Goal: Complete application form: Complete application form

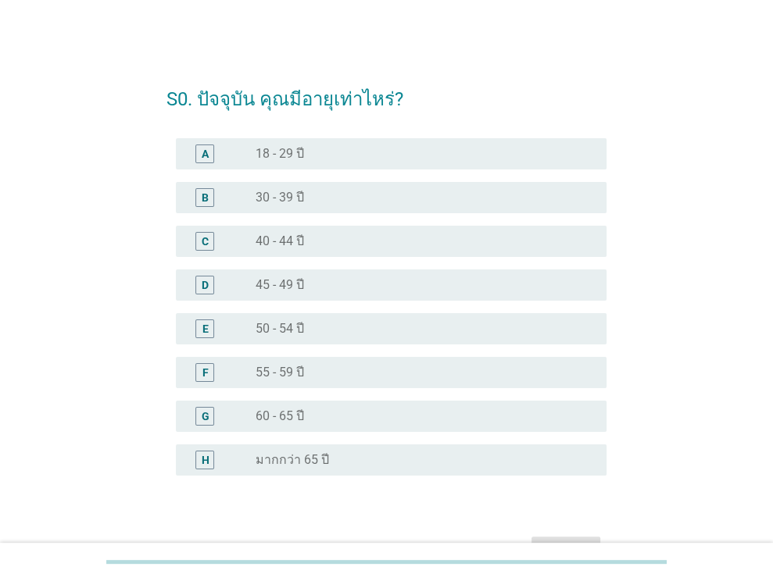
click at [468, 373] on div "radio_button_unchecked 55 - 59 ปี" at bounding box center [419, 373] width 326 height 16
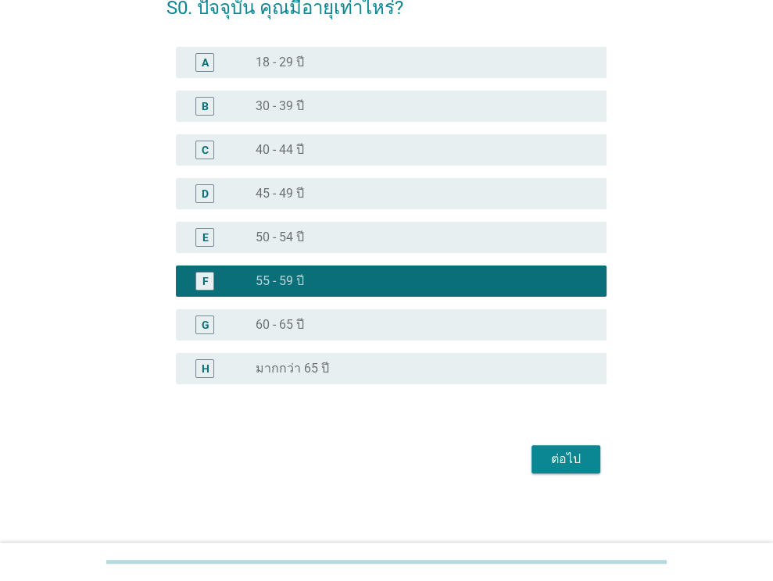
scroll to position [95, 0]
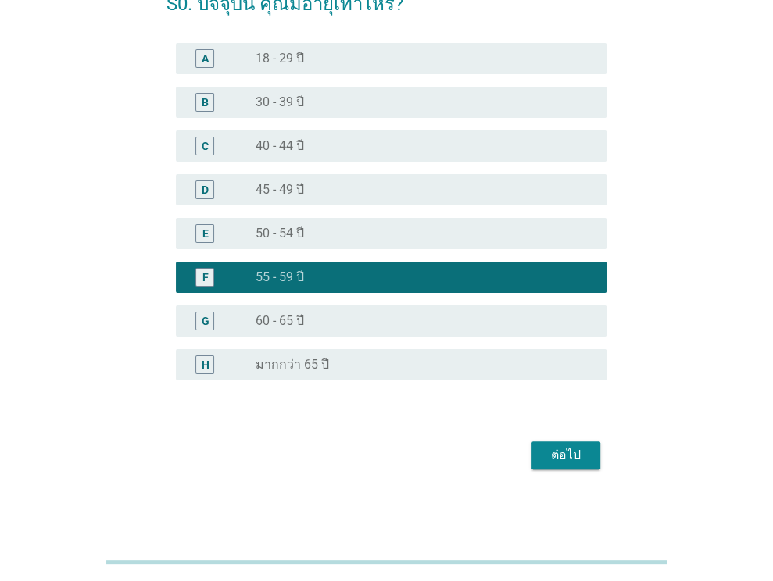
click at [556, 454] on div "ต่อไป" at bounding box center [566, 455] width 44 height 19
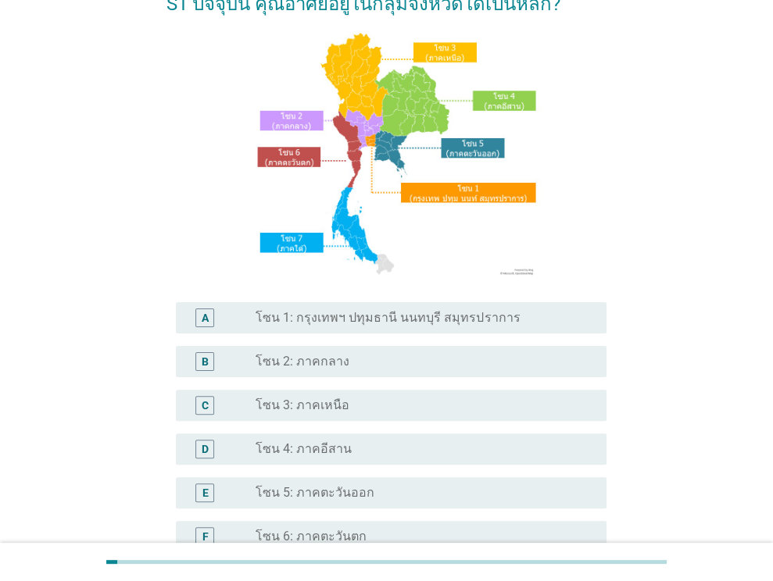
scroll to position [0, 0]
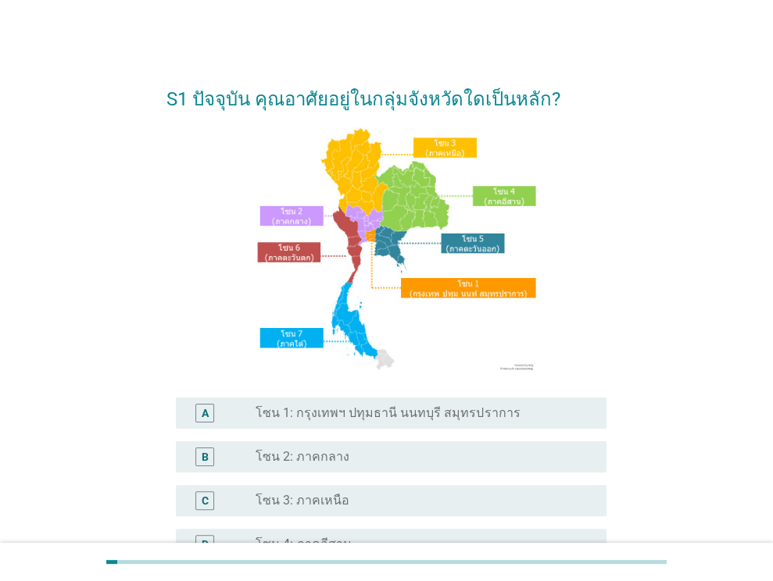
click at [484, 417] on label "โซน 1: กรุงเทพฯ ปทุมธานี นนทบุรี สมุทรปราการ" at bounding box center [388, 414] width 264 height 16
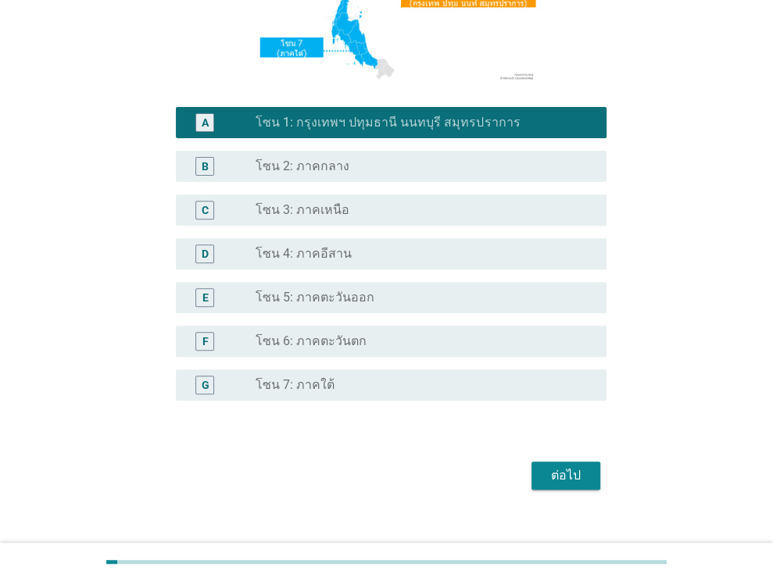
scroll to position [312, 0]
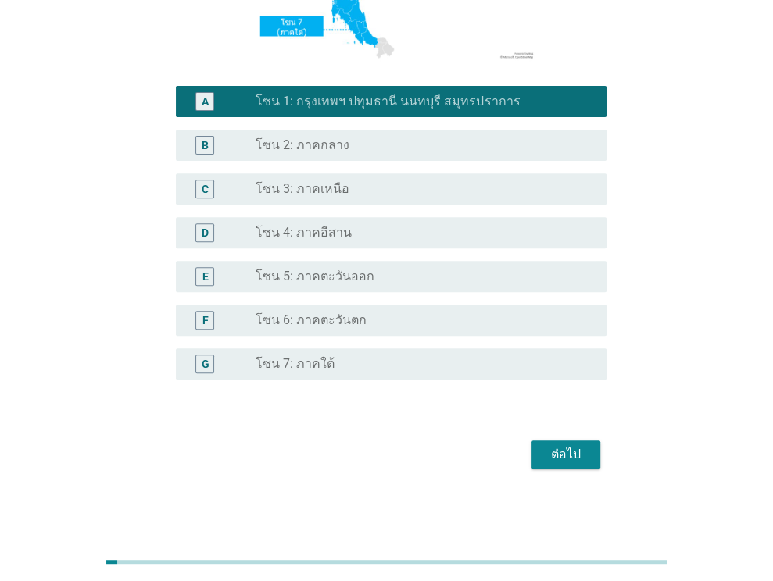
click at [580, 453] on div "ต่อไป" at bounding box center [566, 454] width 44 height 19
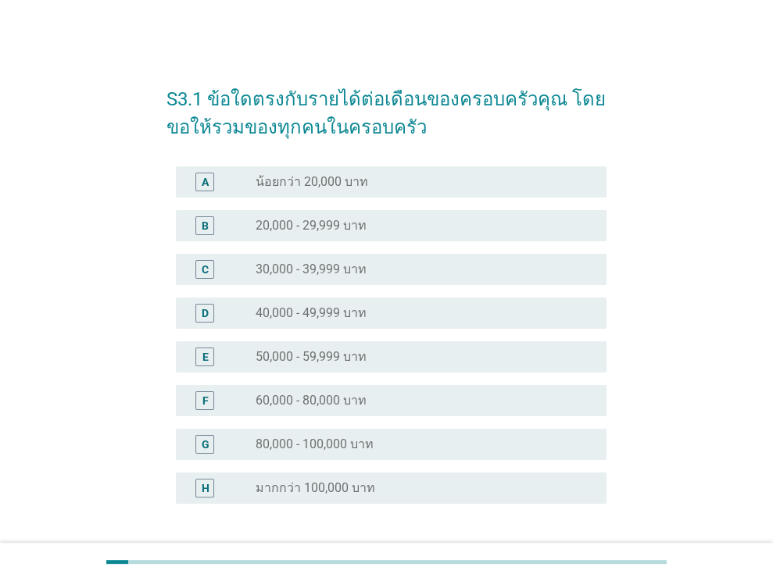
drag, startPoint x: 377, startPoint y: 454, endPoint x: 385, endPoint y: 452, distance: 8.7
click at [378, 453] on div "G radio_button_unchecked 80,000 - 100,000 บาท" at bounding box center [391, 444] width 431 height 31
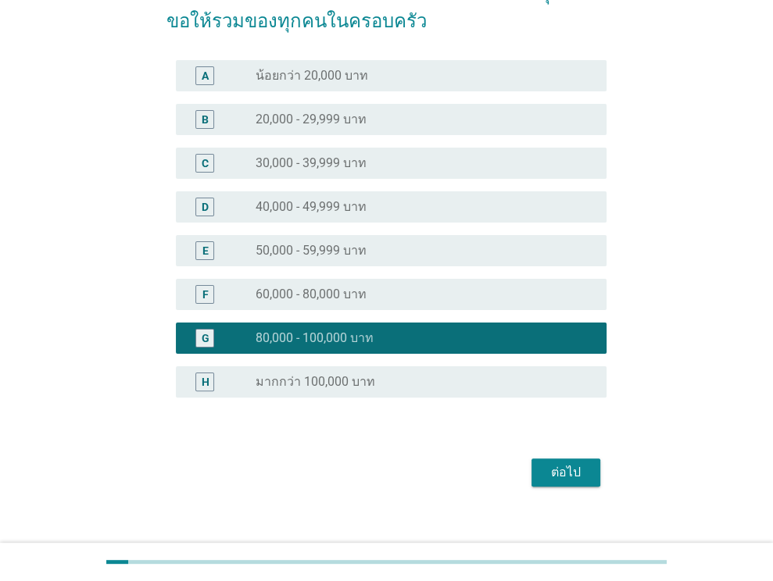
scroll to position [123, 0]
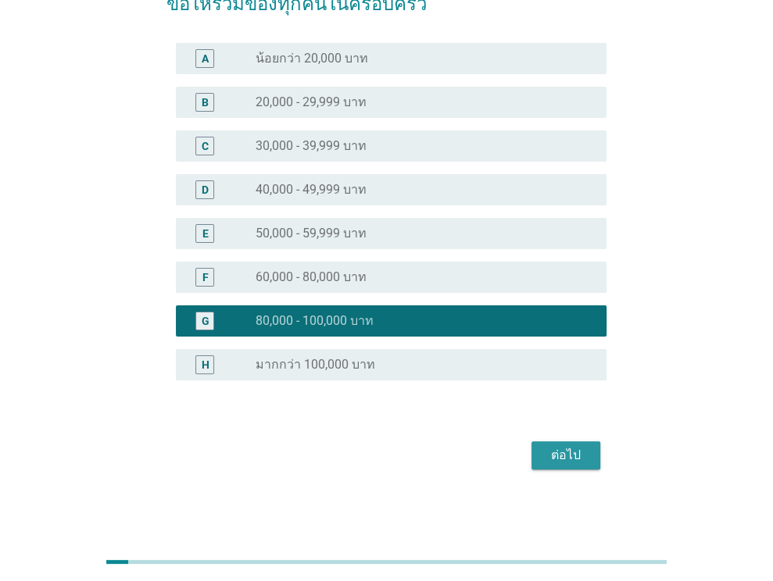
drag, startPoint x: 563, startPoint y: 456, endPoint x: 547, endPoint y: 443, distance: 20.5
click at [562, 456] on div "ต่อไป" at bounding box center [566, 455] width 44 height 19
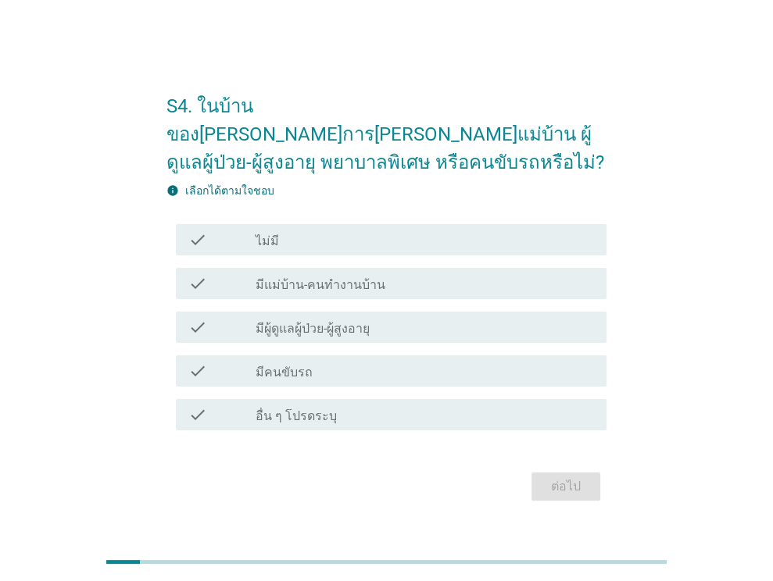
click at [426, 240] on div "check check_box_outline_blank ไม่มี" at bounding box center [391, 239] width 431 height 31
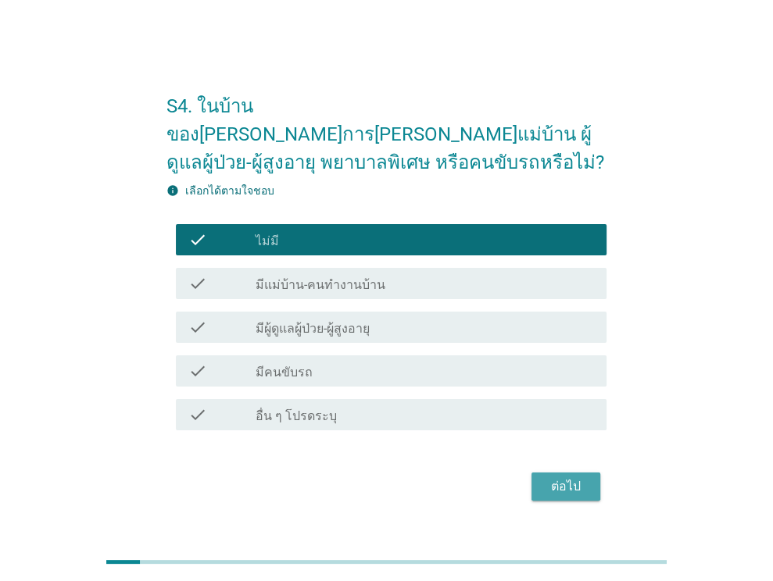
click at [571, 477] on div "ต่อไป" at bounding box center [566, 486] width 44 height 19
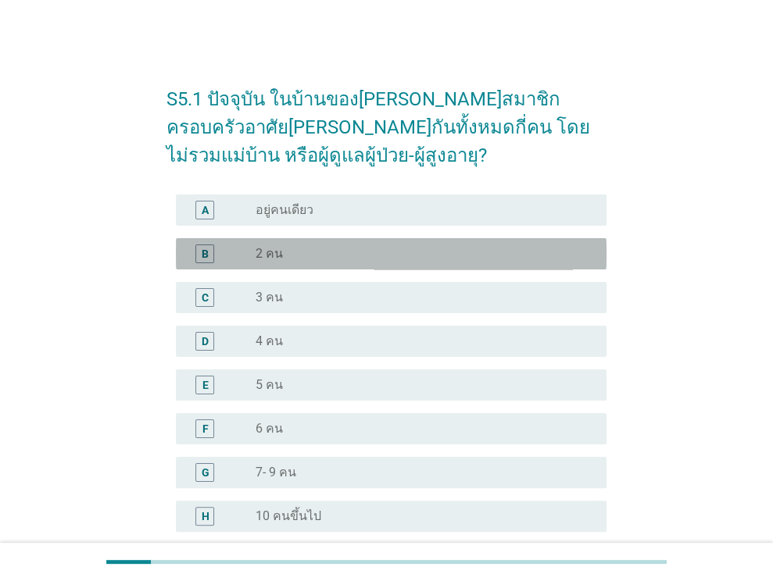
click at [360, 263] on div "B radio_button_unchecked 2 คน" at bounding box center [391, 253] width 431 height 31
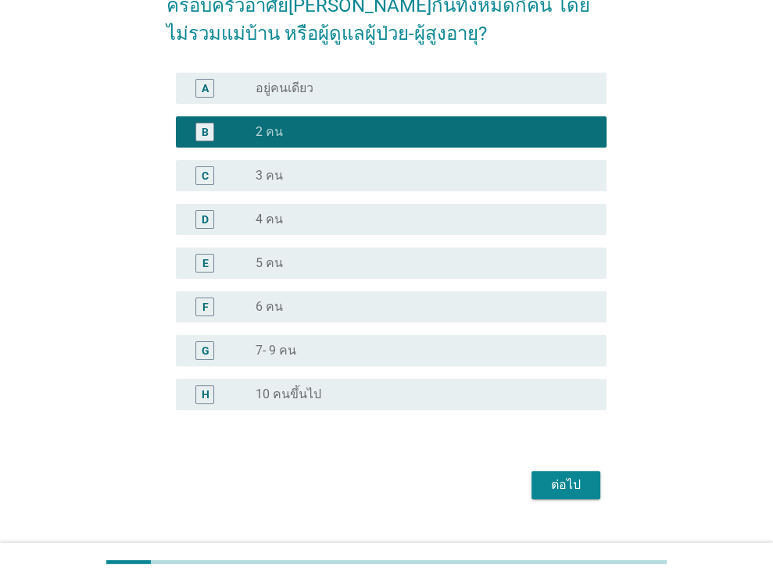
scroll to position [152, 0]
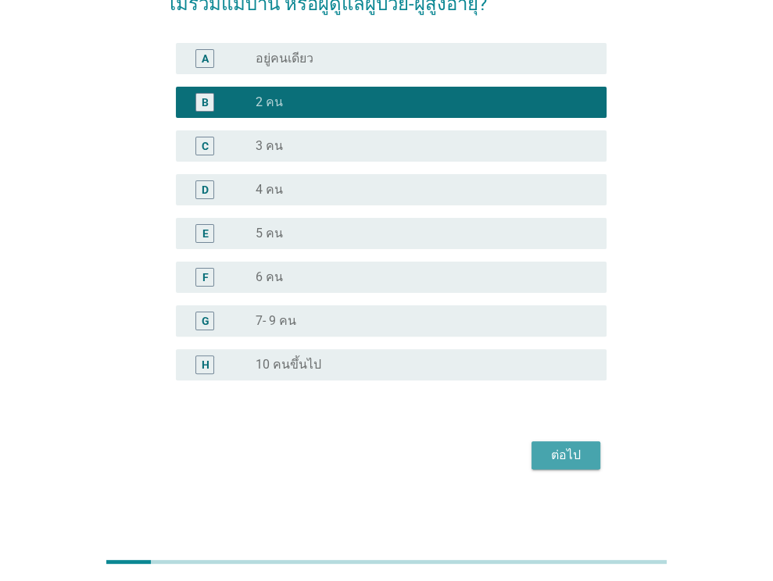
click at [577, 456] on div "ต่อไป" at bounding box center [566, 455] width 44 height 19
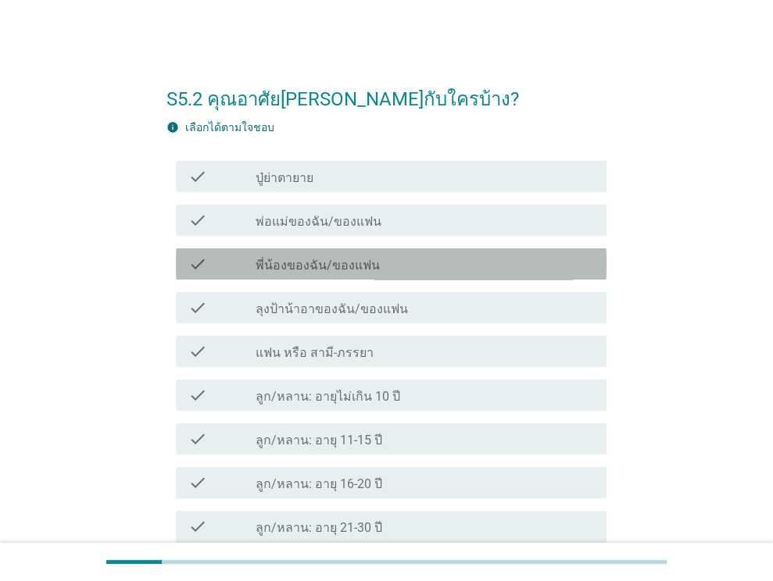
click at [549, 277] on div "check check_box_outline_blank พี่น้องของฉัน/ของแฟน" at bounding box center [391, 263] width 431 height 31
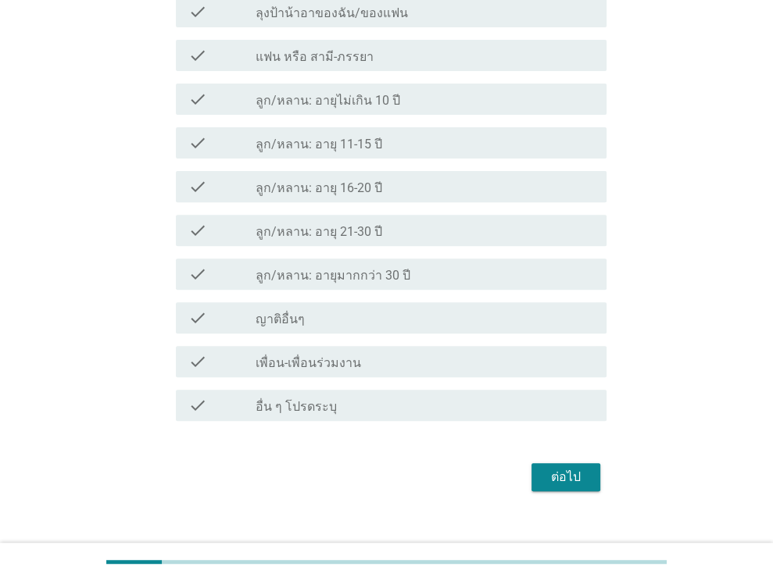
scroll to position [299, 0]
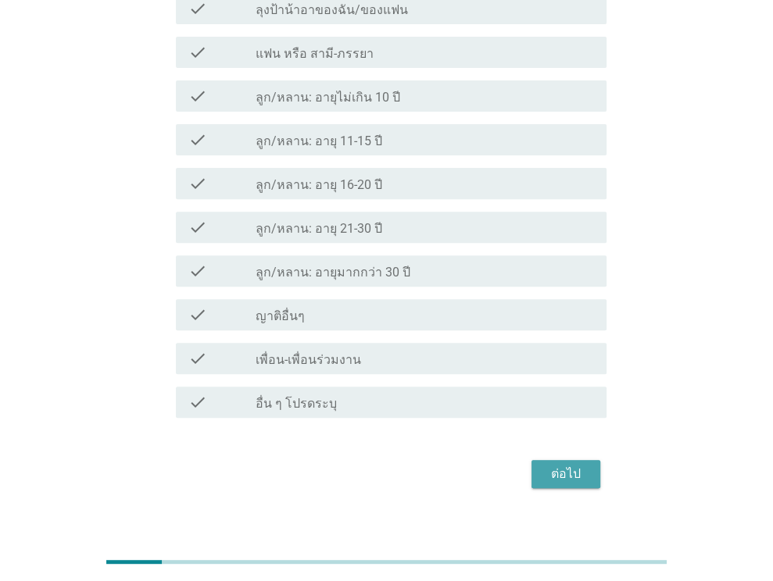
click at [541, 466] on button "ต่อไป" at bounding box center [565, 474] width 69 height 28
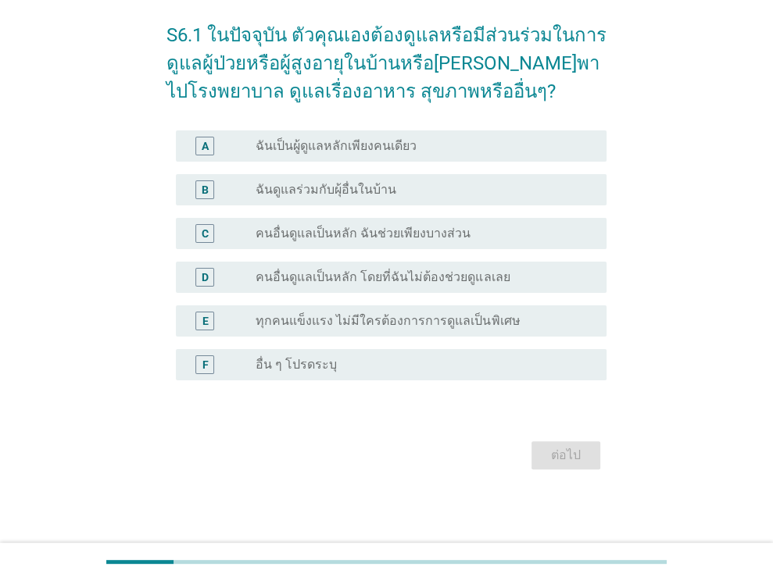
scroll to position [0, 0]
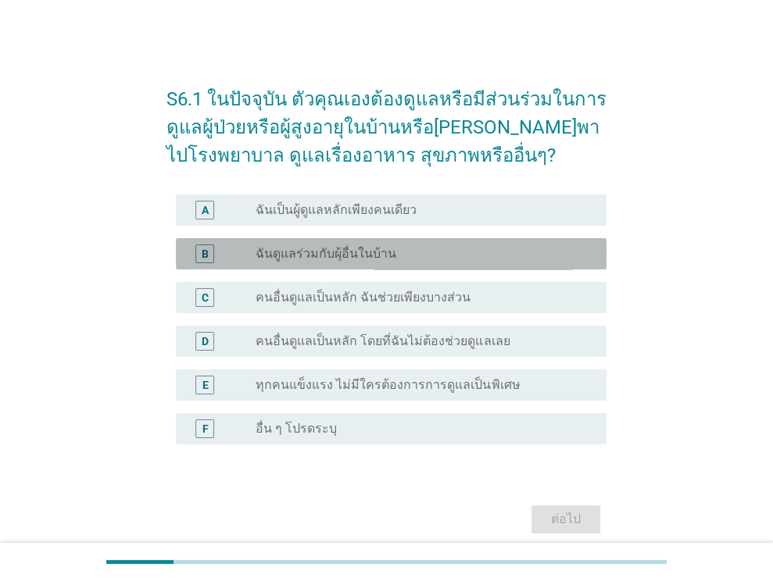
click at [541, 262] on div "radio_button_unchecked ฉันดูแลร่วมกับผุ้อื่นในบ้าน" at bounding box center [425, 254] width 338 height 19
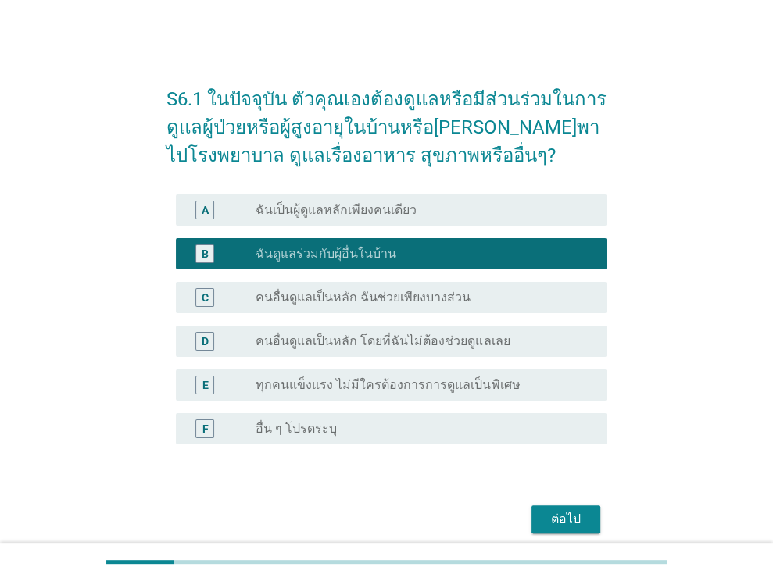
click at [572, 520] on div "ต่อไป" at bounding box center [566, 519] width 44 height 19
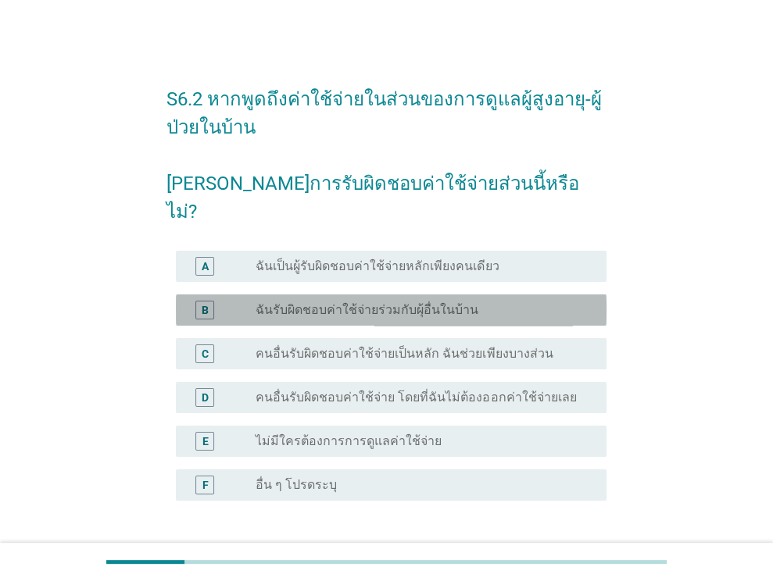
click at [444, 302] on label "ฉันรับผิดชอบค่าใช้จ่ายร่วมกับผุ้อื่นในบ้าน" at bounding box center [367, 310] width 223 height 16
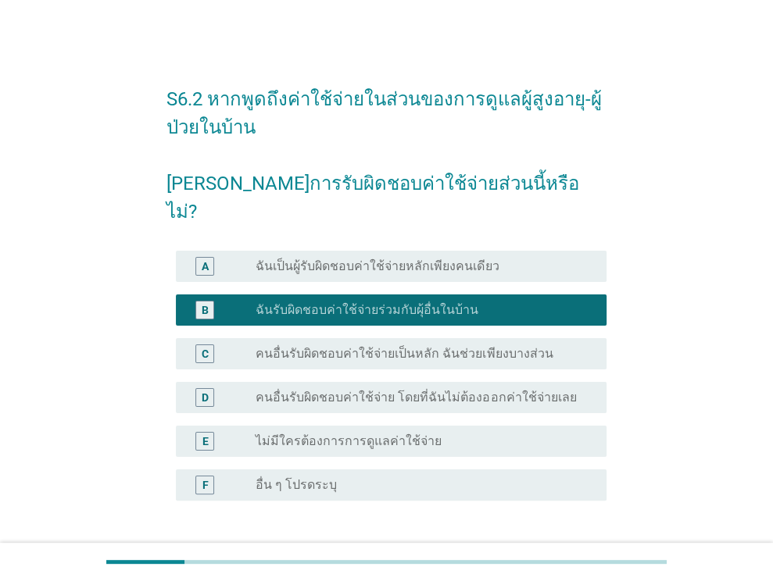
click at [570, 566] on div "ต่อไป" at bounding box center [566, 575] width 44 height 19
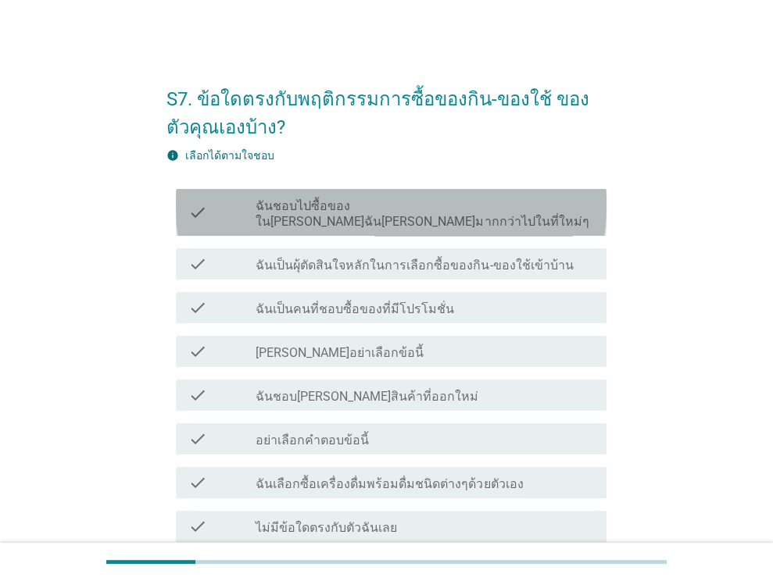
click at [481, 208] on label "ฉันชอบไปซื้อของใน[PERSON_NAME]ฉัน[PERSON_NAME]มากกว่าไปในที่ใหม่ๆ" at bounding box center [425, 213] width 338 height 31
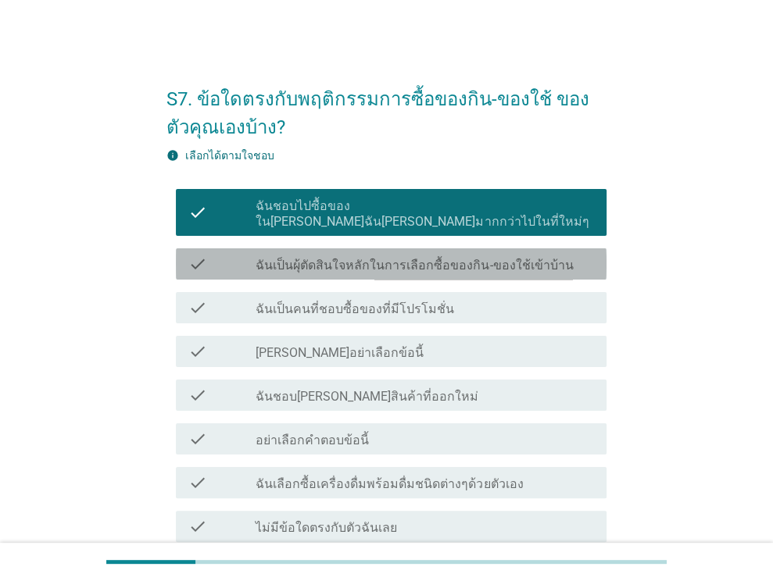
click at [487, 258] on label "ฉันเป็นผุ้ตัดสินใจหลักในการเลือกซื้อของกิน-ของใช้เข้าบ้าน" at bounding box center [414, 266] width 317 height 16
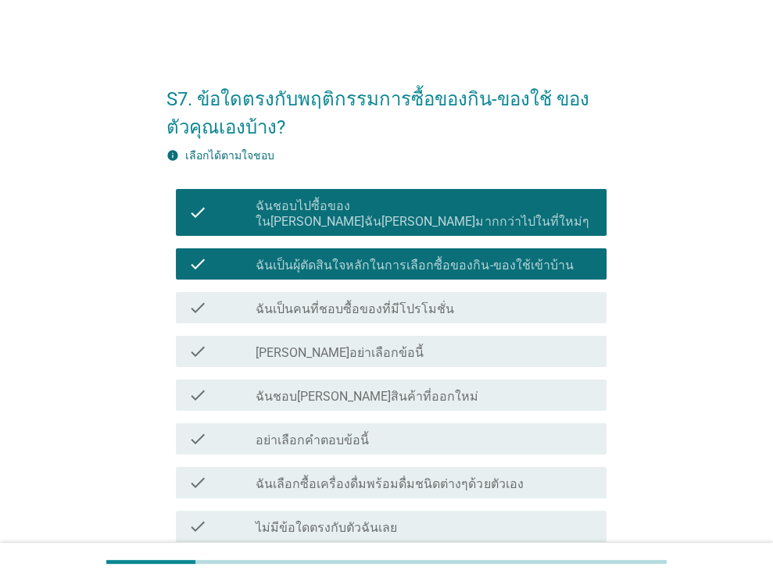
click at [408, 302] on label "ฉันเป็นคนที่ชอบซื้อของที่มีโปรโมชั่น" at bounding box center [355, 310] width 198 height 16
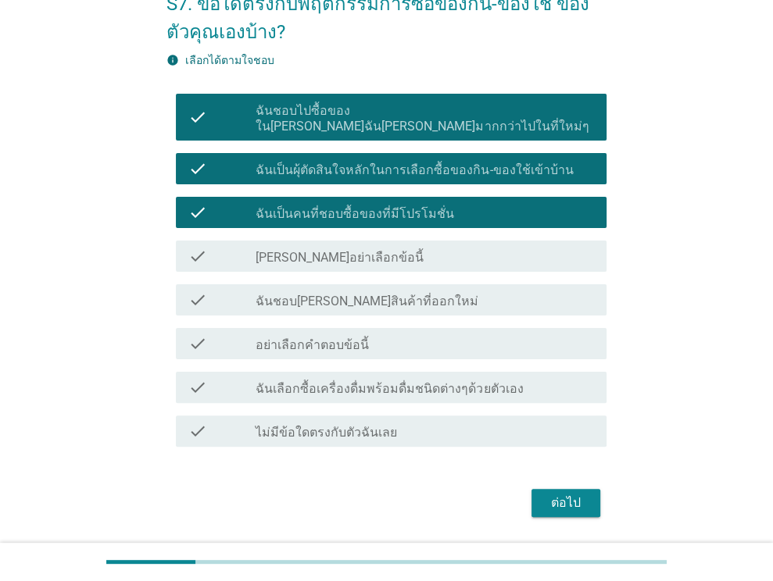
scroll to position [127, 0]
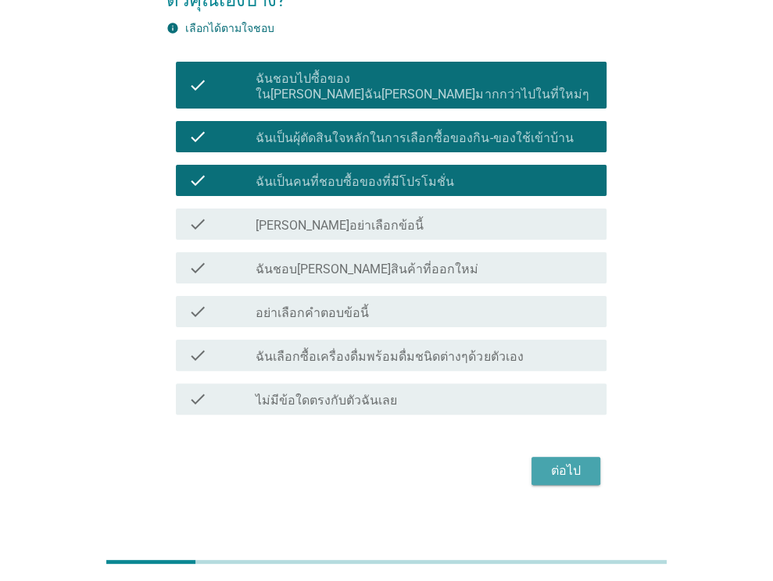
click at [575, 462] on div "ต่อไป" at bounding box center [566, 471] width 44 height 19
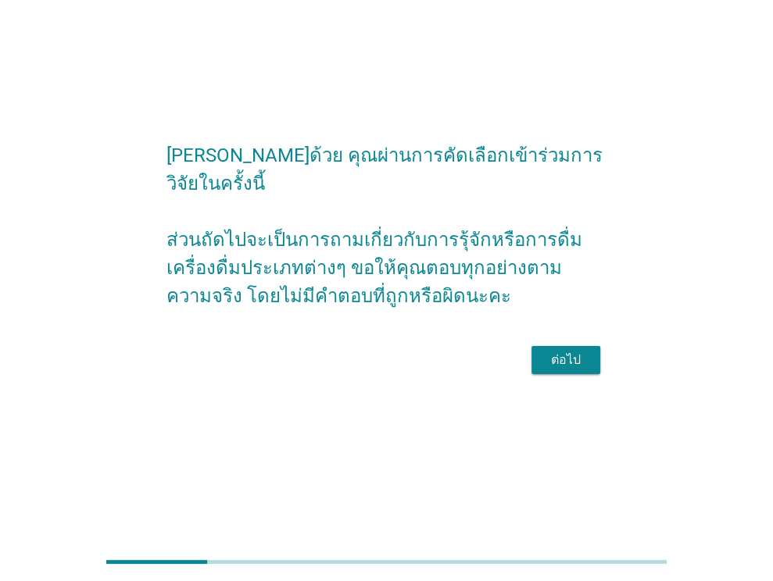
scroll to position [0, 0]
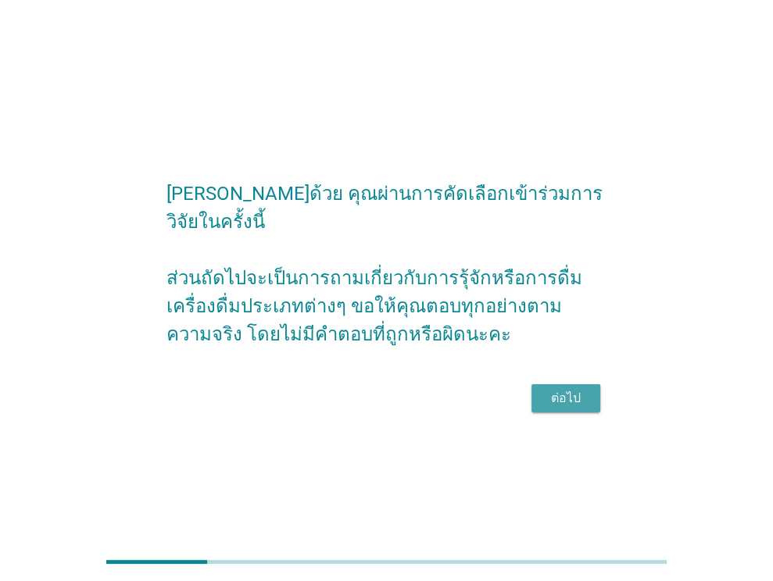
click at [563, 389] on div "ต่อไป" at bounding box center [566, 398] width 44 height 19
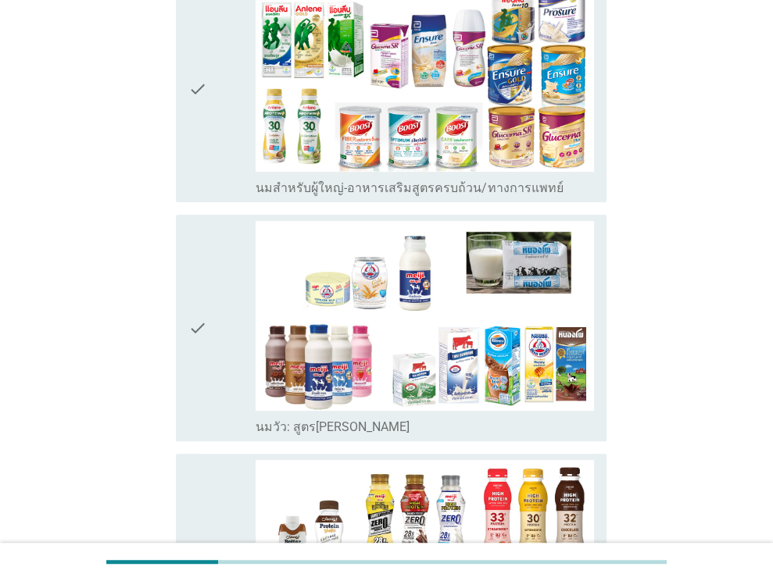
scroll to position [59, 0]
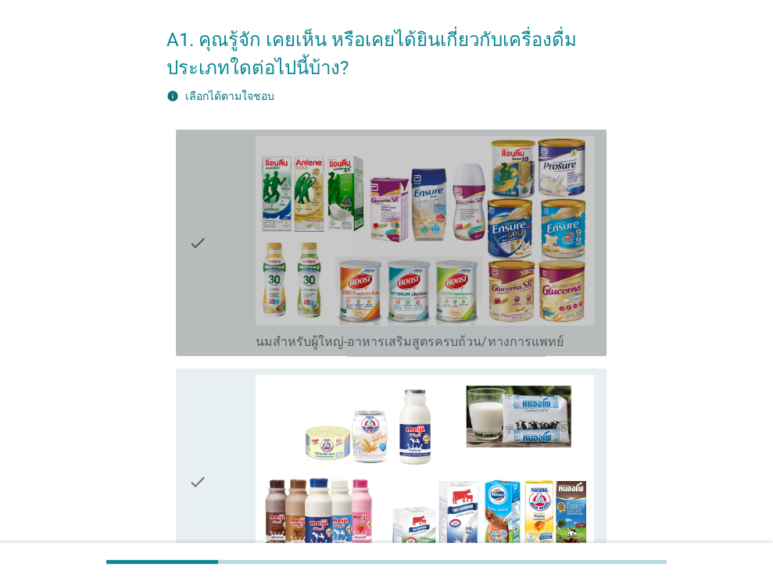
drag, startPoint x: 195, startPoint y: 237, endPoint x: 200, endPoint y: 259, distance: 22.4
click at [194, 237] on icon "check" at bounding box center [197, 243] width 19 height 214
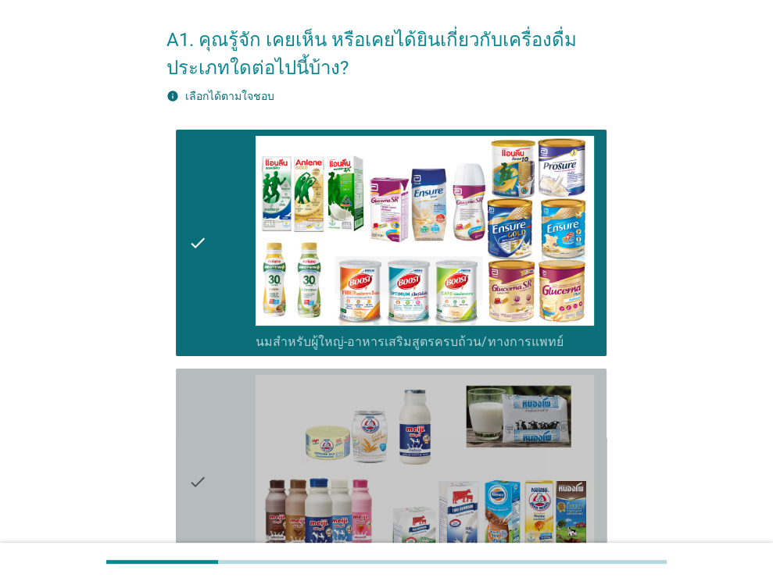
click at [209, 445] on div "check" at bounding box center [222, 482] width 68 height 214
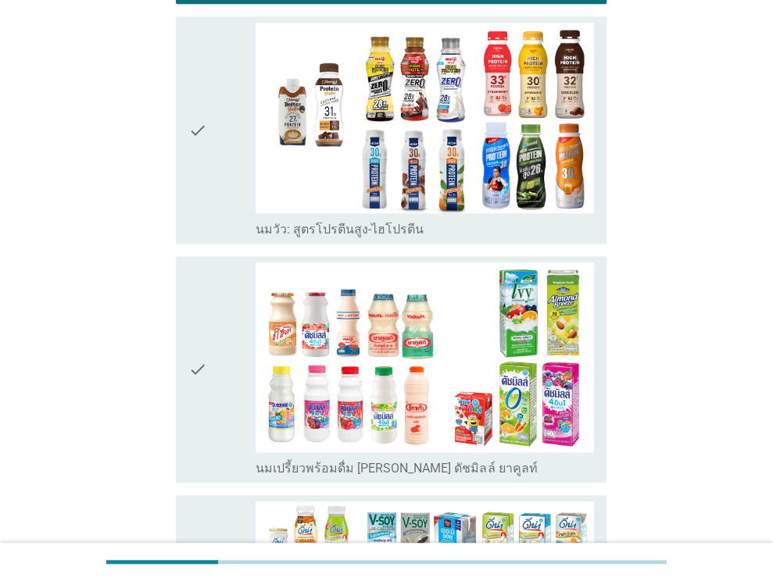
scroll to position [664, 0]
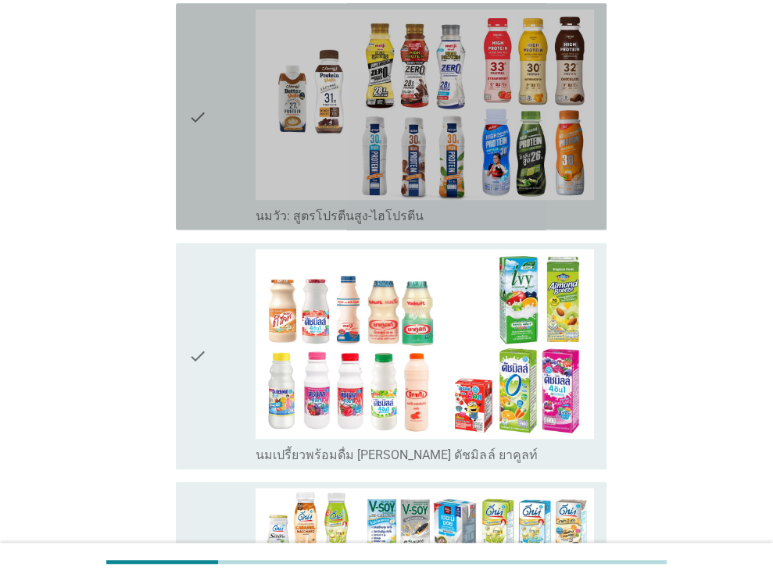
click at [215, 95] on div "check" at bounding box center [222, 116] width 68 height 214
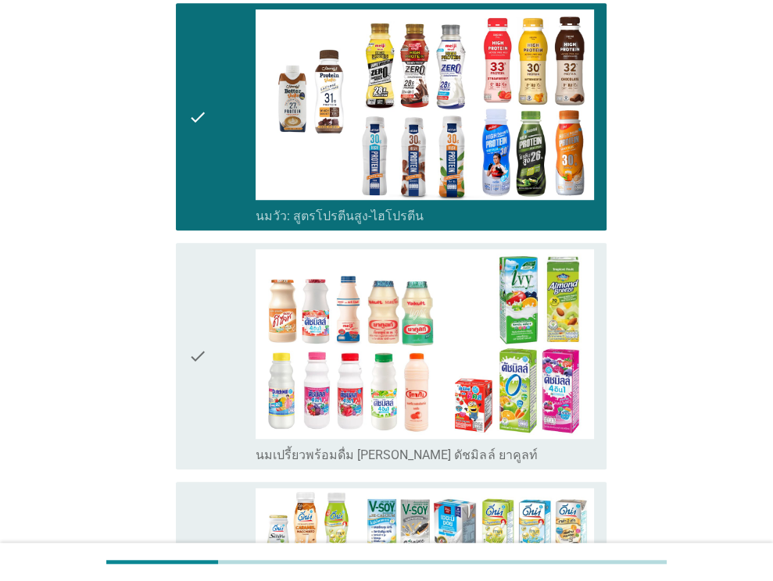
click at [200, 329] on icon "check" at bounding box center [197, 356] width 19 height 214
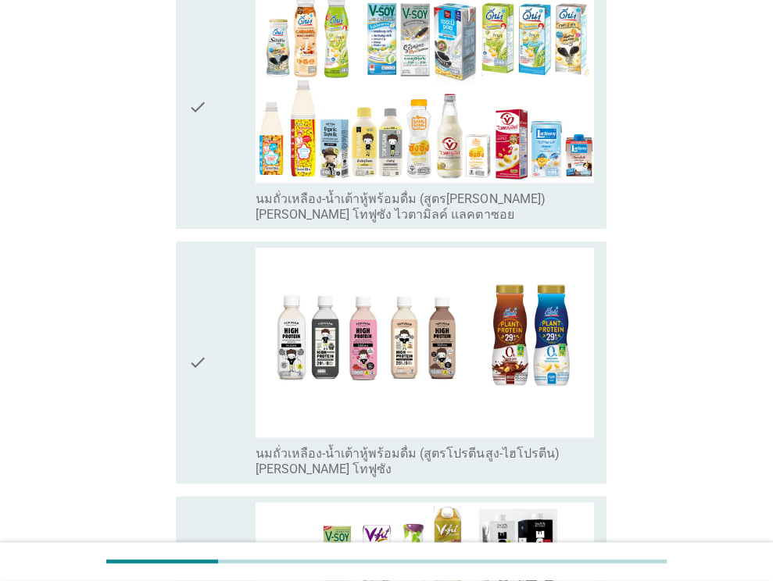
scroll to position [1154, 0]
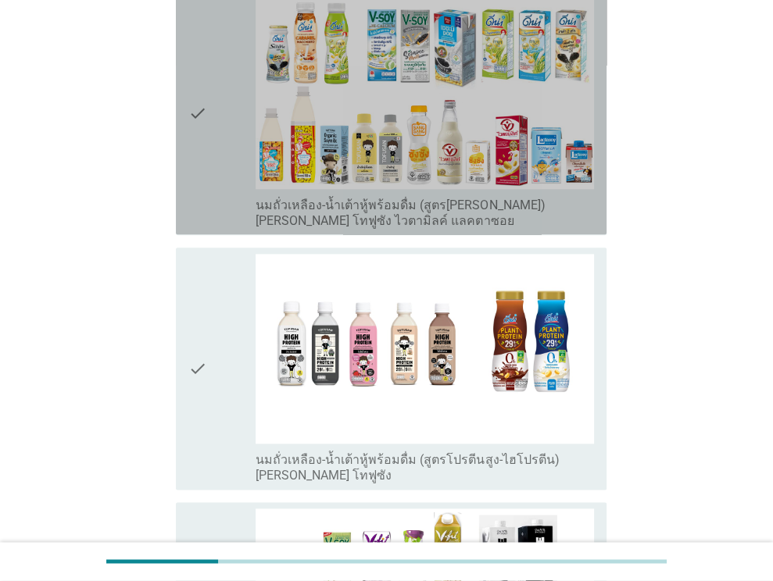
click at [211, 110] on div "check" at bounding box center [222, 113] width 68 height 230
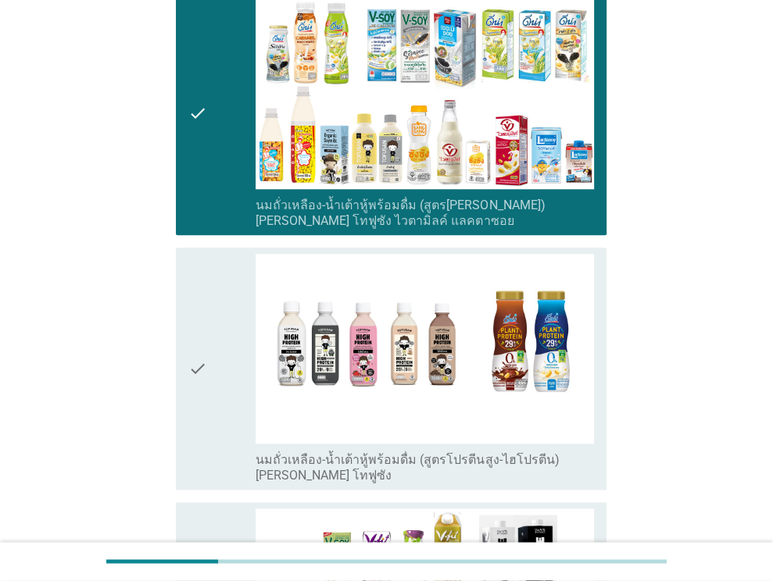
click at [234, 358] on div "check" at bounding box center [222, 369] width 68 height 230
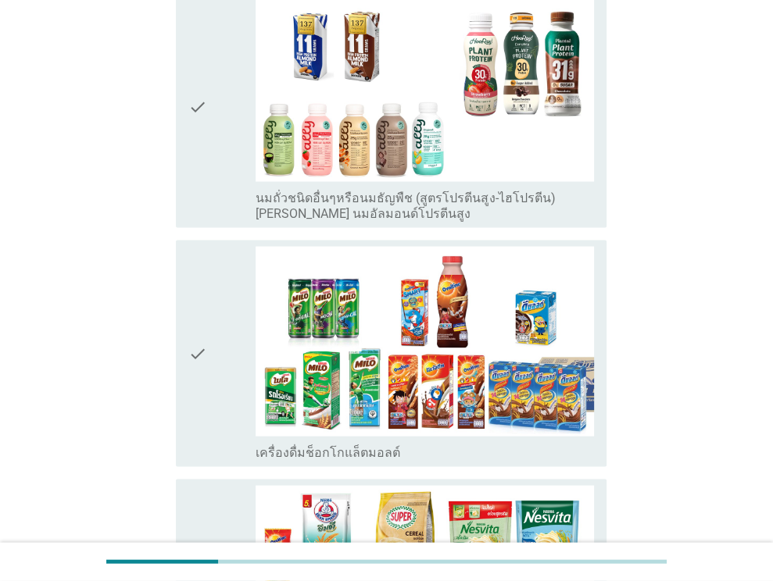
scroll to position [1940, 0]
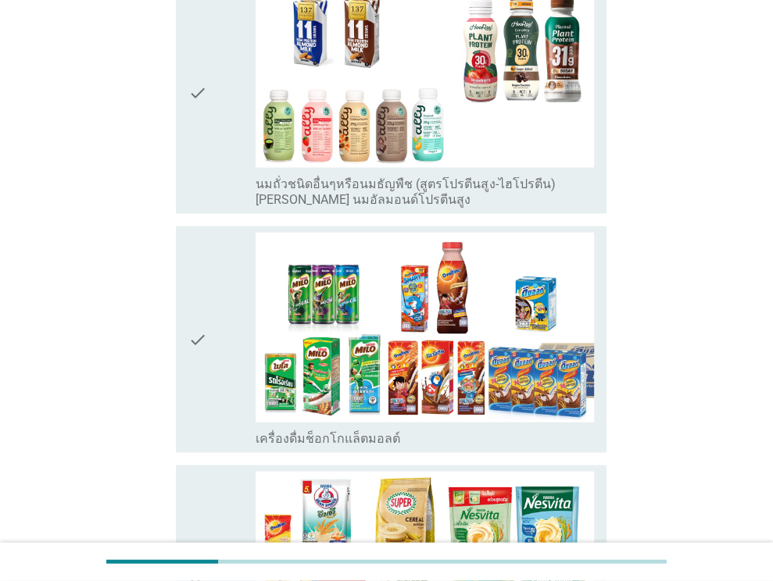
click at [192, 97] on icon "check" at bounding box center [197, 92] width 19 height 230
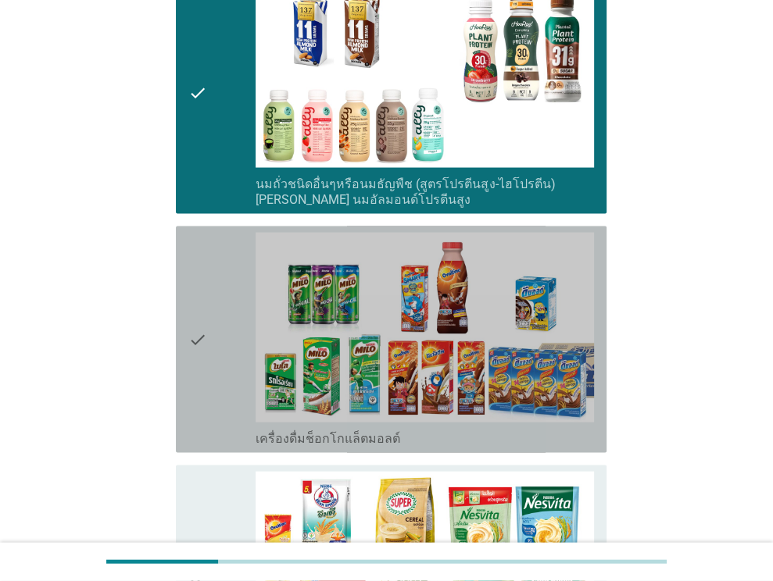
click at [220, 356] on div "check" at bounding box center [222, 340] width 68 height 214
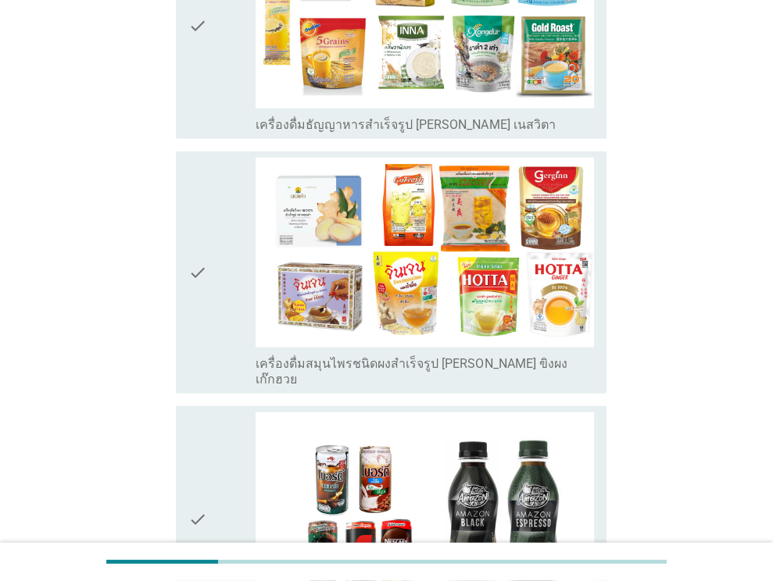
scroll to position [2417, 0]
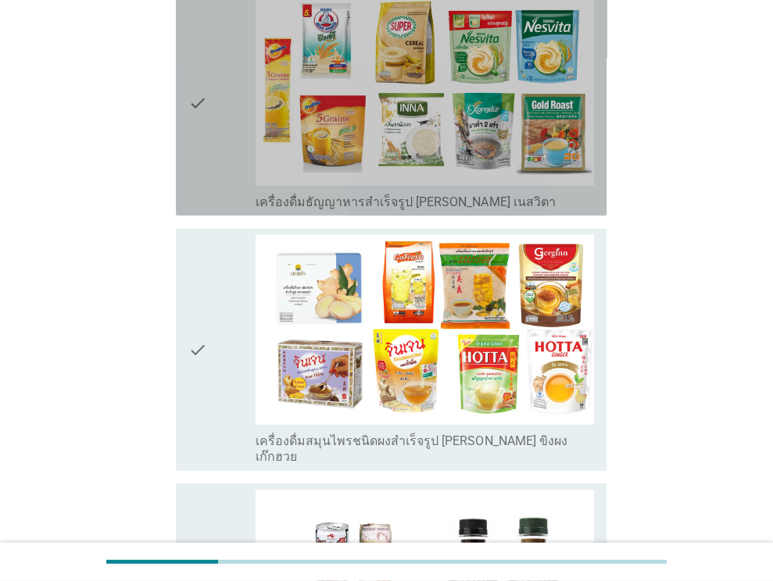
click at [199, 77] on icon "check" at bounding box center [197, 102] width 19 height 214
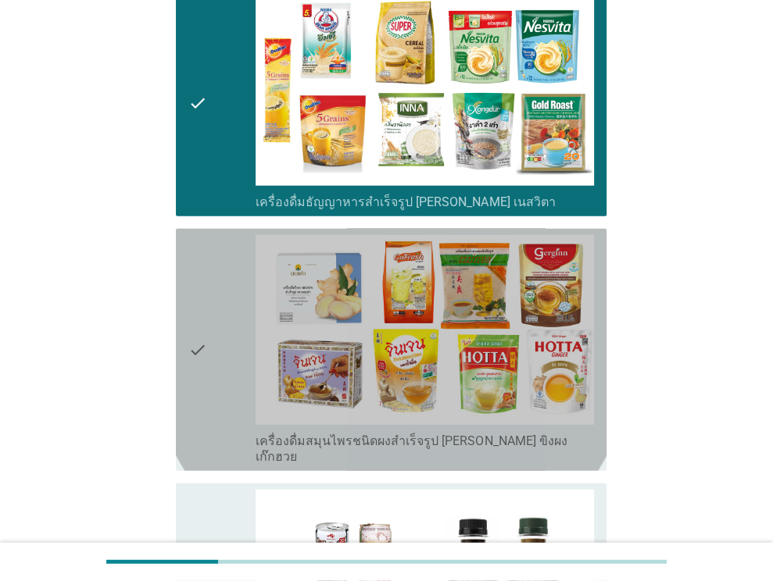
click at [195, 291] on icon "check" at bounding box center [197, 350] width 19 height 230
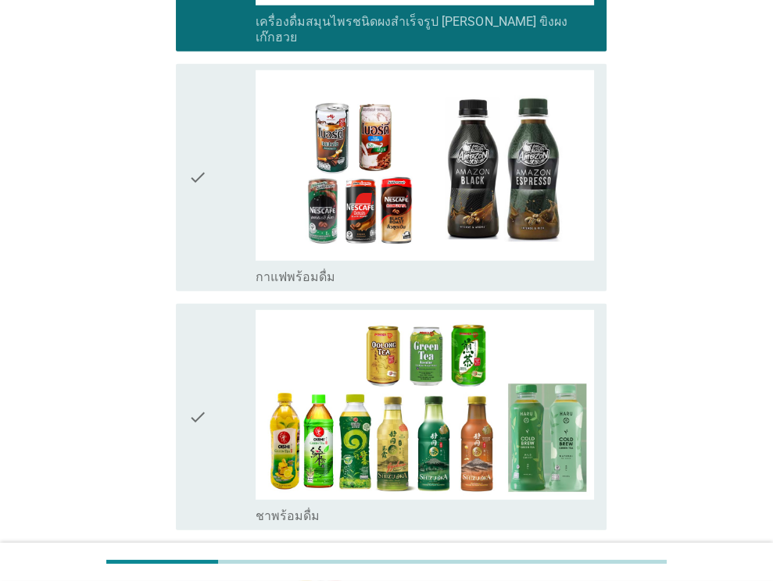
scroll to position [2856, 0]
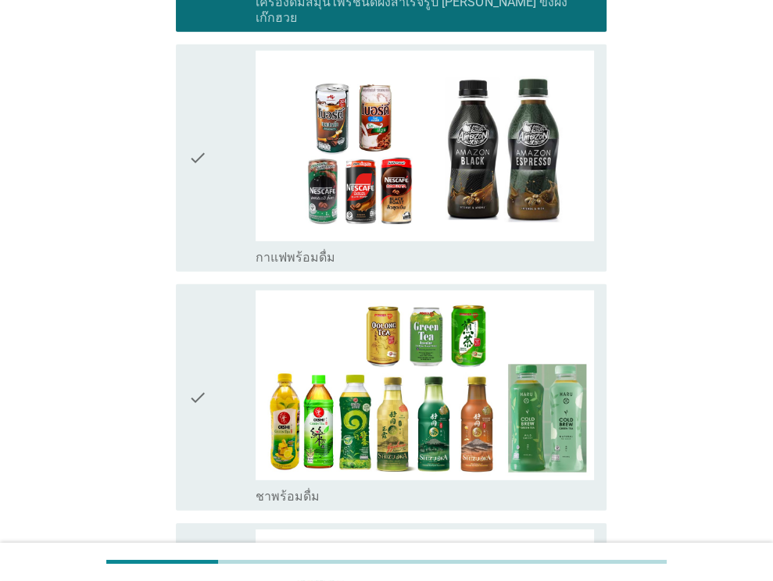
click at [230, 149] on div "check" at bounding box center [222, 158] width 68 height 214
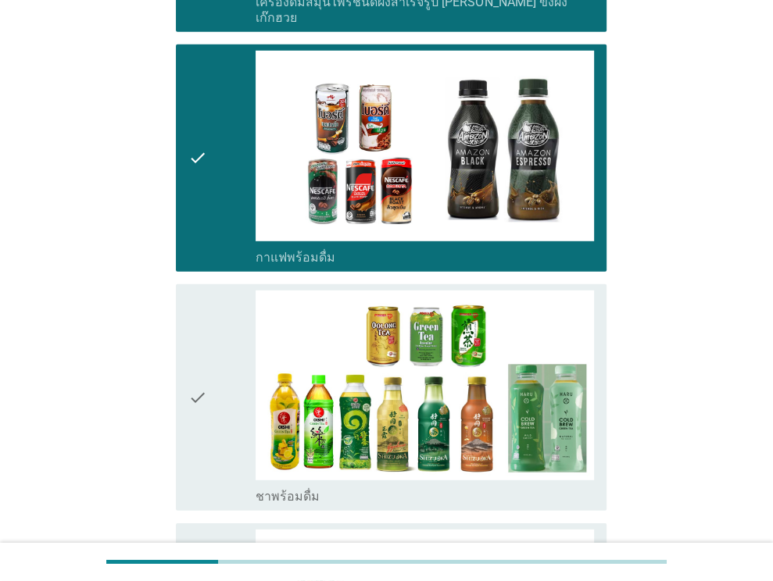
drag, startPoint x: 210, startPoint y: 366, endPoint x: 250, endPoint y: 379, distance: 41.8
click at [211, 367] on div "check" at bounding box center [222, 398] width 68 height 214
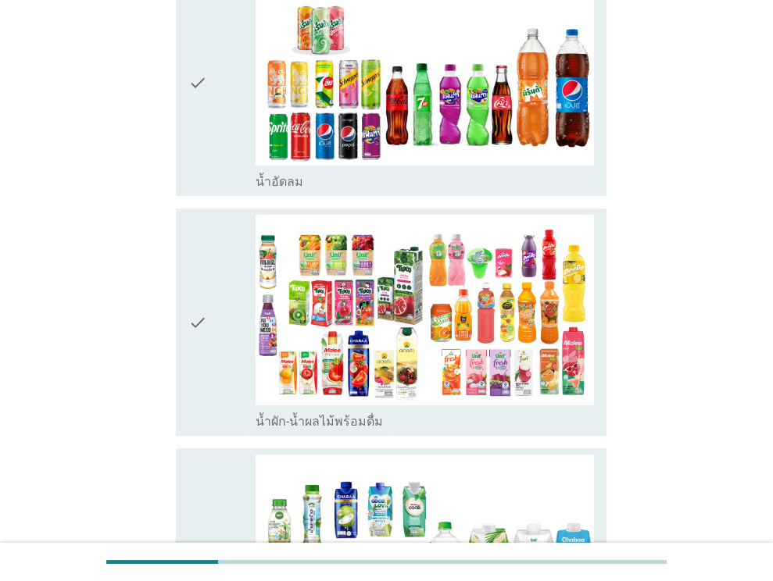
scroll to position [3416, 0]
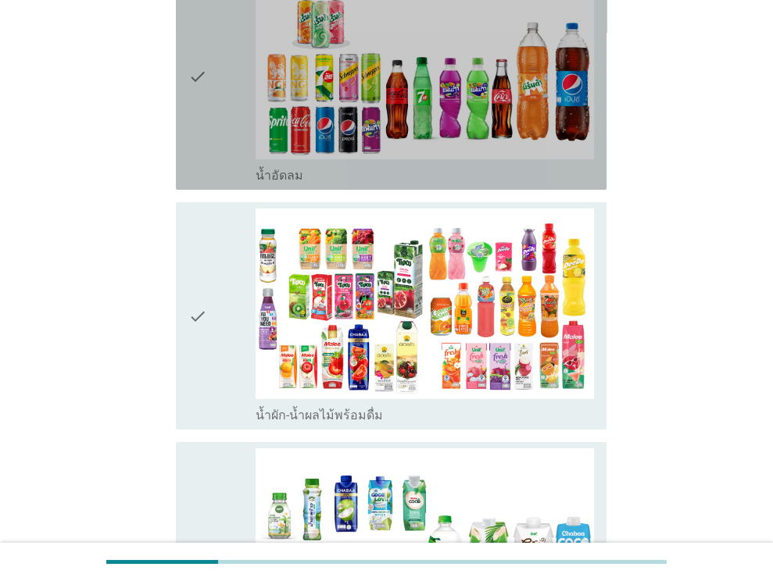
click at [216, 83] on div "check" at bounding box center [222, 77] width 68 height 214
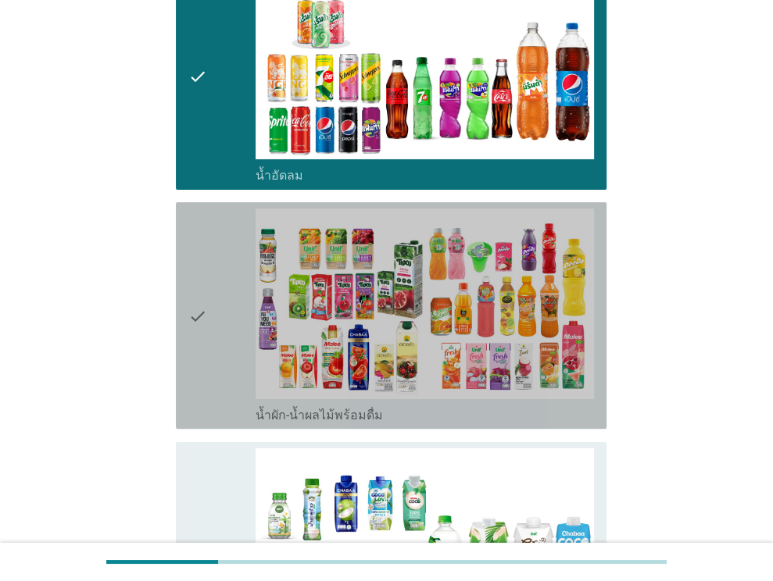
click at [219, 275] on div "check" at bounding box center [222, 316] width 68 height 214
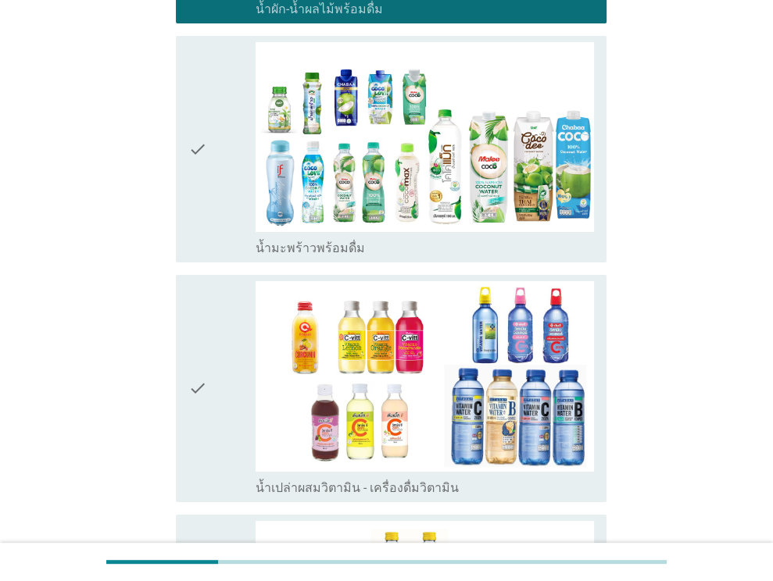
scroll to position [3841, 0]
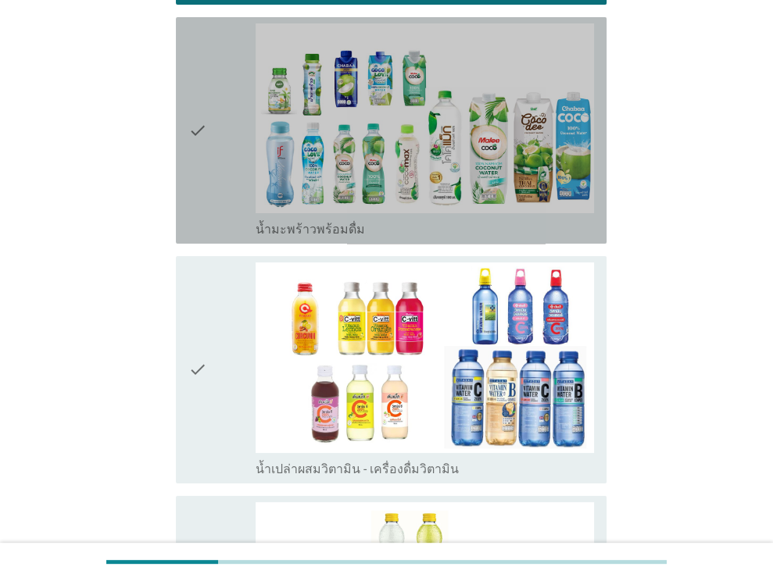
click at [213, 116] on div "check" at bounding box center [222, 130] width 68 height 214
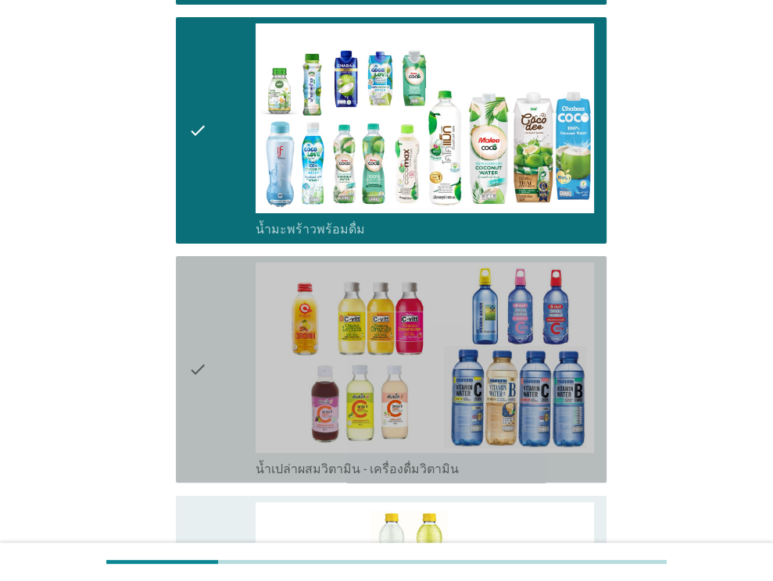
click at [229, 337] on div "check" at bounding box center [222, 370] width 68 height 214
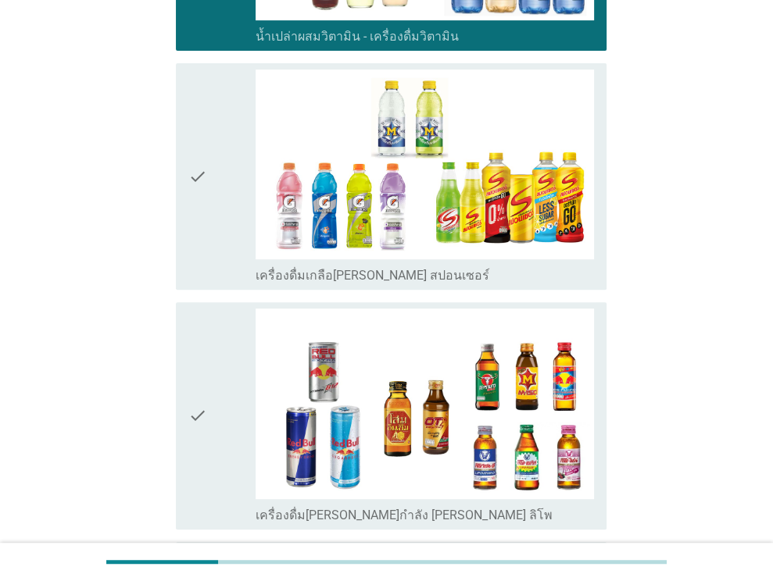
scroll to position [4319, 0]
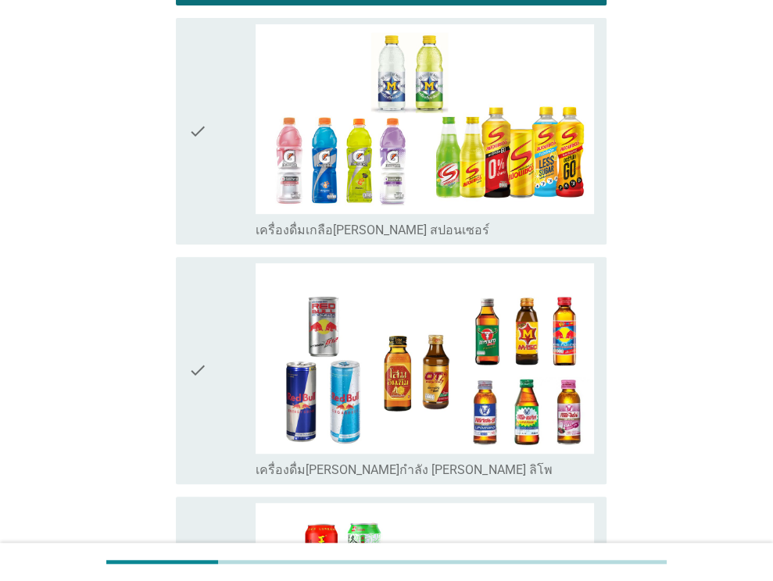
click at [227, 158] on div "check" at bounding box center [222, 131] width 68 height 214
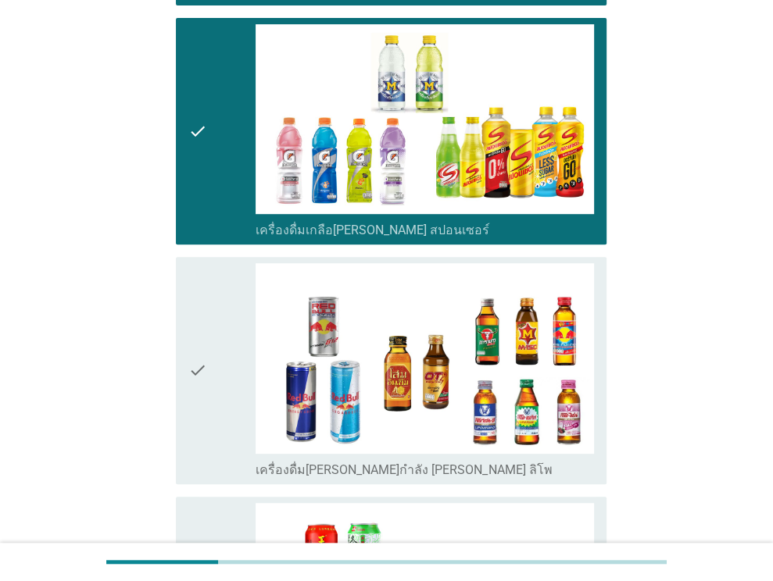
click at [241, 347] on div "check" at bounding box center [222, 370] width 68 height 214
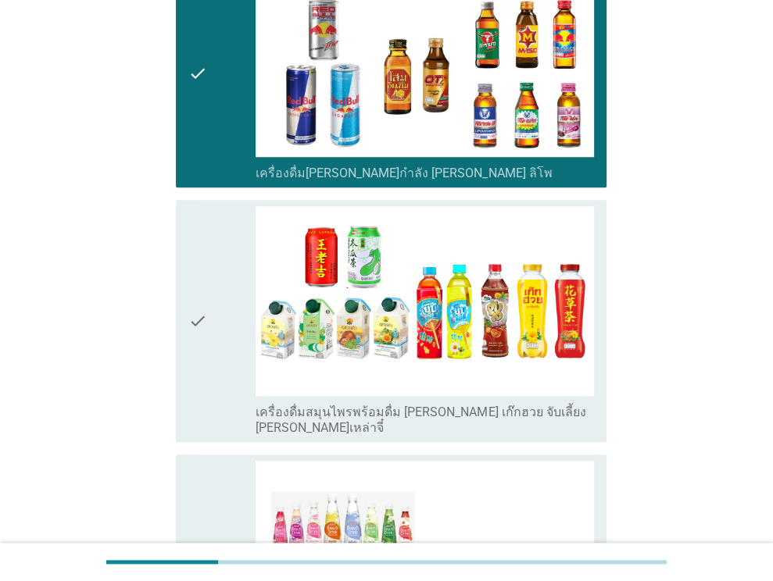
scroll to position [4661, 0]
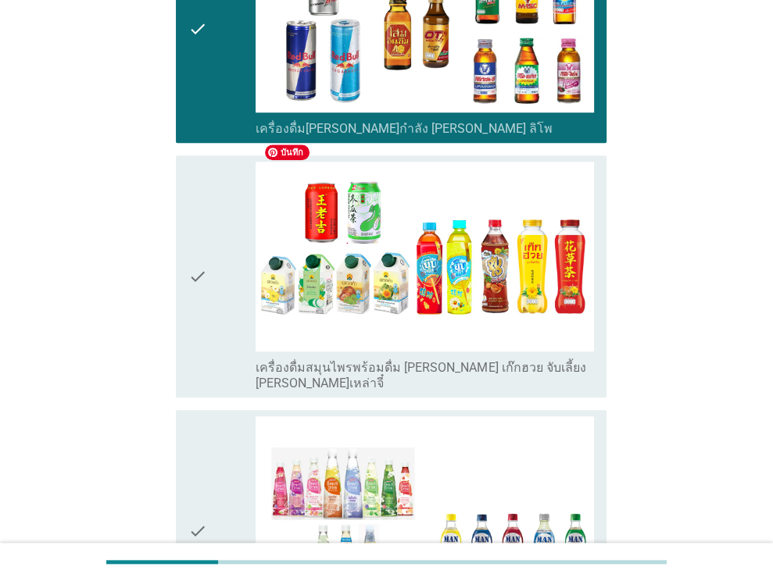
click at [224, 206] on div "check" at bounding box center [222, 277] width 68 height 230
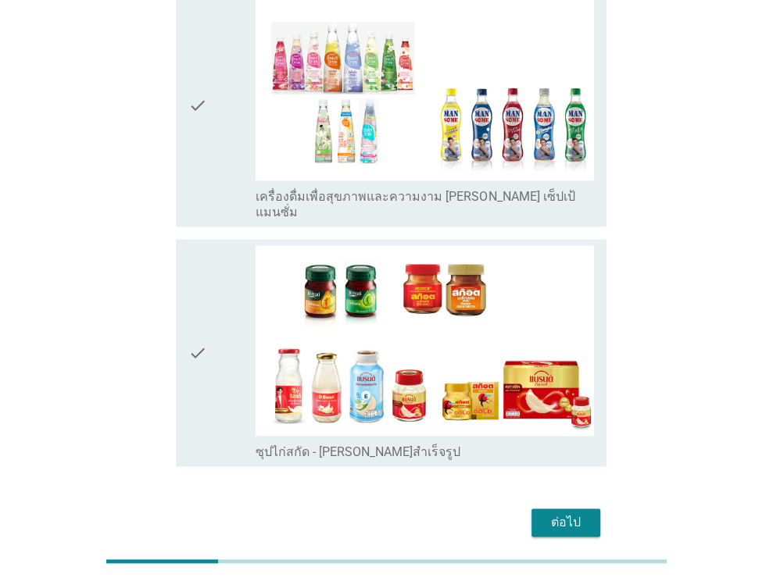
scroll to position [5016, 0]
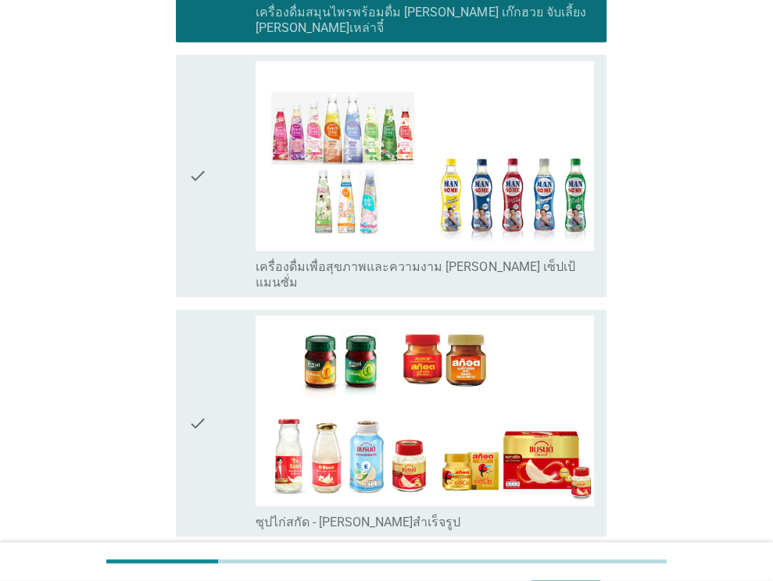
click at [227, 159] on div "check" at bounding box center [222, 176] width 68 height 230
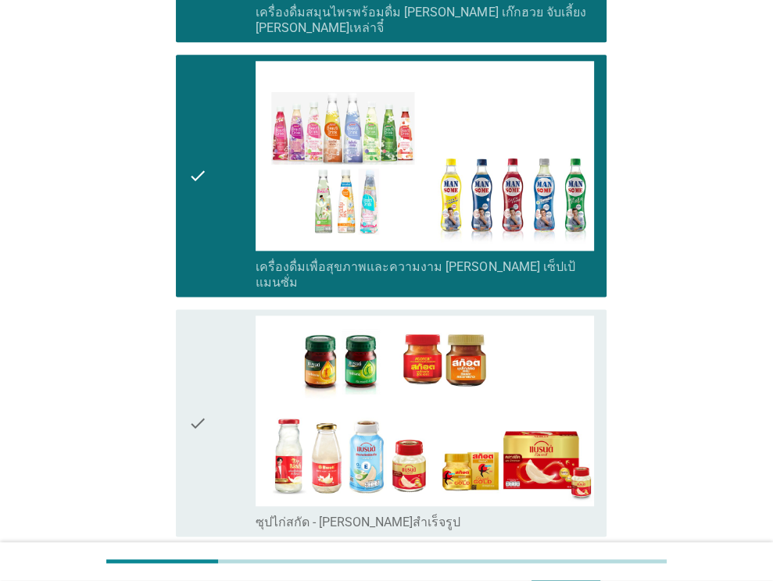
drag, startPoint x: 206, startPoint y: 309, endPoint x: 219, endPoint y: 340, distance: 33.7
click at [206, 316] on div "check" at bounding box center [222, 423] width 68 height 214
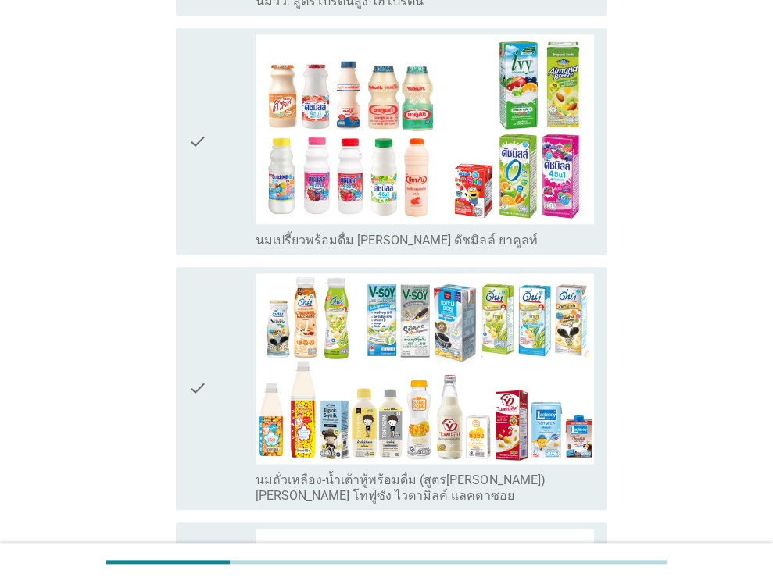
scroll to position [875, 0]
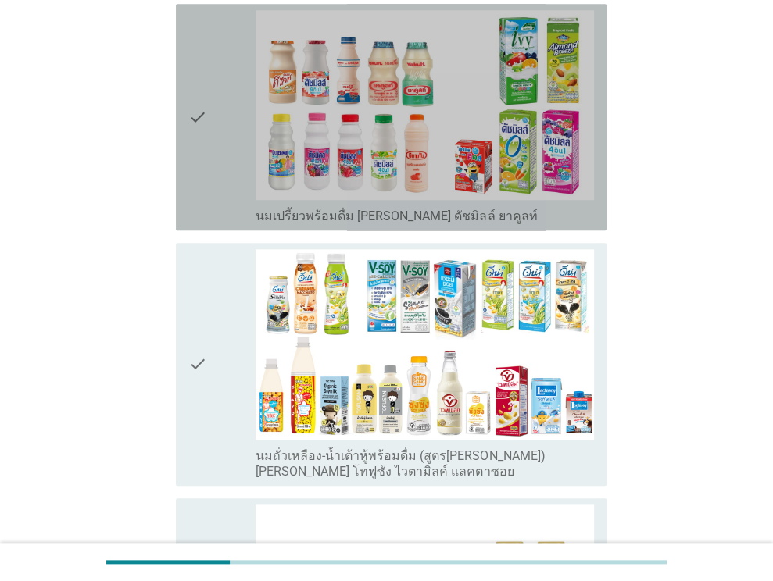
click at [216, 166] on div "check" at bounding box center [222, 117] width 68 height 214
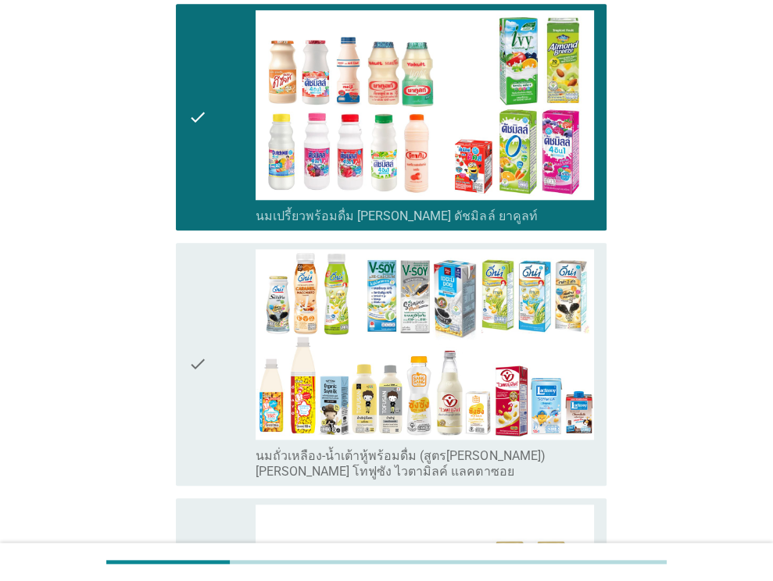
click at [213, 383] on div "check" at bounding box center [222, 364] width 68 height 230
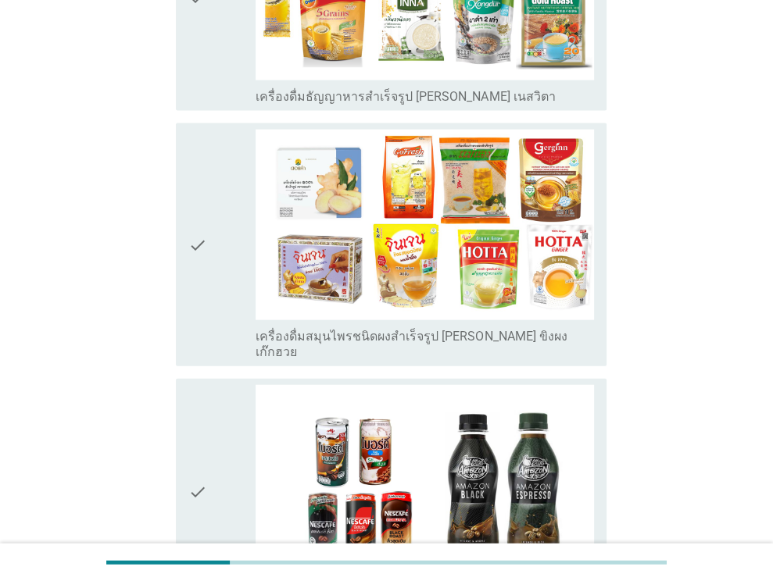
scroll to position [2245, 0]
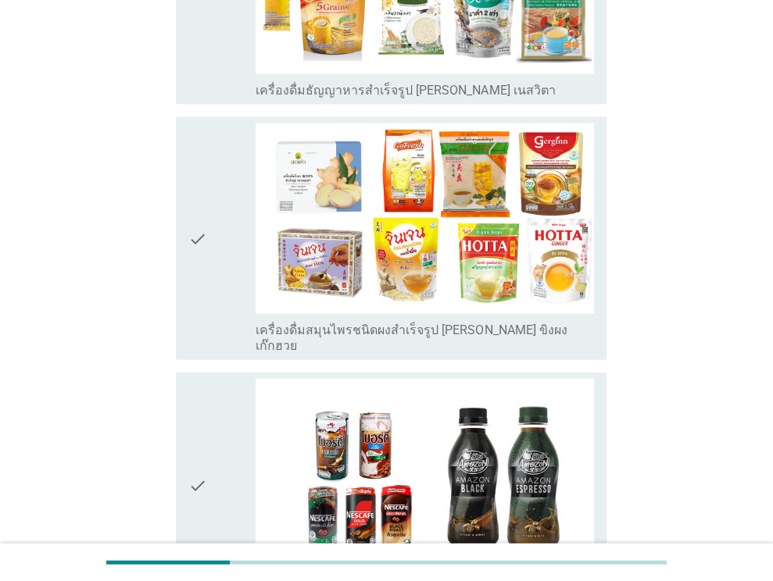
click at [202, 245] on icon "check" at bounding box center [197, 238] width 19 height 230
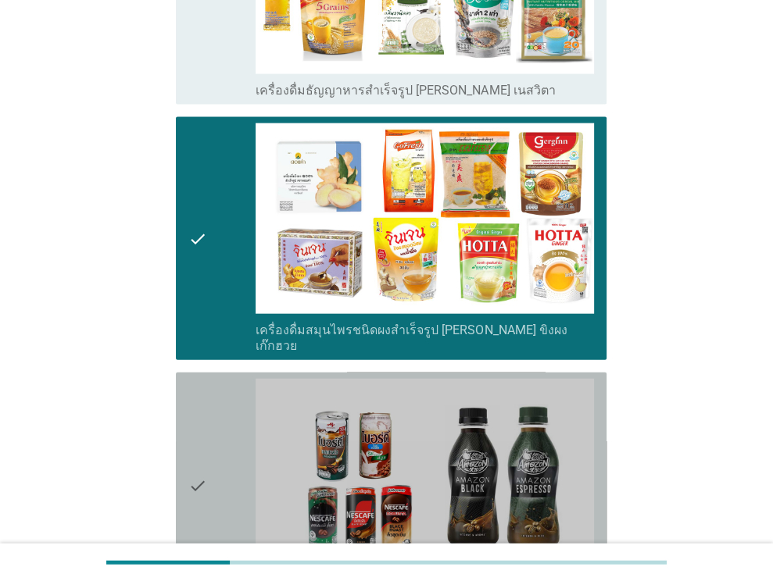
click at [209, 392] on div "check" at bounding box center [222, 486] width 68 height 214
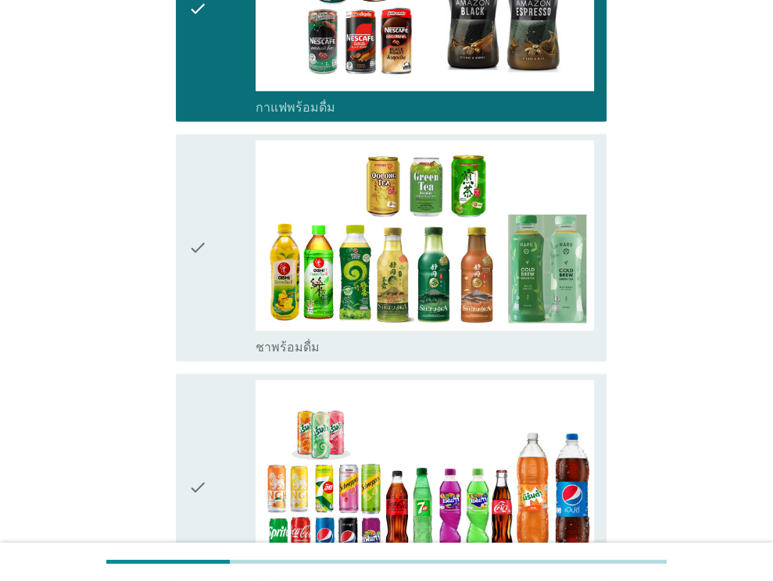
scroll to position [2729, 0]
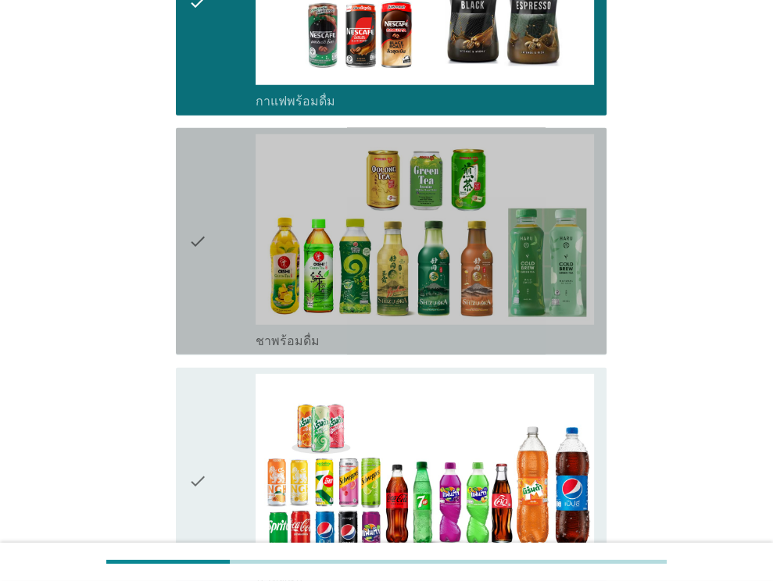
click at [188, 254] on icon "check" at bounding box center [197, 241] width 19 height 214
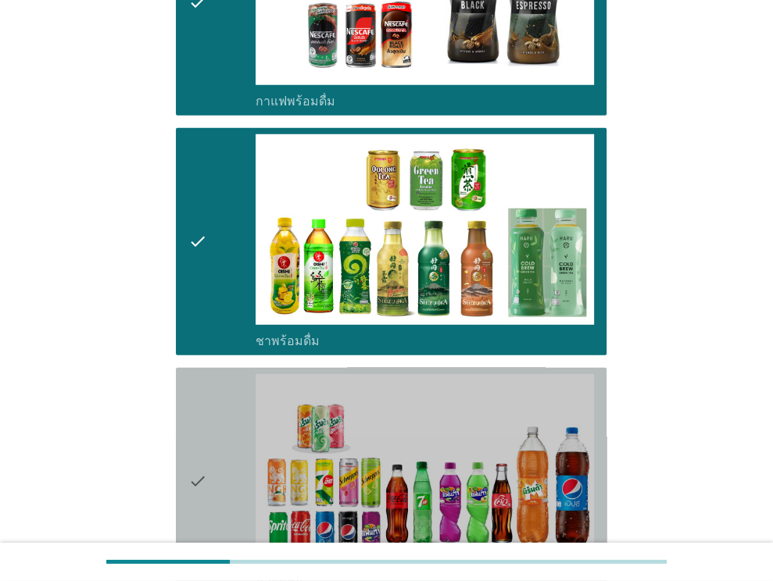
click at [244, 449] on div "check" at bounding box center [222, 481] width 68 height 214
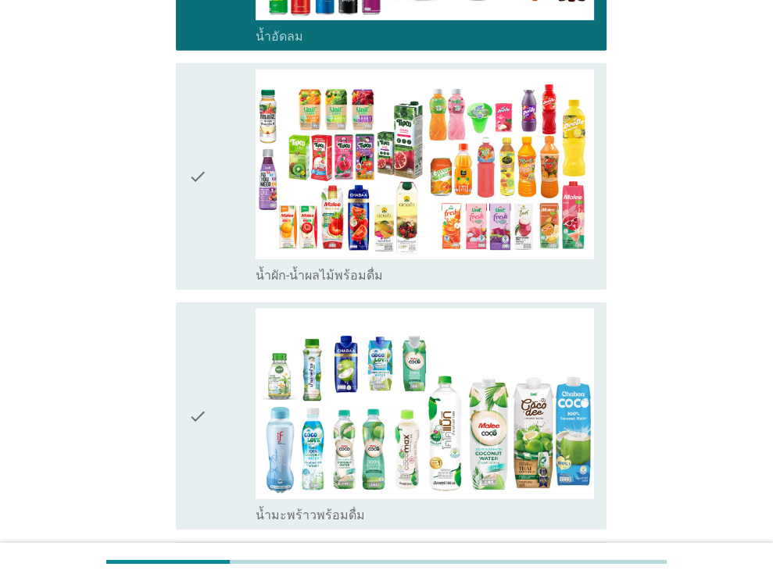
scroll to position [3279, 0]
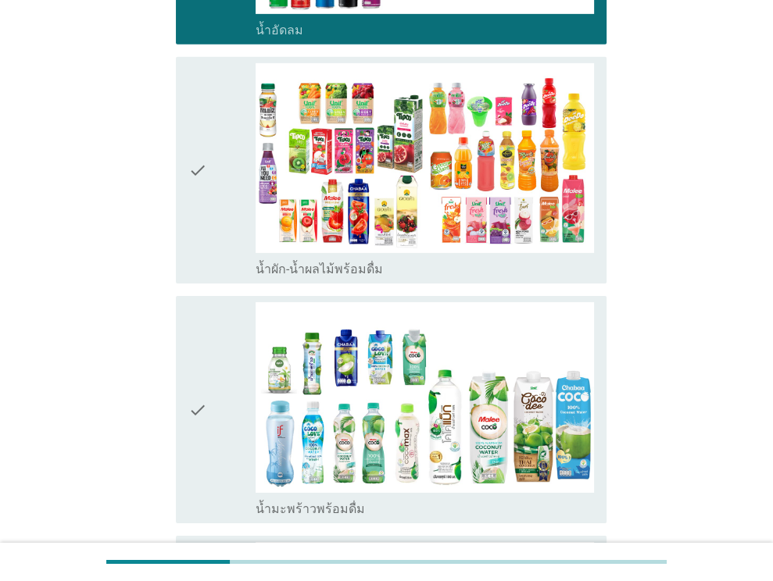
click at [231, 167] on div "check" at bounding box center [222, 170] width 68 height 214
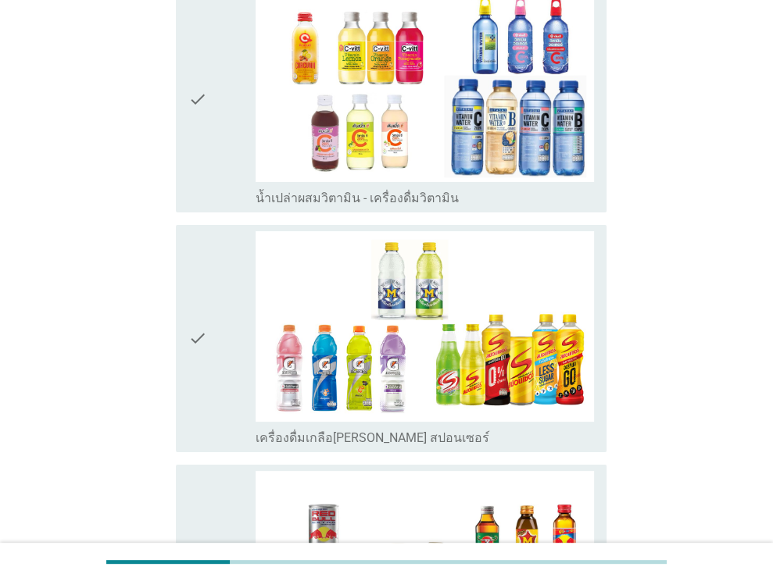
scroll to position [3841, 0]
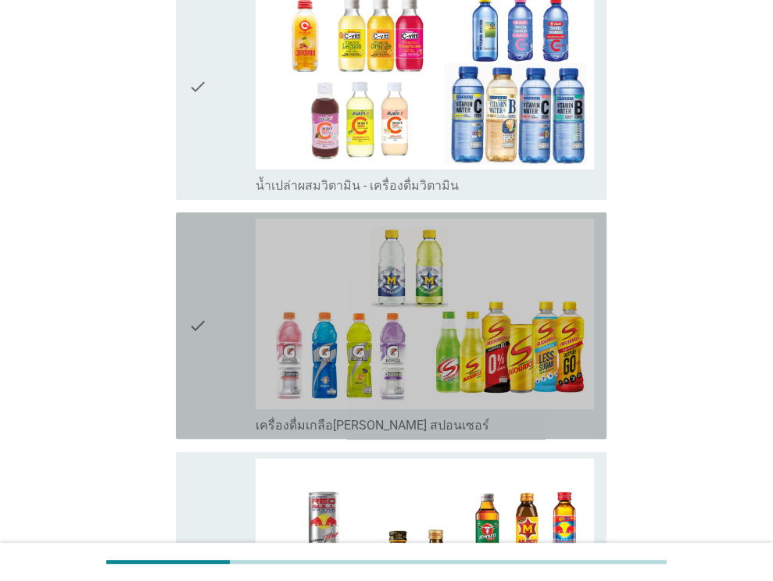
click at [188, 316] on icon "check" at bounding box center [197, 326] width 19 height 214
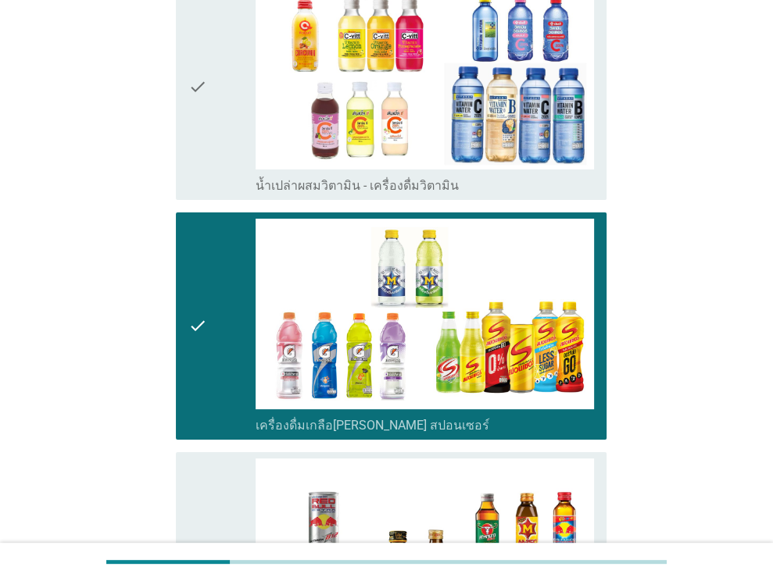
click at [200, 503] on icon "check" at bounding box center [197, 566] width 19 height 214
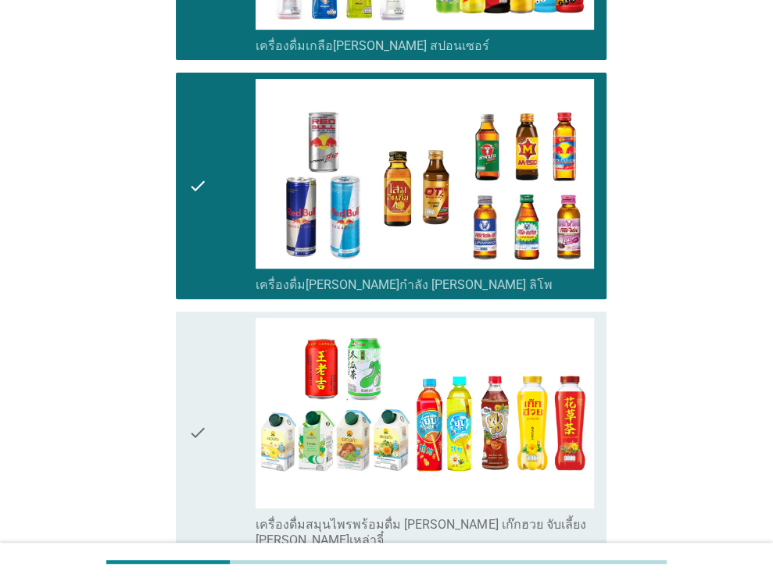
scroll to position [4234, 0]
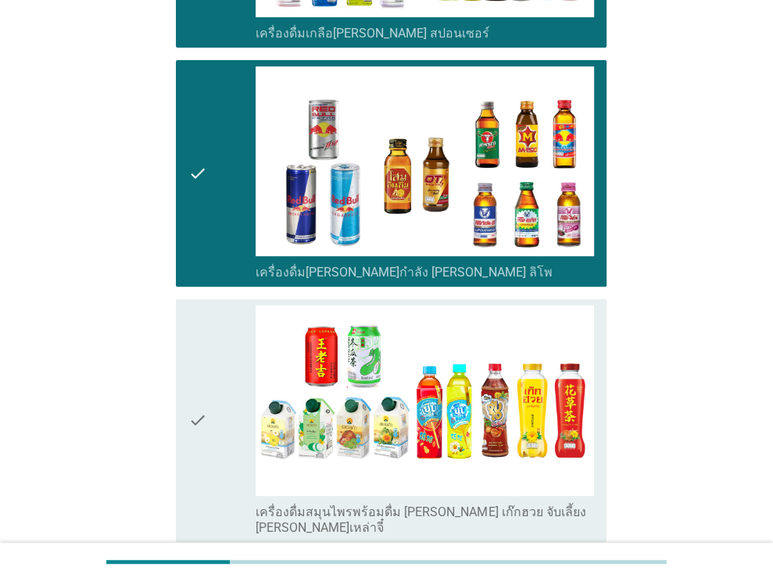
click at [195, 389] on icon "check" at bounding box center [197, 421] width 19 height 230
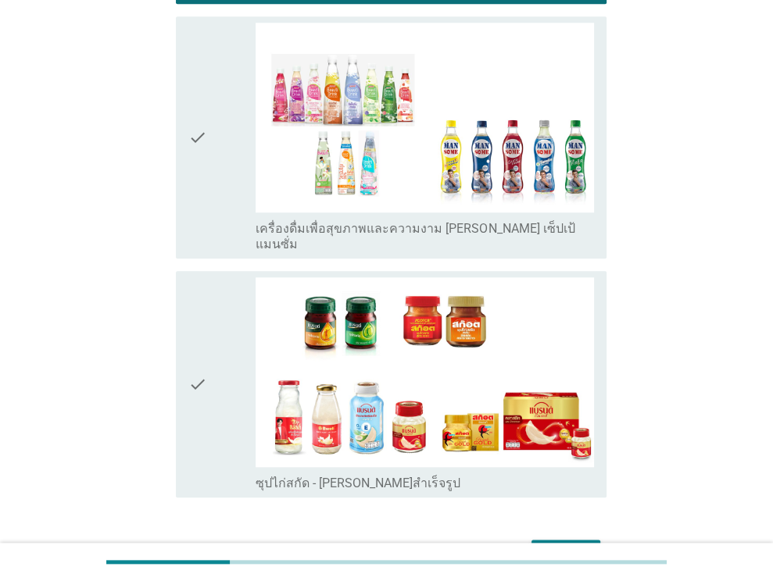
scroll to position [4778, 0]
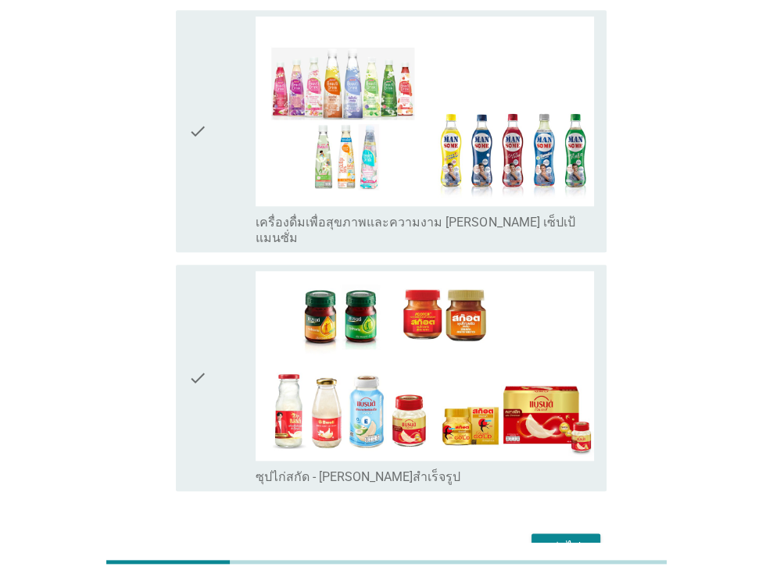
click at [234, 372] on div "check" at bounding box center [222, 378] width 68 height 214
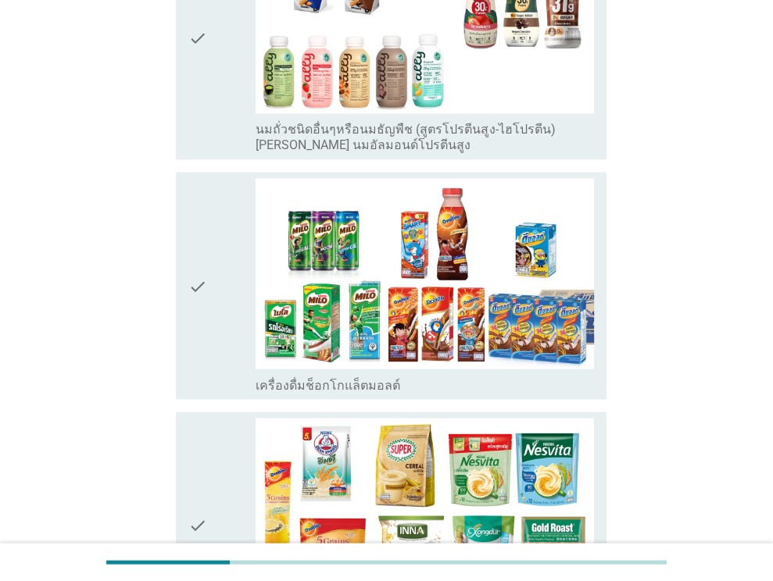
scroll to position [1559, 0]
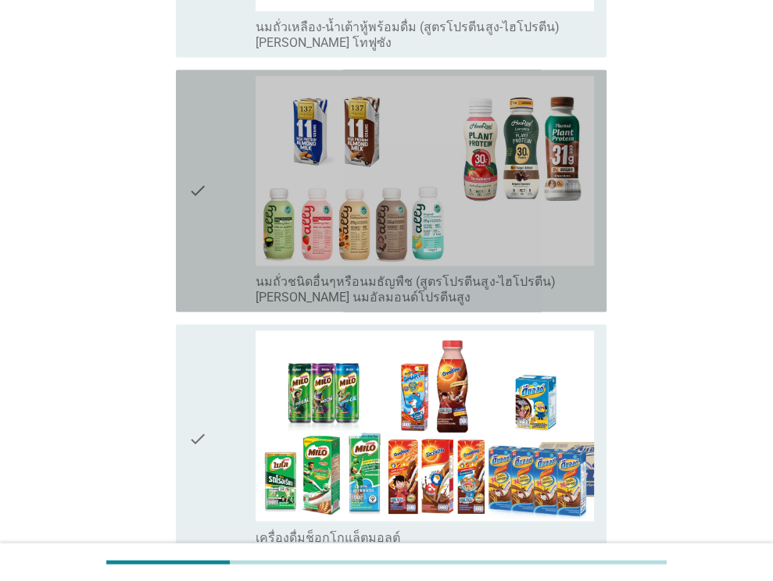
click at [197, 171] on icon "check" at bounding box center [197, 191] width 19 height 230
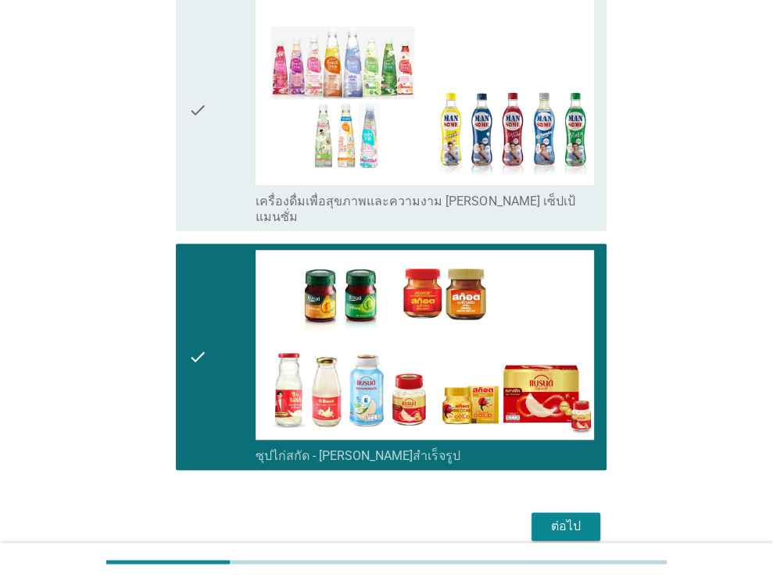
scroll to position [4813, 0]
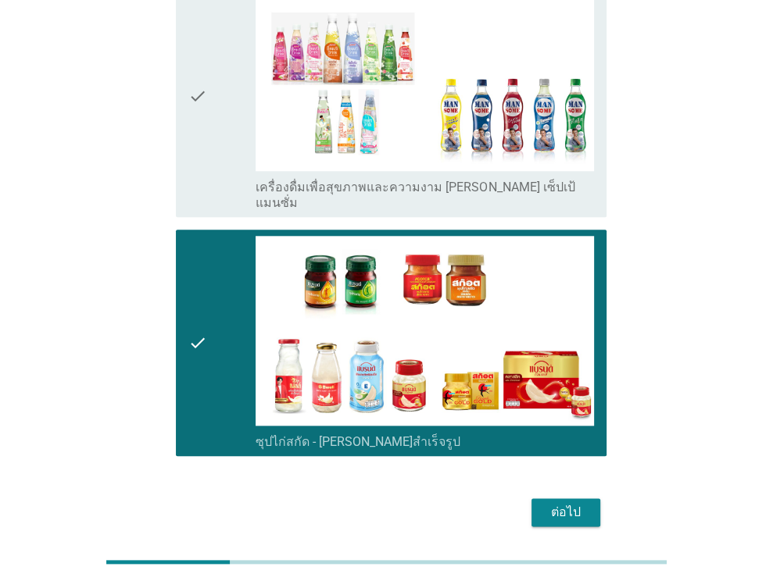
click at [544, 503] on div "ต่อไป" at bounding box center [566, 512] width 44 height 19
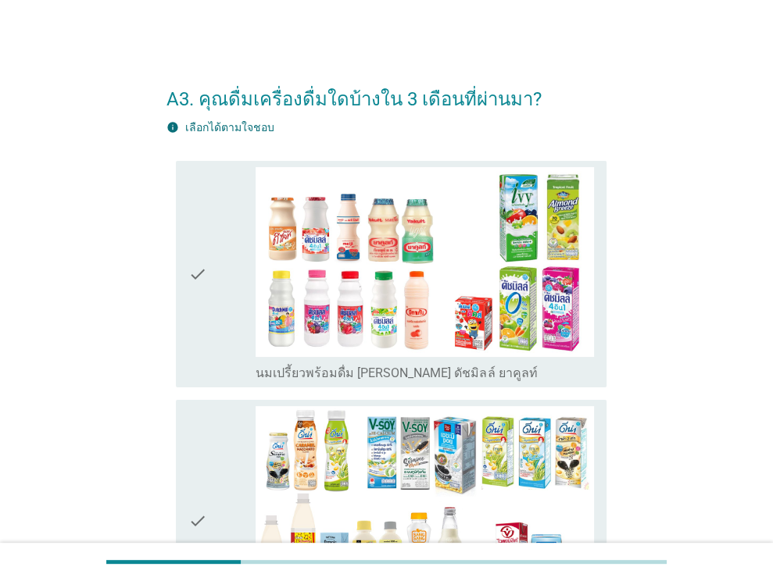
click at [188, 302] on icon "check" at bounding box center [197, 274] width 19 height 214
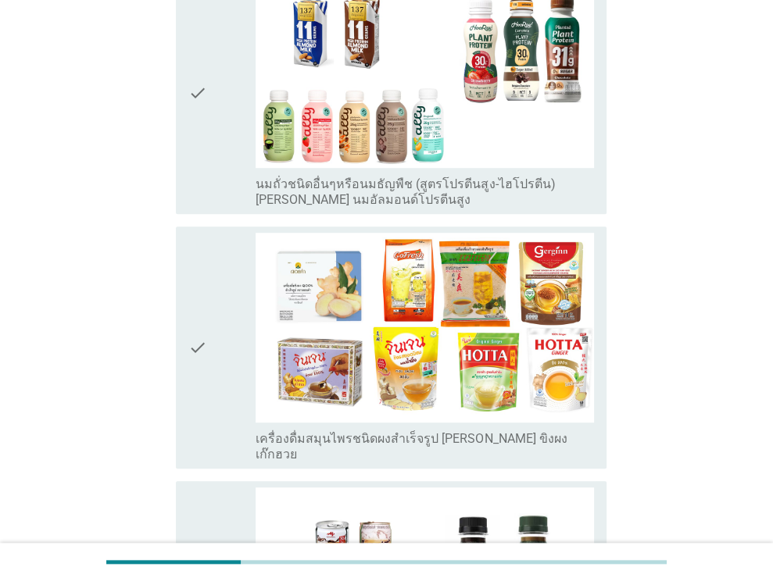
scroll to position [691, 0]
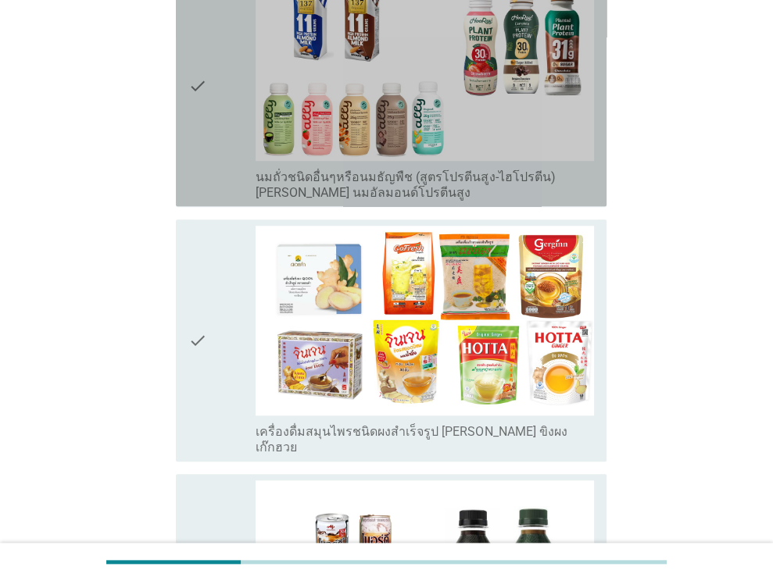
click at [223, 124] on div "check" at bounding box center [222, 85] width 68 height 230
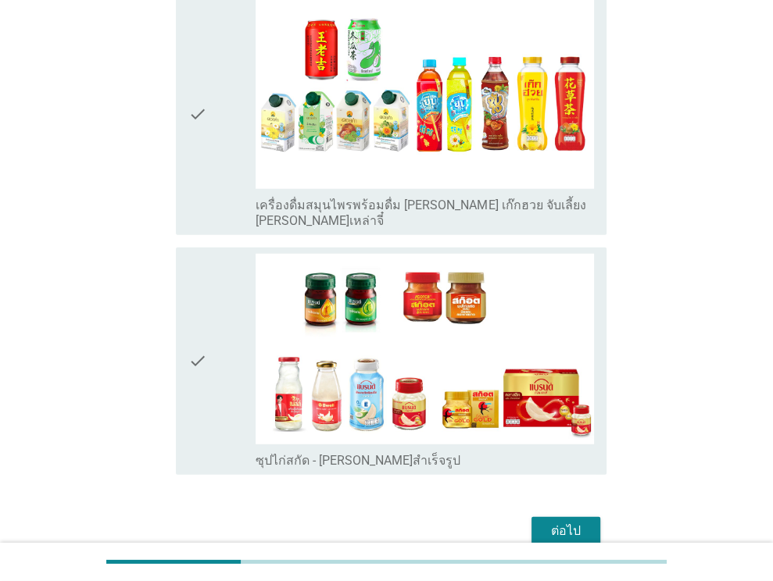
scroll to position [2647, 0]
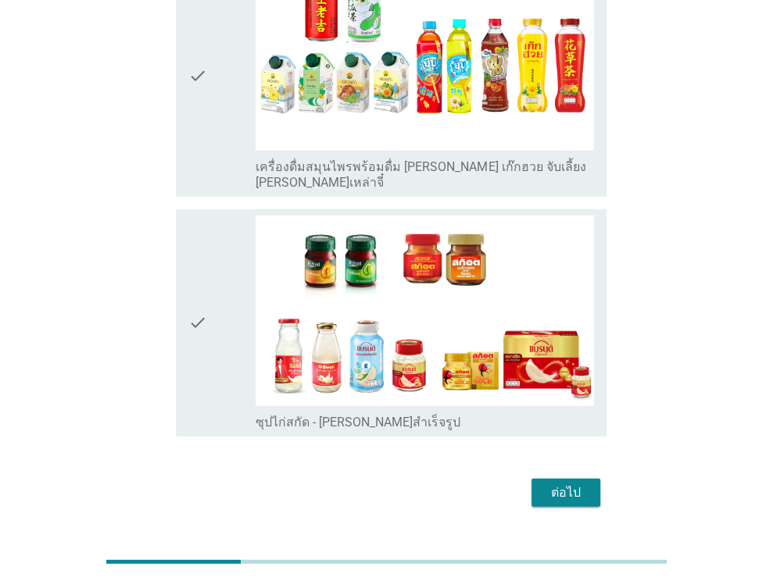
click at [579, 484] on div "ต่อไป" at bounding box center [566, 493] width 44 height 19
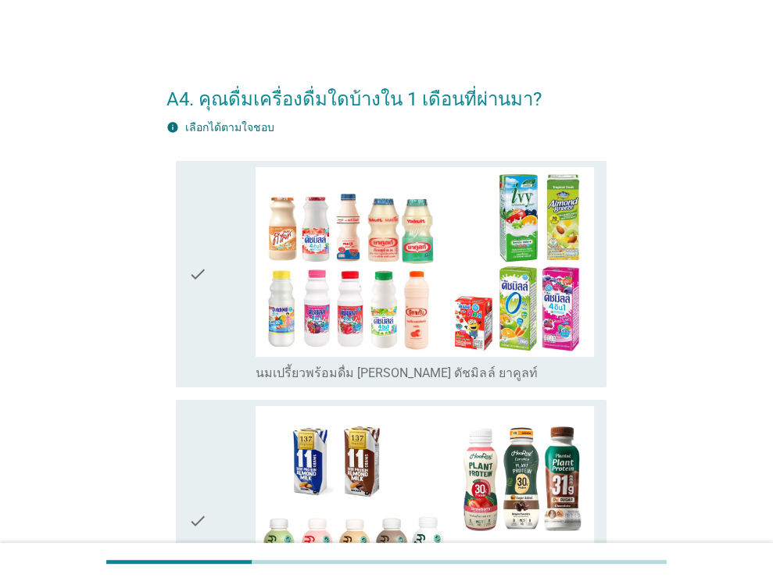
click at [246, 449] on div "check" at bounding box center [222, 521] width 68 height 230
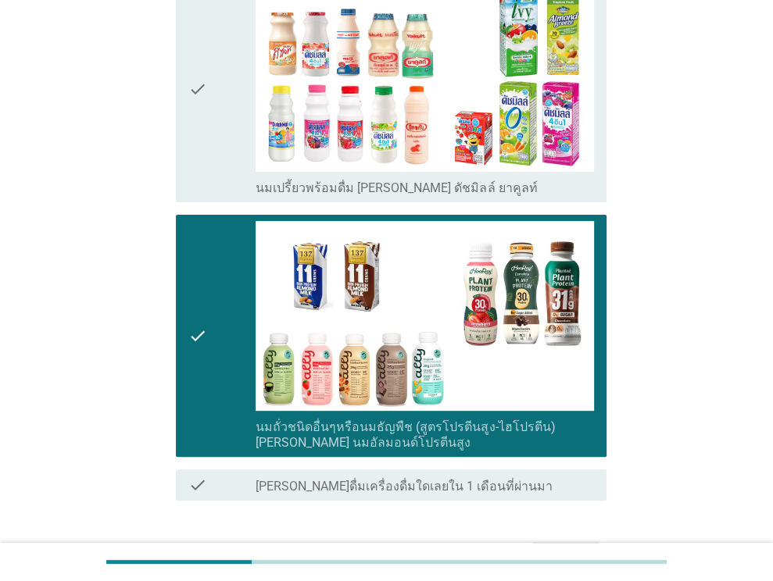
scroll to position [286, 0]
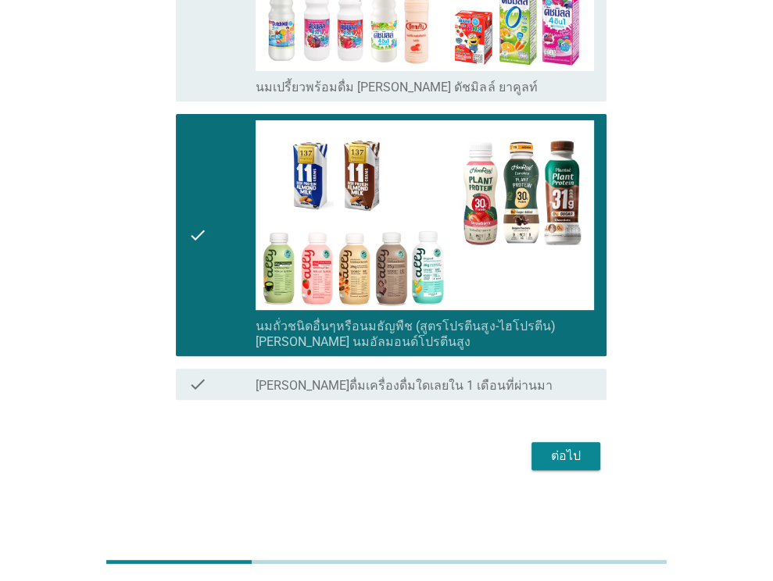
click at [581, 449] on div "ต่อไป" at bounding box center [566, 456] width 44 height 19
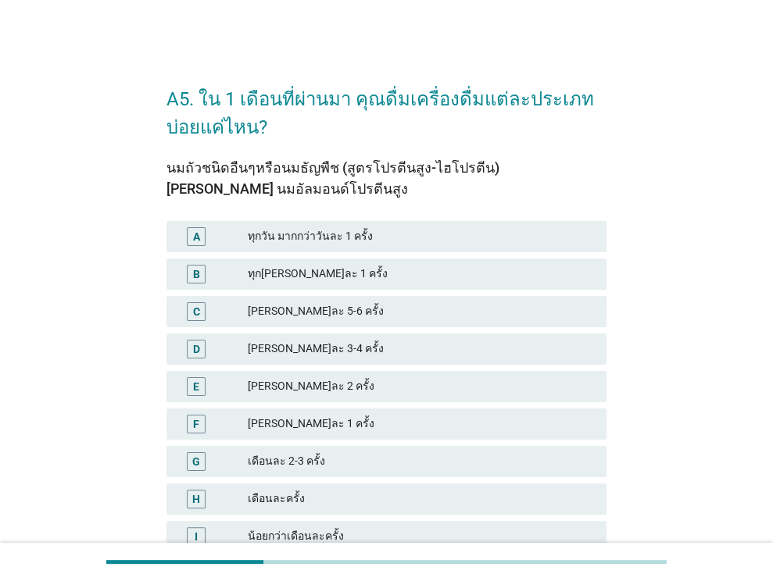
click at [504, 432] on div "[PERSON_NAME]ละ 1 ครั้ง" at bounding box center [421, 424] width 346 height 19
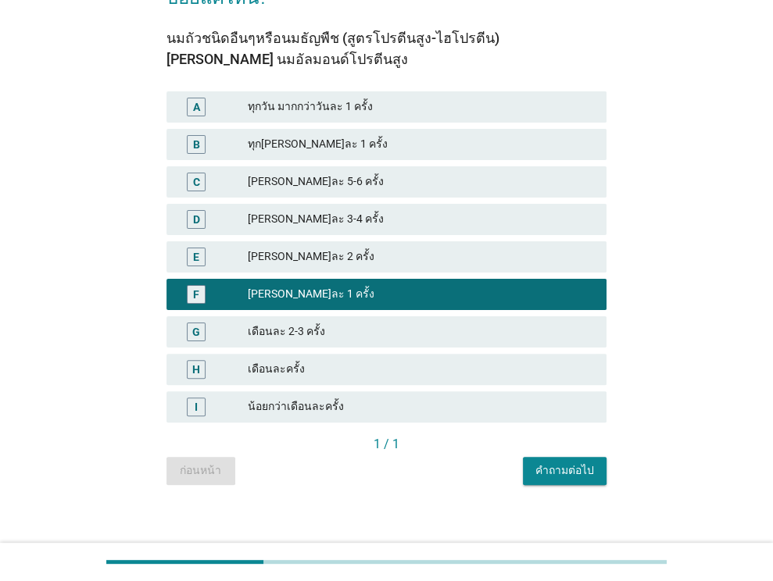
scroll to position [141, 0]
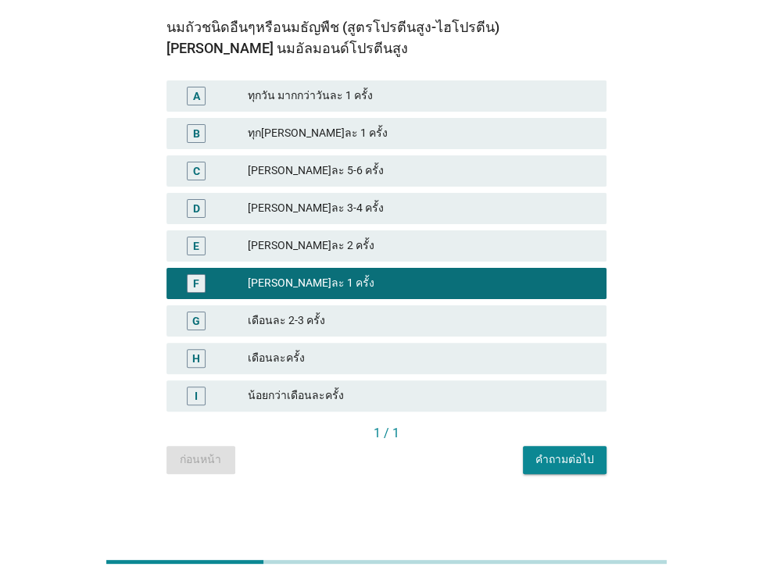
click at [595, 460] on button "คำถามต่อไป" at bounding box center [565, 460] width 84 height 28
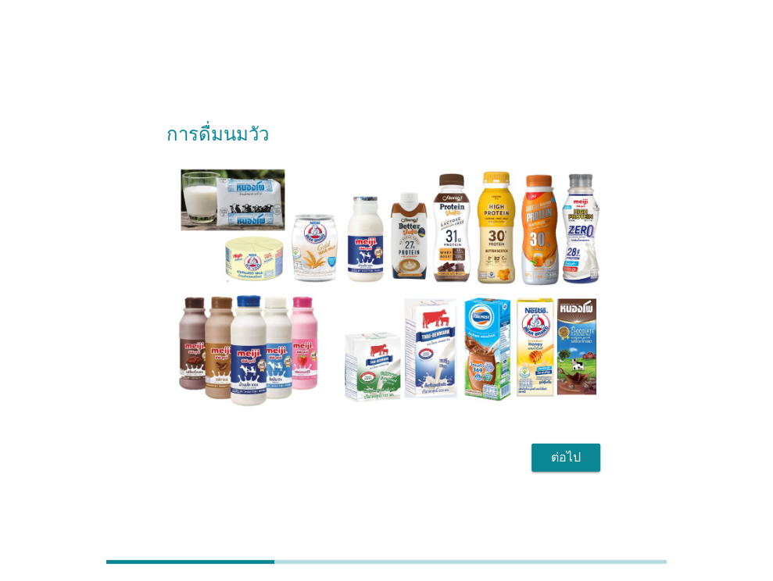
click at [576, 459] on div "ต่อไป" at bounding box center [566, 458] width 44 height 19
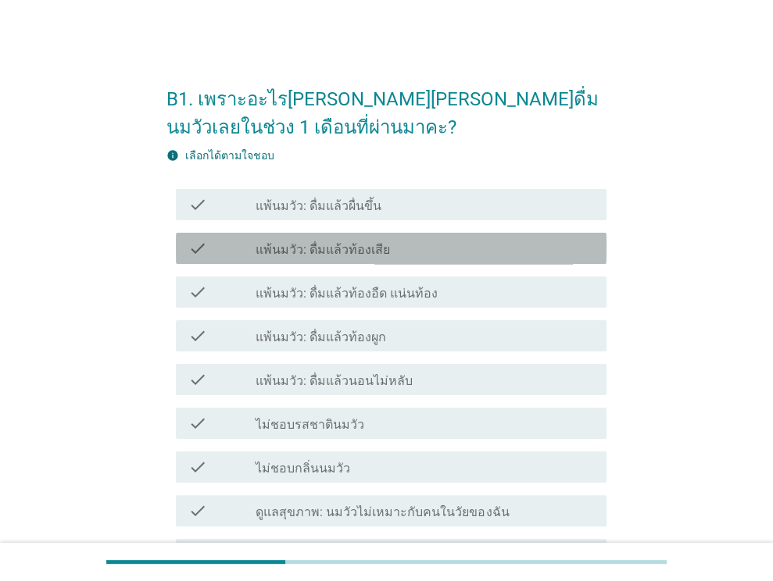
click at [417, 258] on div "check check_box_outline_blank แพ้นมวัว: ดื่มแล้วท้องเสีย" at bounding box center [391, 248] width 431 height 31
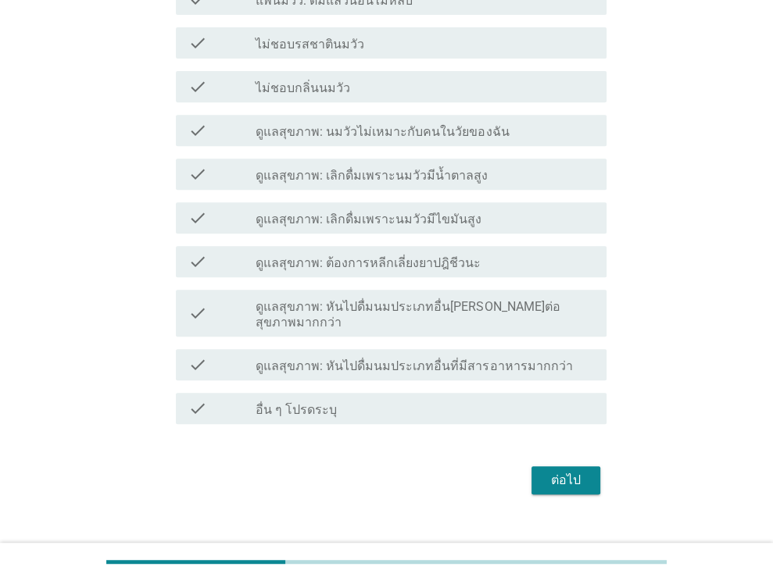
scroll to position [390, 0]
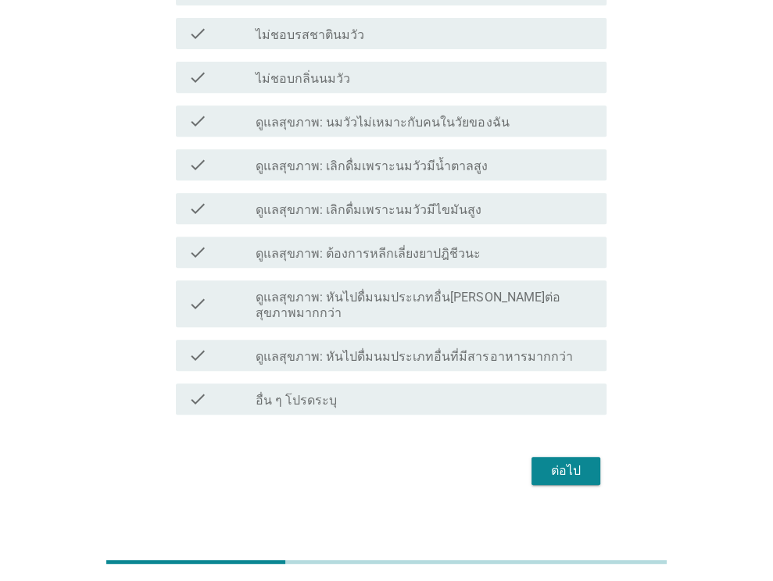
click at [578, 462] on div "ต่อไป" at bounding box center [566, 471] width 44 height 19
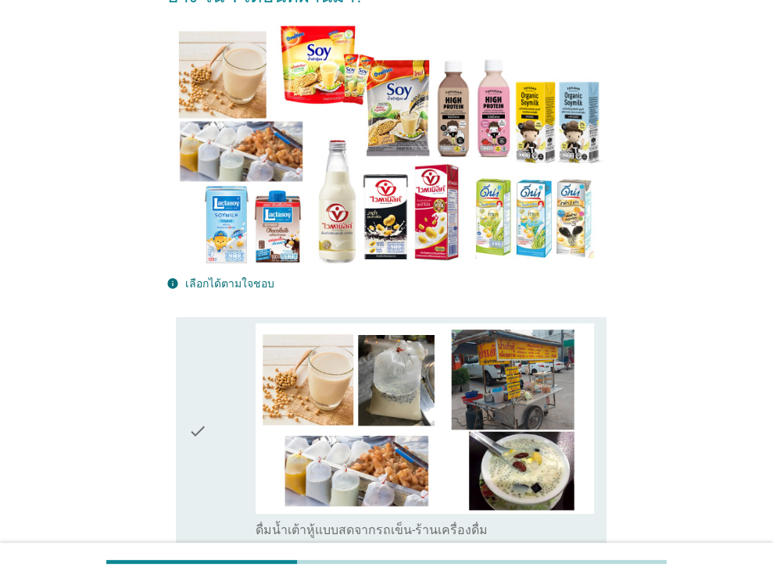
scroll to position [155, 0]
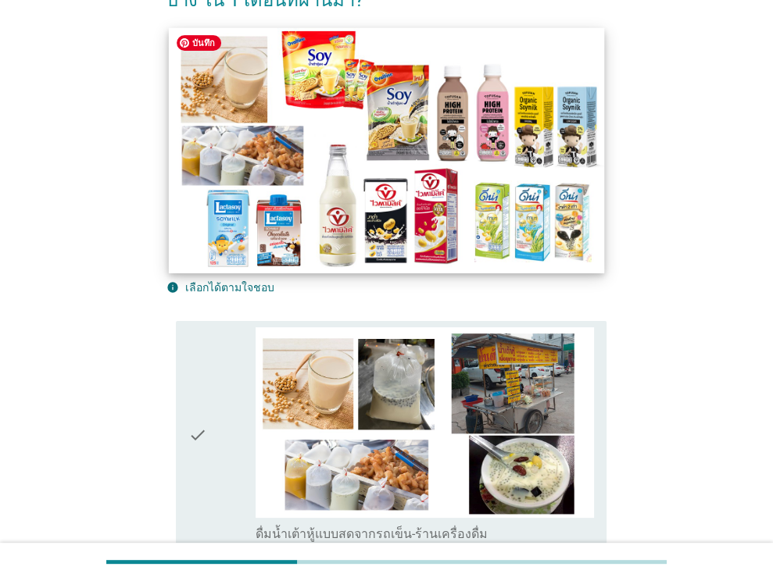
click at [456, 113] on img at bounding box center [387, 149] width 436 height 245
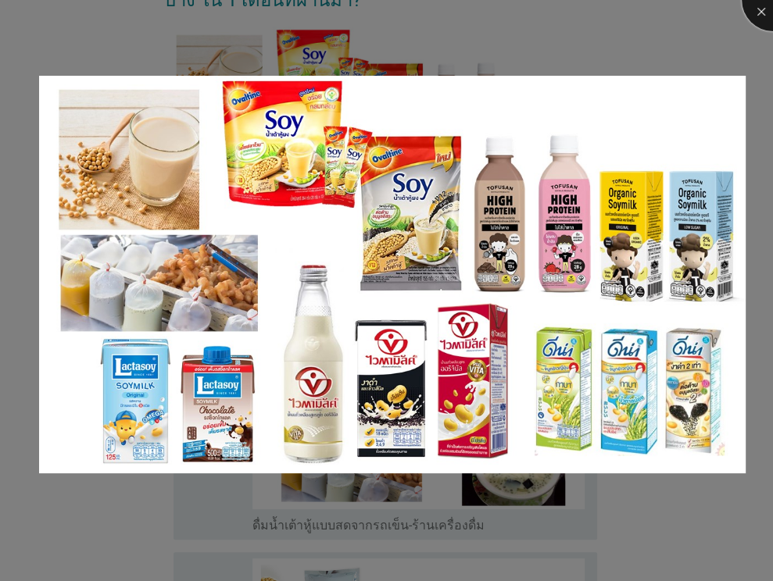
click at [758, 11] on div at bounding box center [773, 0] width 63 height 63
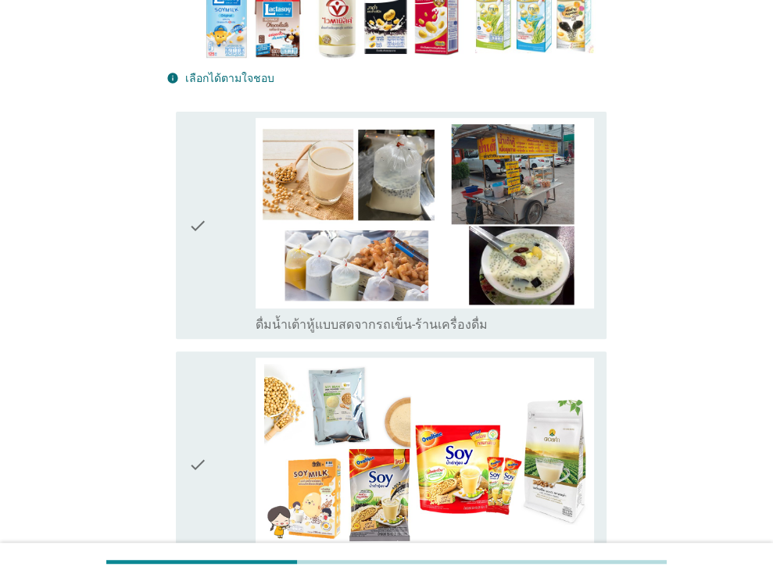
scroll to position [356, 0]
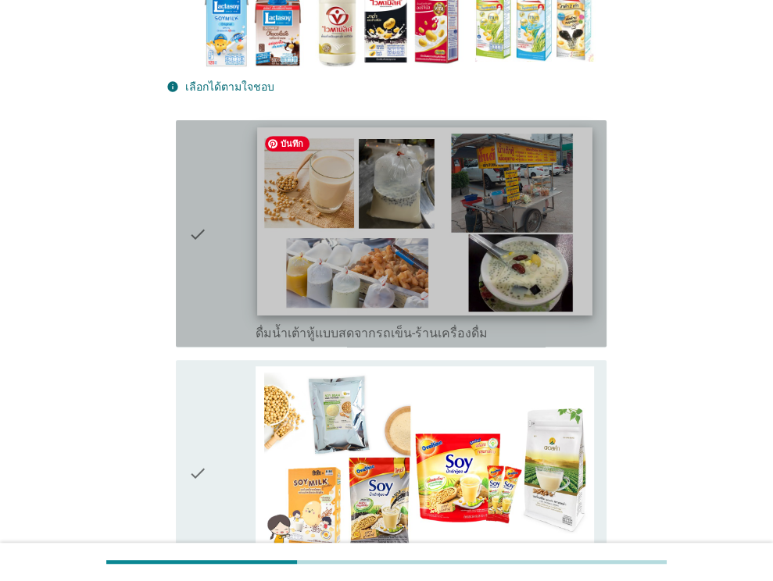
click at [356, 188] on img at bounding box center [425, 222] width 334 height 188
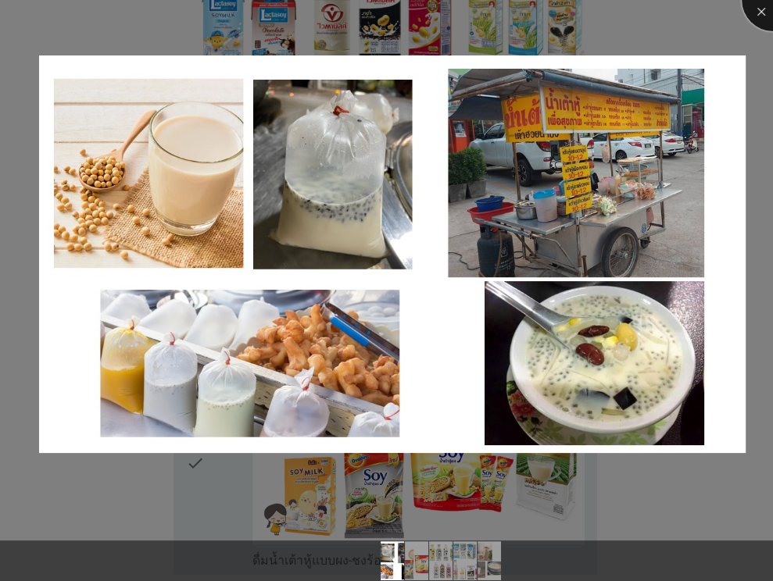
click at [764, 12] on div at bounding box center [773, 0] width 63 height 63
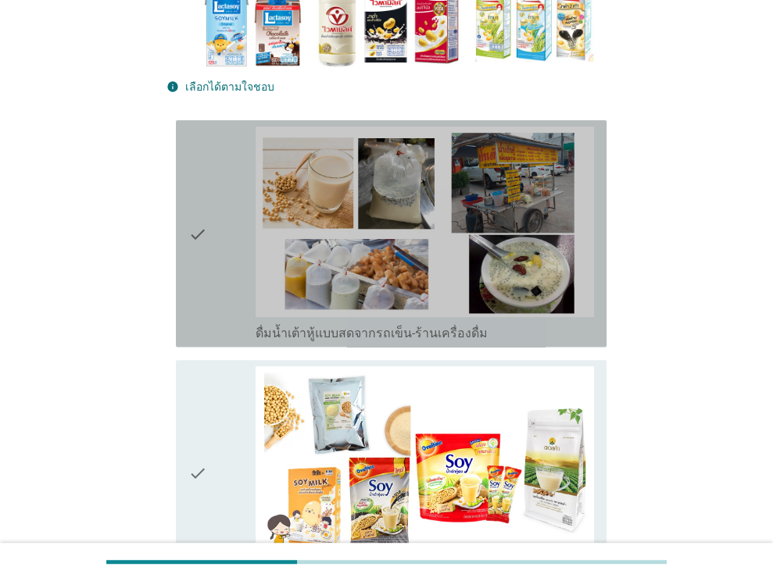
click at [183, 210] on div "check check_box_outline_blank ดื่มน้ำเต้าหู้แบบสดจากรถเข็น-ร้านเครื่องดื่ม" at bounding box center [391, 233] width 431 height 227
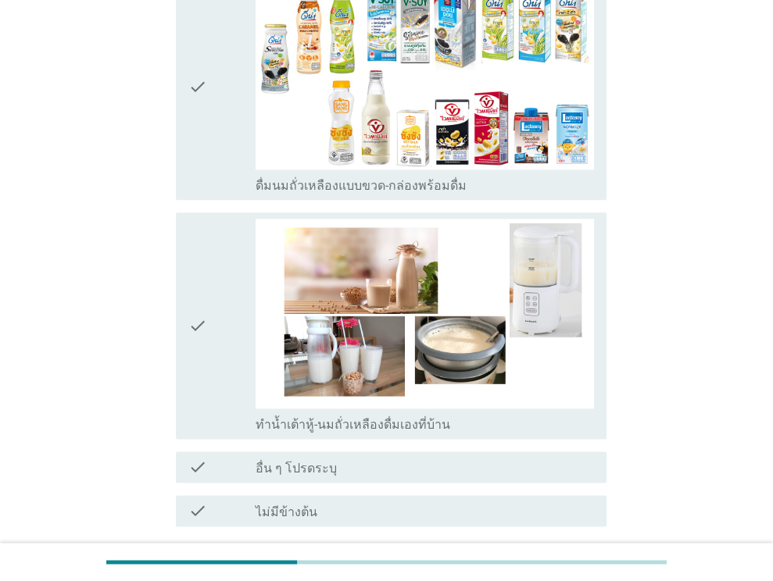
scroll to position [1257, 0]
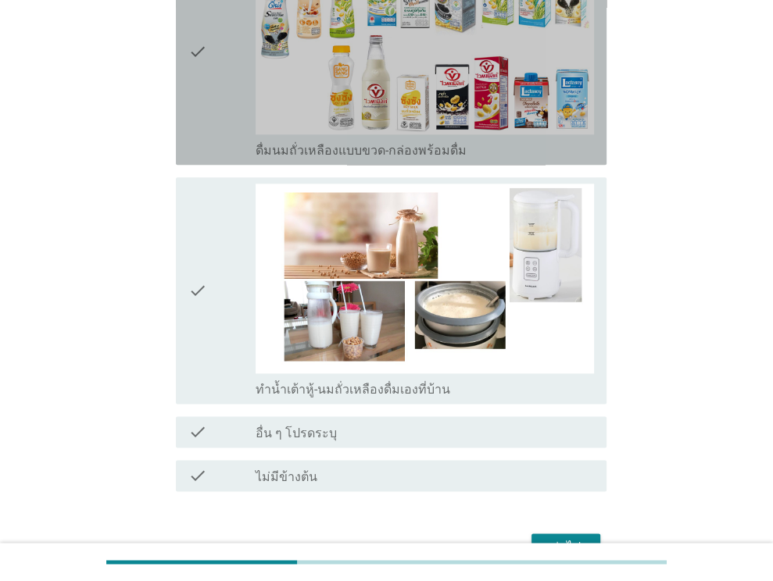
click at [209, 64] on div "check" at bounding box center [222, 52] width 68 height 214
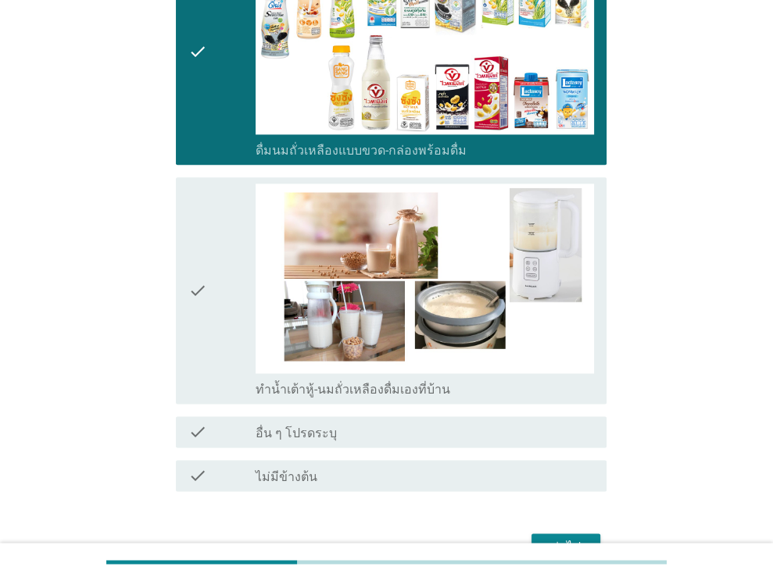
click at [588, 534] on button "ต่อไป" at bounding box center [565, 548] width 69 height 28
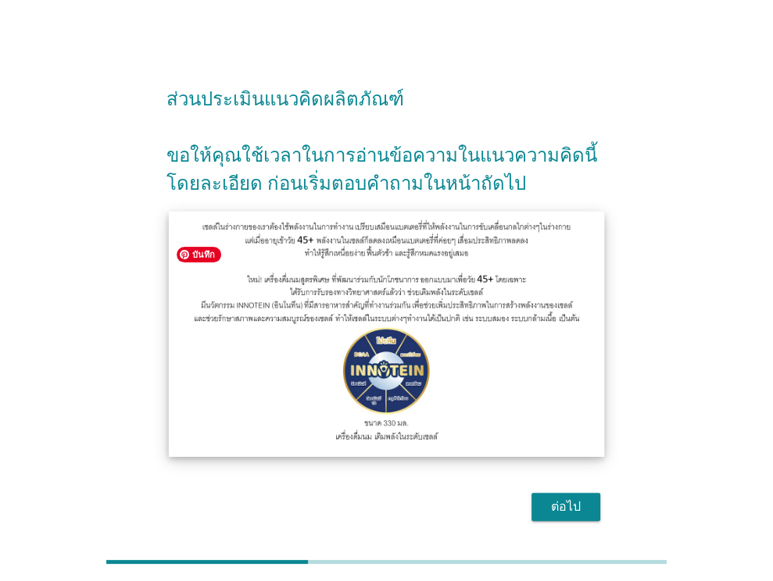
click at [403, 399] on img at bounding box center [387, 333] width 436 height 245
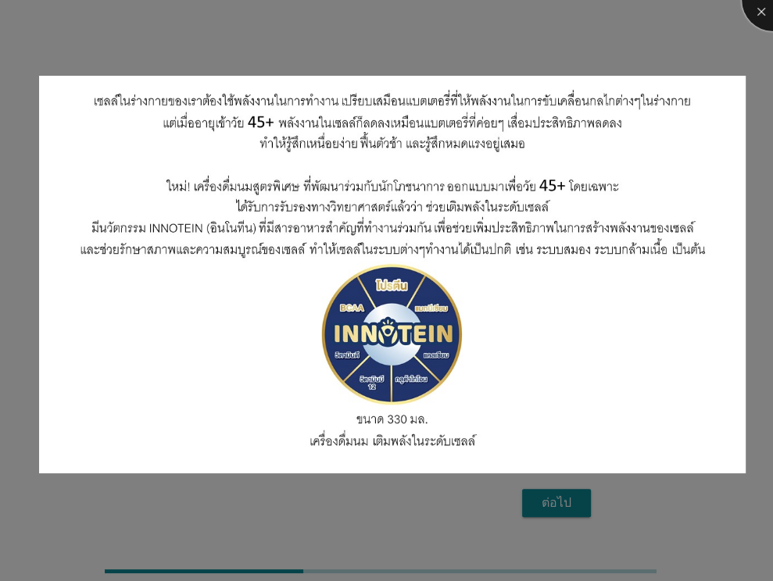
click at [766, 19] on div at bounding box center [773, 0] width 63 height 63
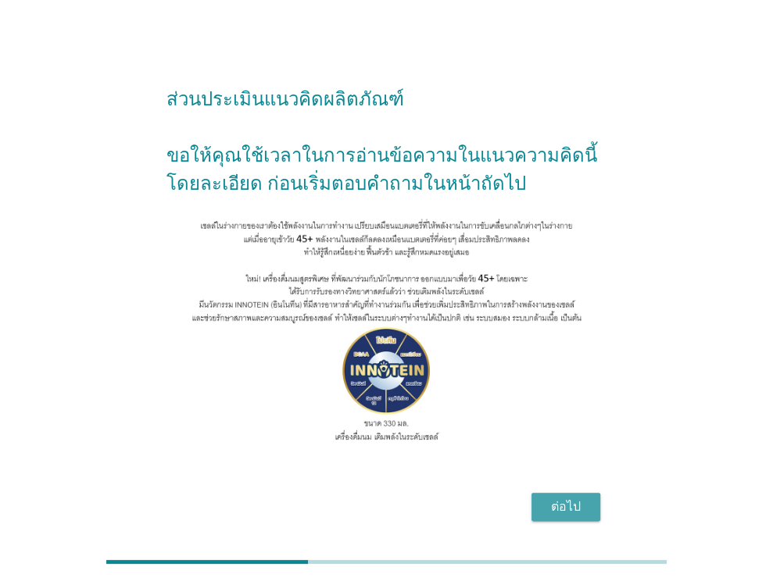
click at [581, 516] on div "ต่อไป" at bounding box center [566, 507] width 44 height 19
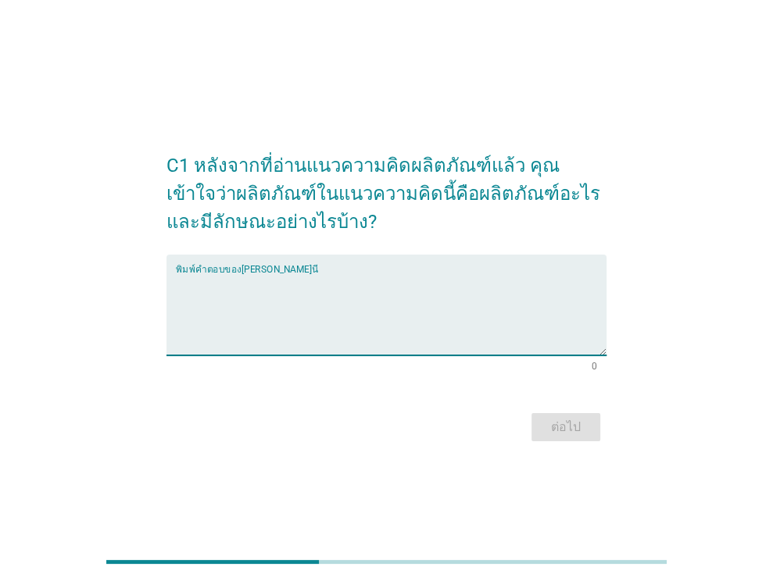
click at [309, 276] on textarea "พิมพ์คำตอบของคุณ ที่นี่" at bounding box center [391, 314] width 431 height 82
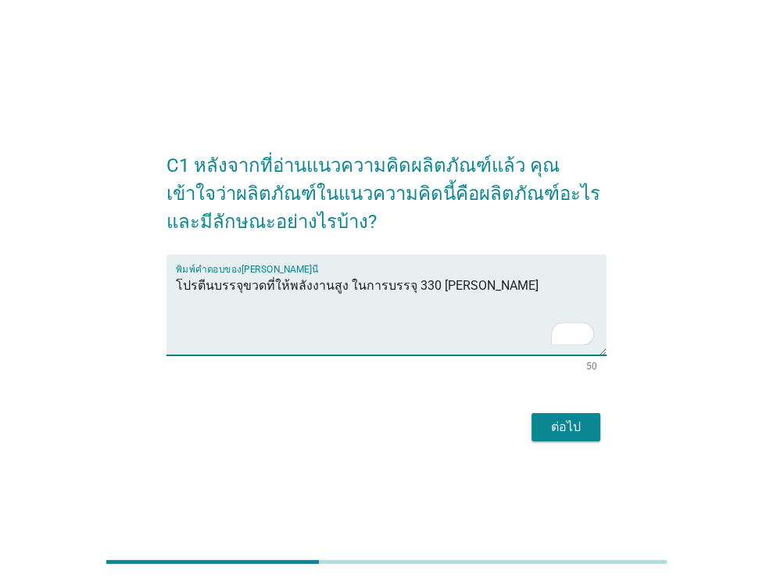
click at [353, 291] on textarea "โปรตีนบรรจุขวดที่ให้พลังงานสูง ในการบรรจุ 330 [PERSON_NAME]" at bounding box center [391, 314] width 431 height 82
type textarea "โปรตีนบรรจุขวดที่ให้พลังงานสูง ในขนาดบรรจุ 330 [PERSON_NAME]"
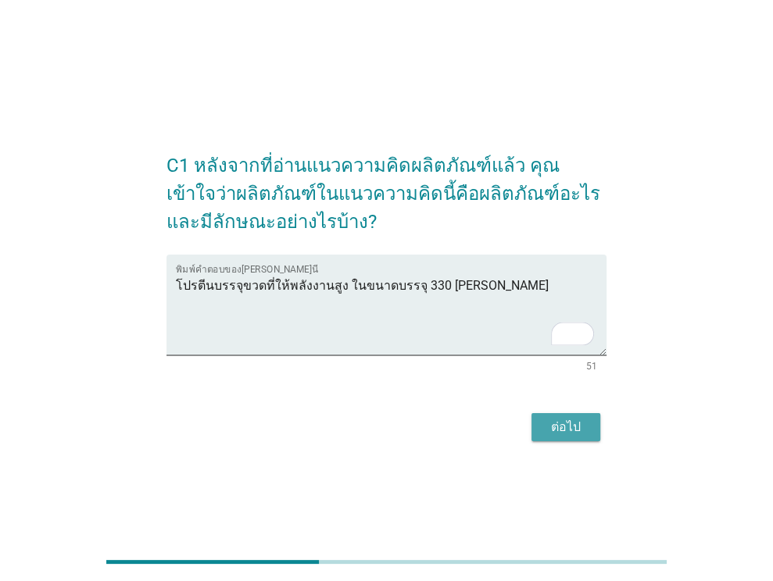
click at [572, 428] on div "ต่อไป" at bounding box center [566, 427] width 44 height 19
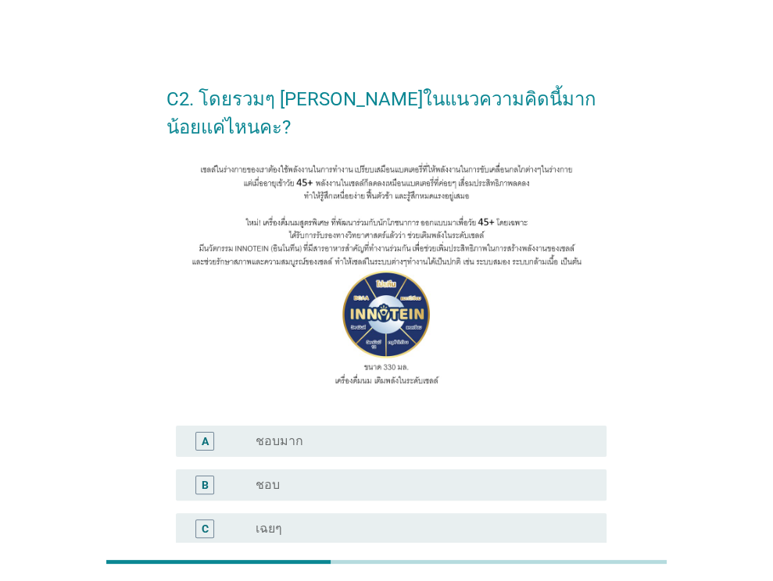
click at [426, 527] on div "radio_button_unchecked เฉยๆ" at bounding box center [419, 529] width 326 height 16
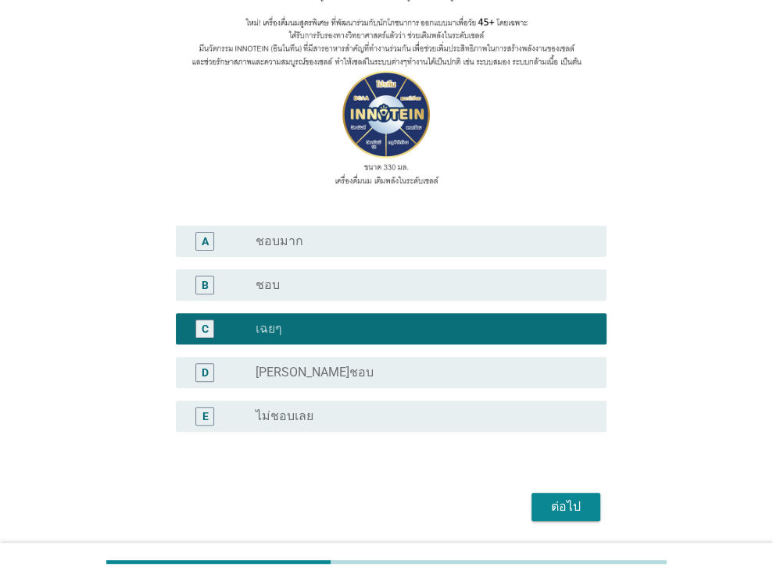
scroll to position [252, 0]
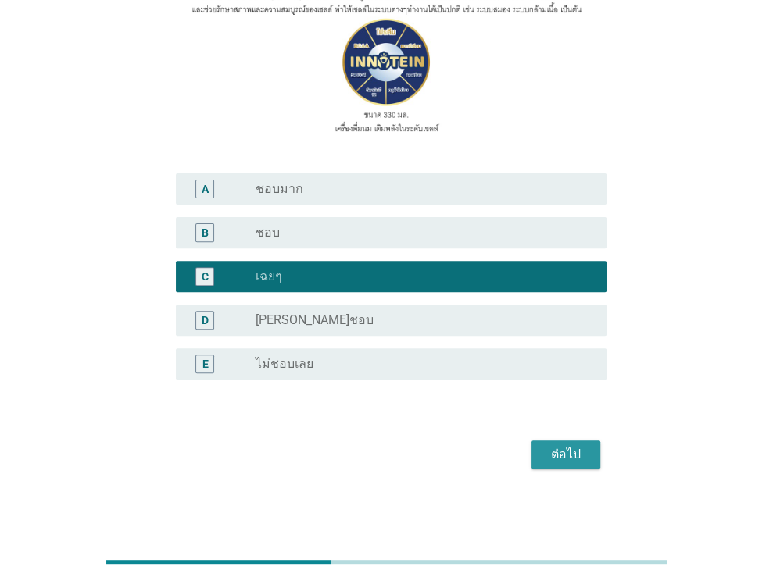
click at [588, 454] on button "ต่อไป" at bounding box center [565, 455] width 69 height 28
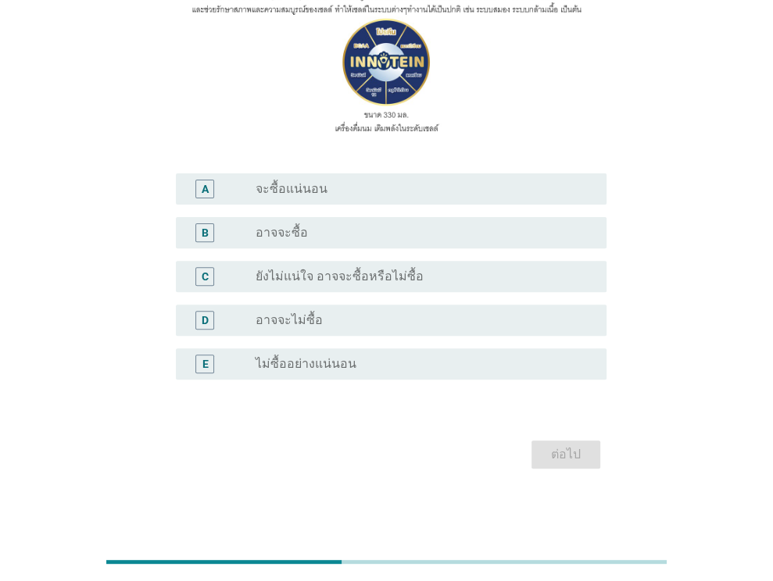
scroll to position [0, 0]
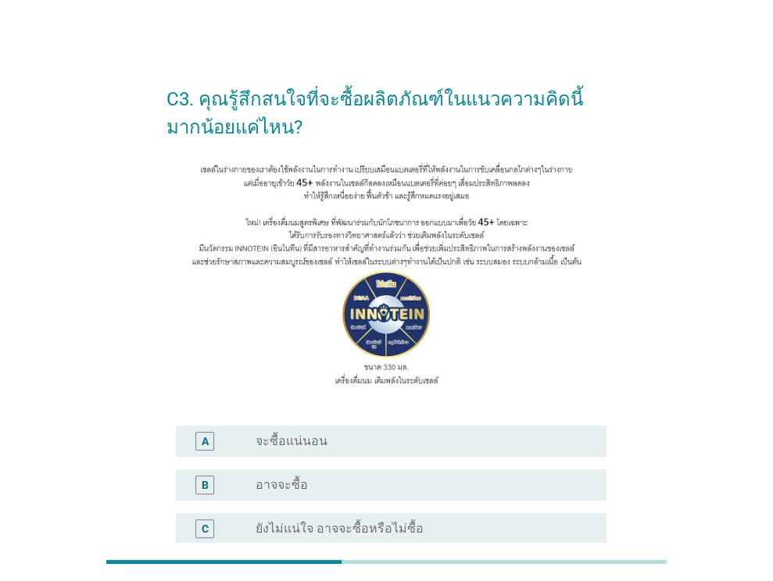
click at [406, 497] on div "B radio_button_unchecked อาจจะซื้อ" at bounding box center [391, 485] width 431 height 31
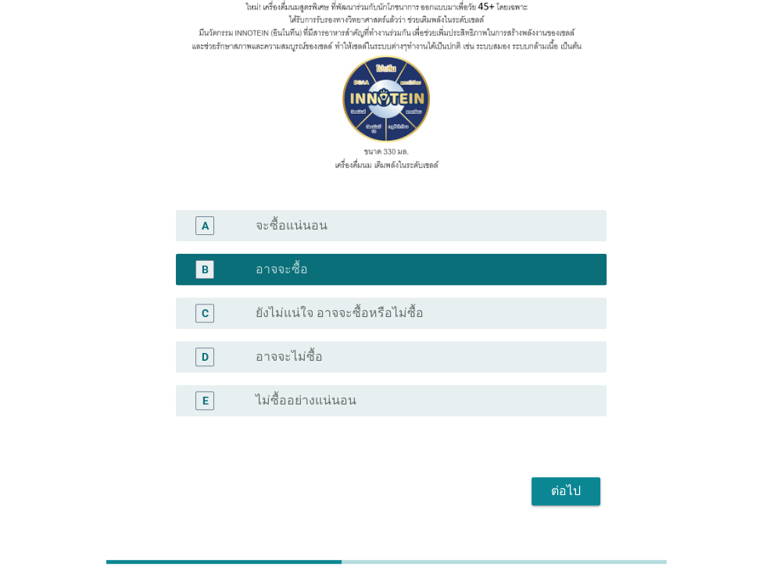
scroll to position [252, 0]
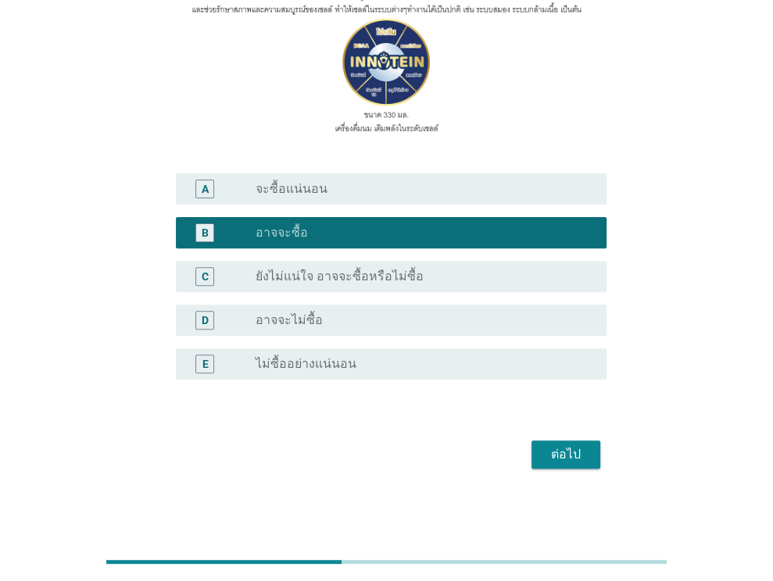
click at [554, 458] on div "ต่อไป" at bounding box center [566, 454] width 44 height 19
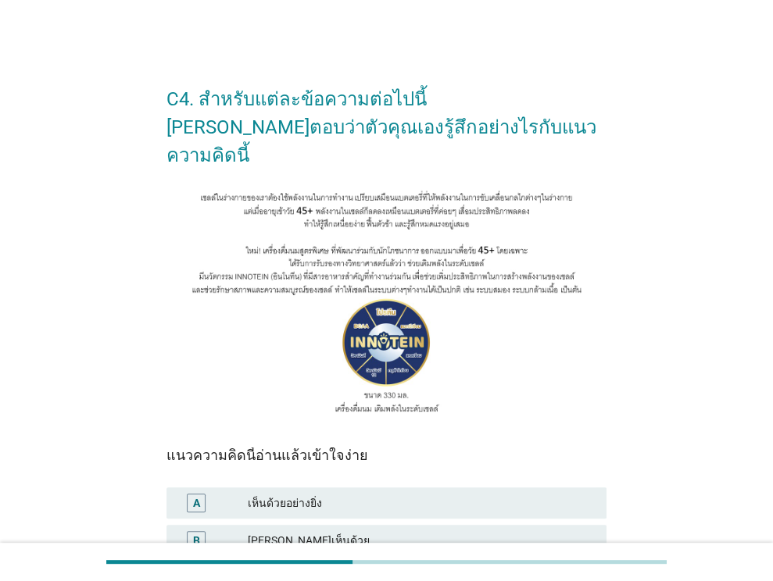
drag, startPoint x: 359, startPoint y: 478, endPoint x: 371, endPoint y: 482, distance: 12.4
click at [359, 494] on div "เห็นด้วยอย่างยิ่ง" at bounding box center [421, 503] width 346 height 19
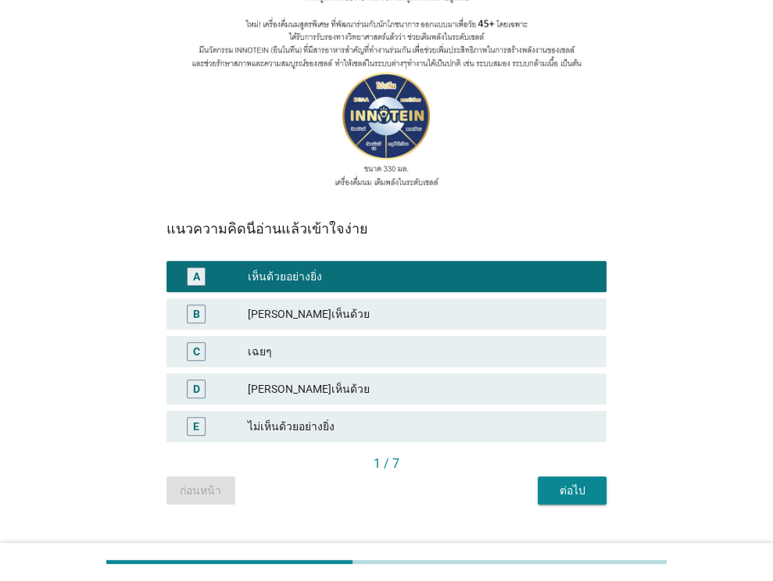
scroll to position [229, 0]
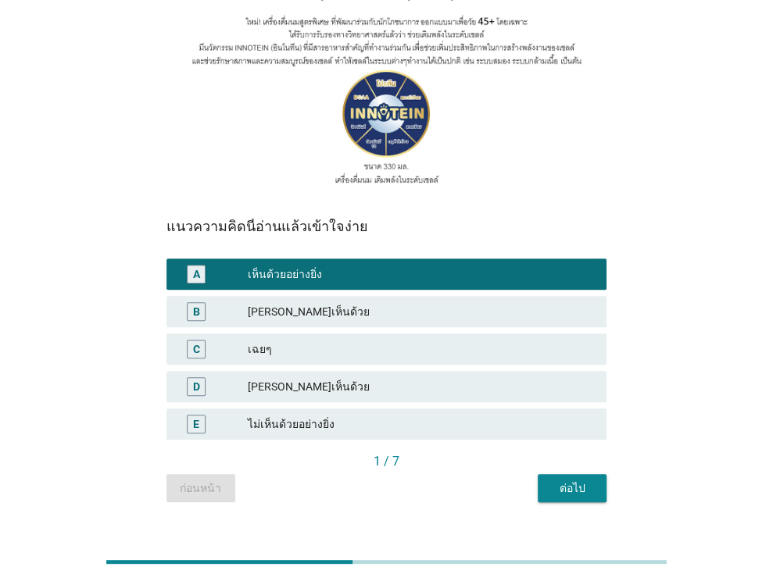
click at [570, 452] on div "1 / 7" at bounding box center [386, 461] width 440 height 19
click at [554, 481] on div "ต่อไป" at bounding box center [572, 489] width 44 height 16
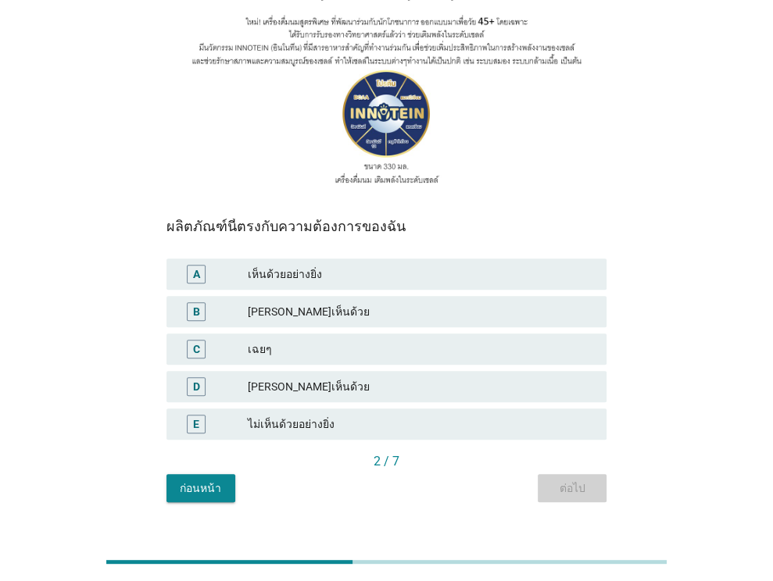
scroll to position [0, 0]
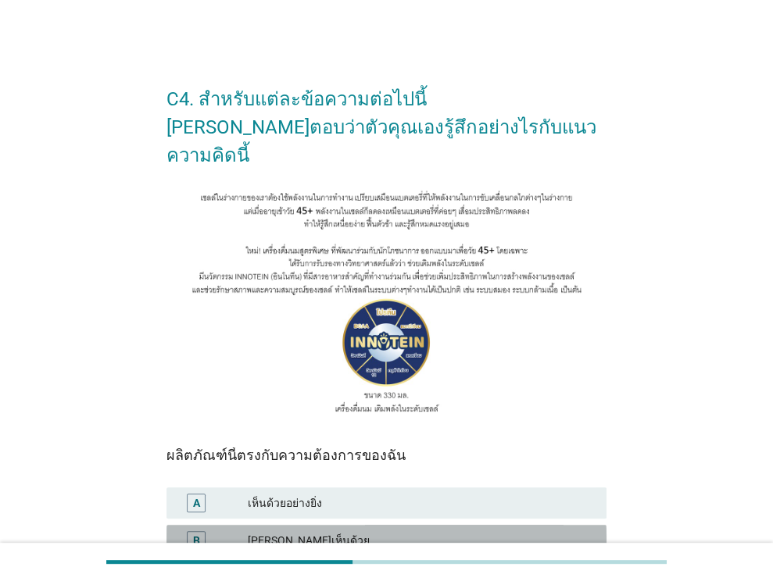
click at [376, 531] on div "[PERSON_NAME]เห็นด้วย" at bounding box center [421, 540] width 346 height 19
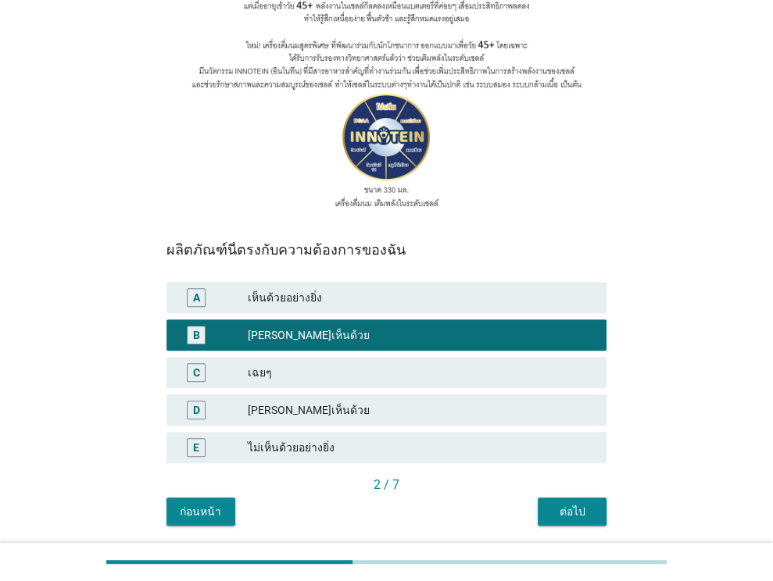
scroll to position [229, 0]
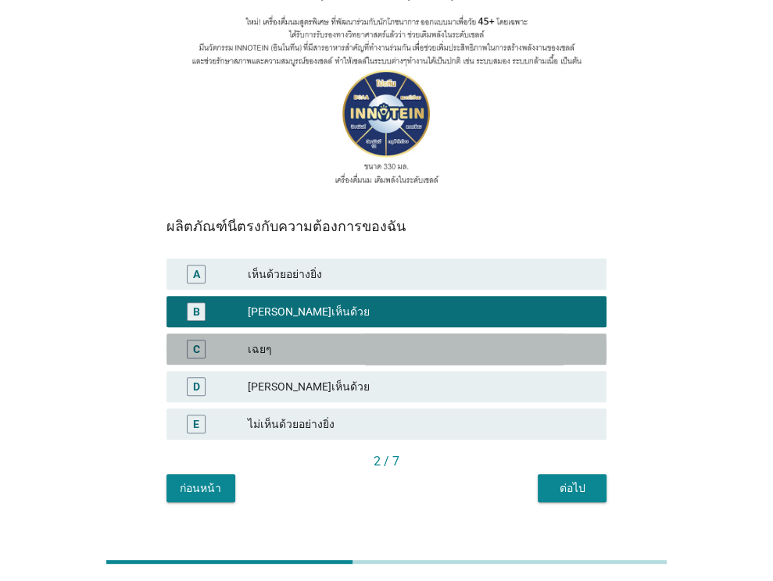
click at [422, 340] on div "เฉยๆ" at bounding box center [421, 349] width 346 height 19
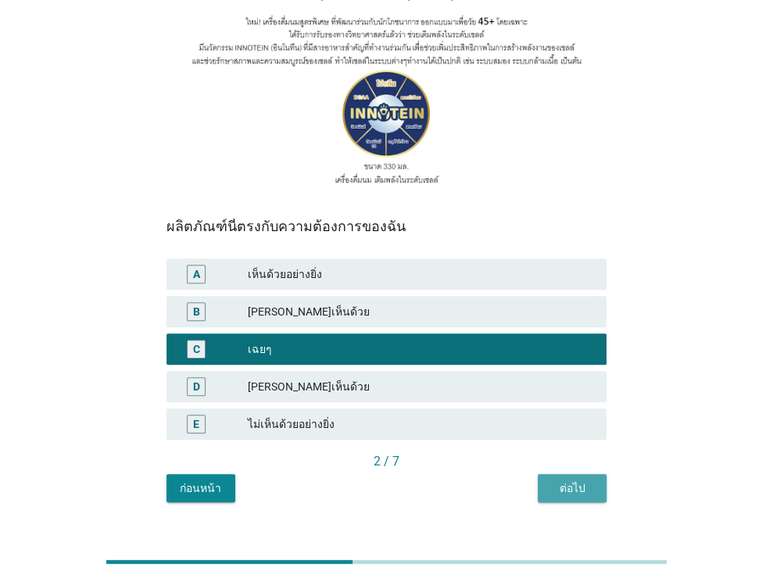
click at [591, 481] on div "ต่อไป" at bounding box center [572, 489] width 44 height 16
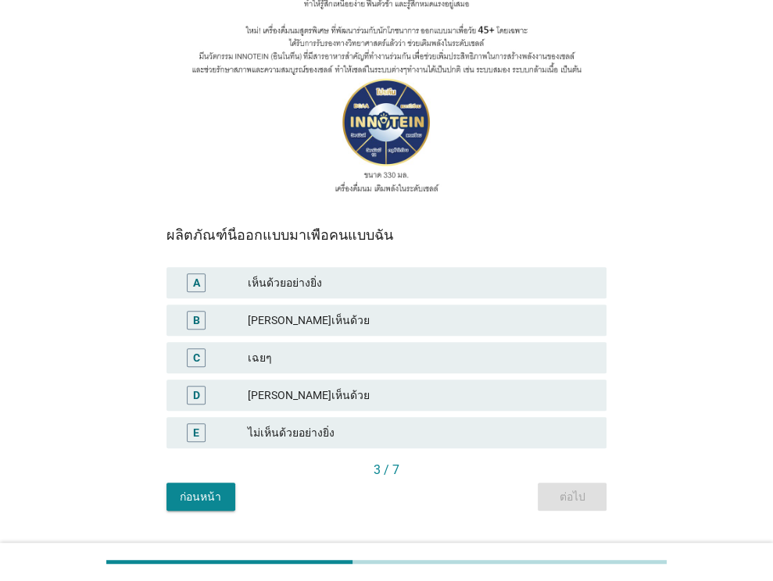
scroll to position [225, 0]
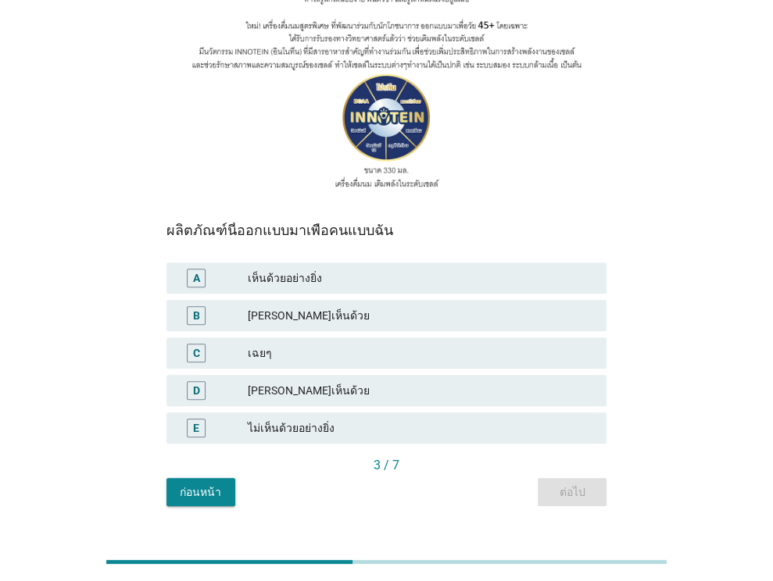
click at [352, 344] on div "เฉยๆ" at bounding box center [421, 353] width 346 height 19
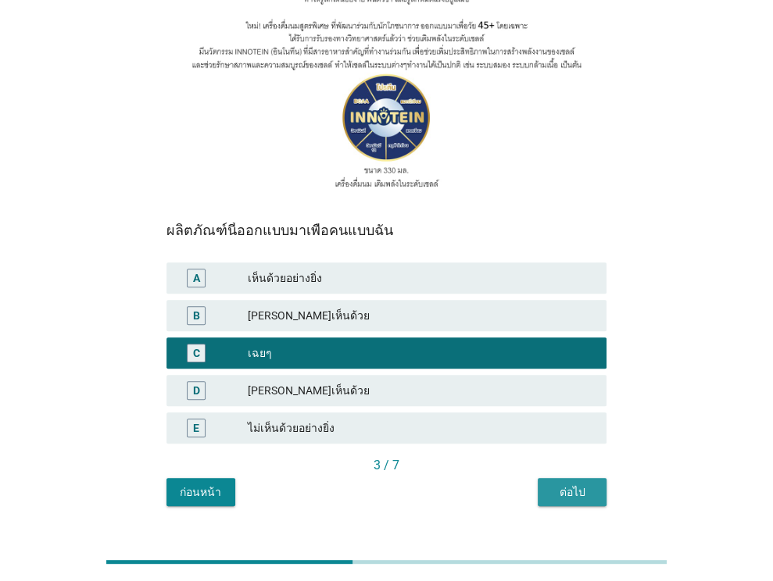
click at [555, 484] on div "ต่อไป" at bounding box center [572, 492] width 44 height 16
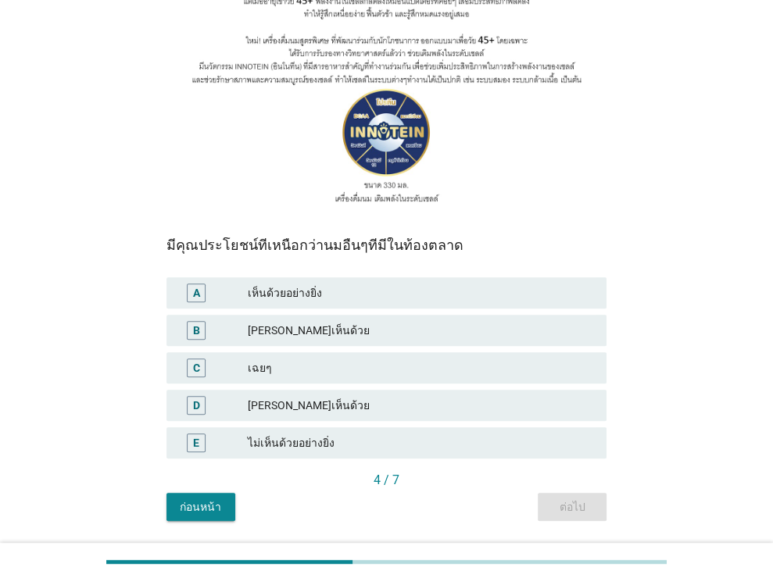
scroll to position [229, 0]
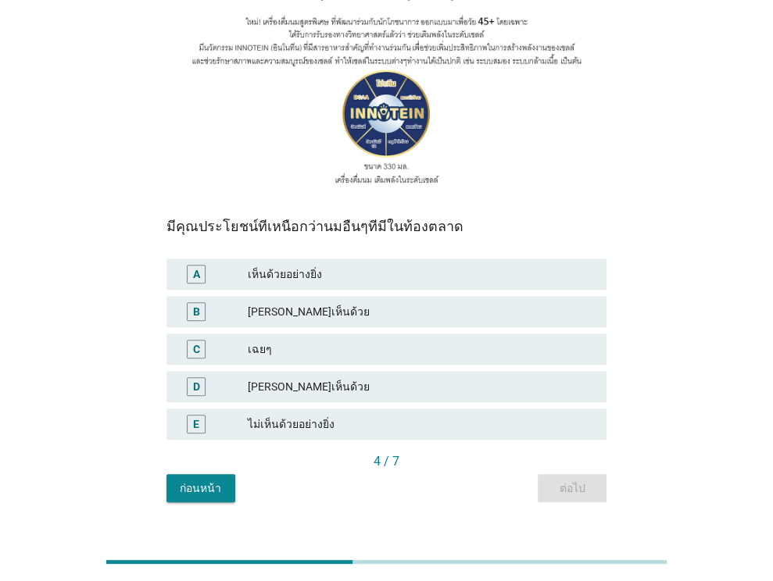
click at [407, 340] on div "เฉยๆ" at bounding box center [421, 349] width 346 height 19
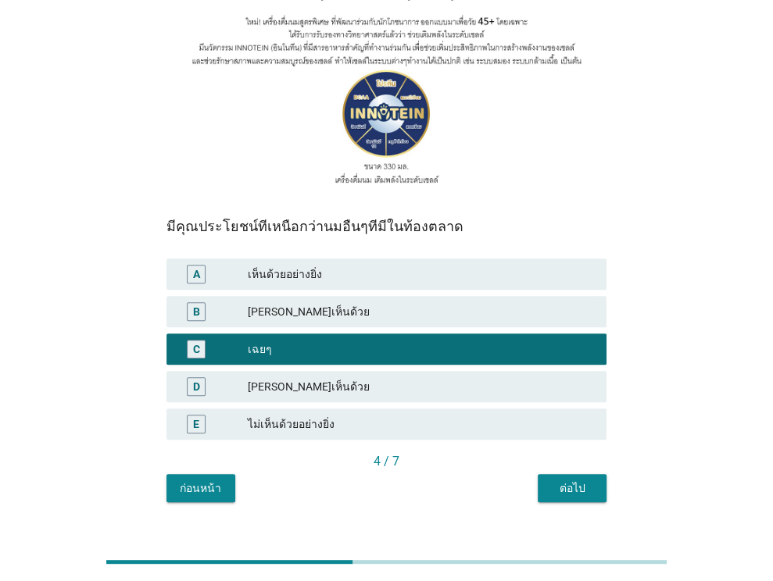
click at [572, 474] on button "ต่อไป" at bounding box center [572, 488] width 69 height 28
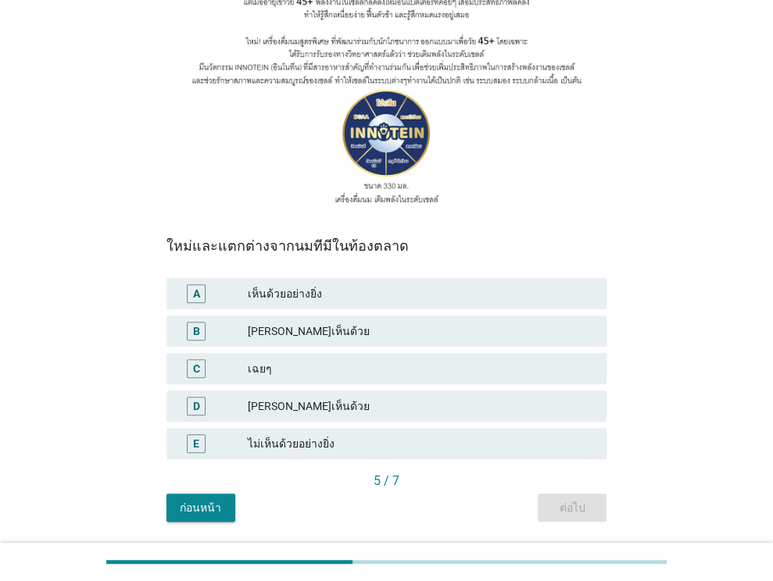
scroll to position [210, 0]
drag, startPoint x: 434, startPoint y: 337, endPoint x: 430, endPoint y: 368, distance: 31.6
click at [433, 359] on div "เฉยๆ" at bounding box center [421, 368] width 346 height 19
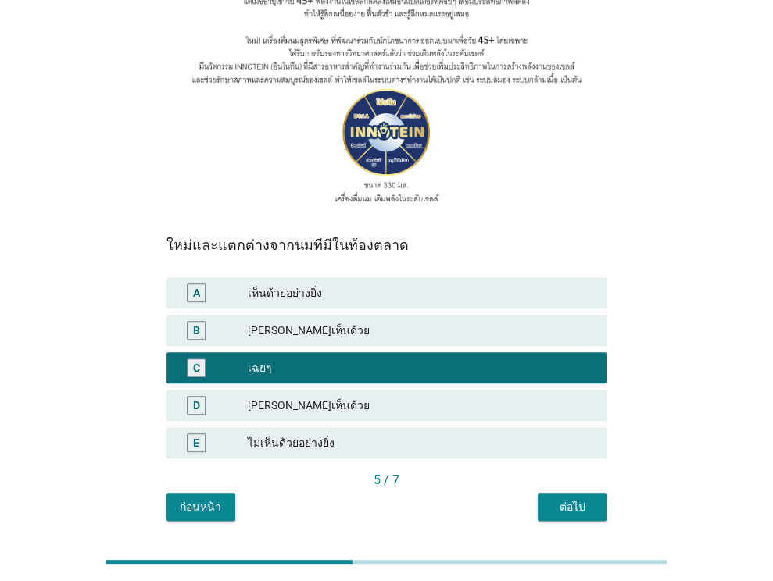
click at [565, 499] on div "ต่อไป" at bounding box center [572, 507] width 44 height 16
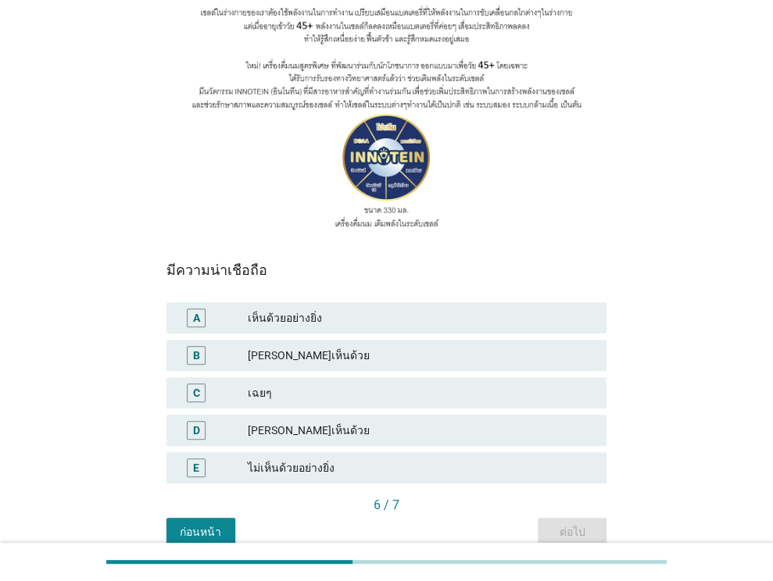
scroll to position [191, 0]
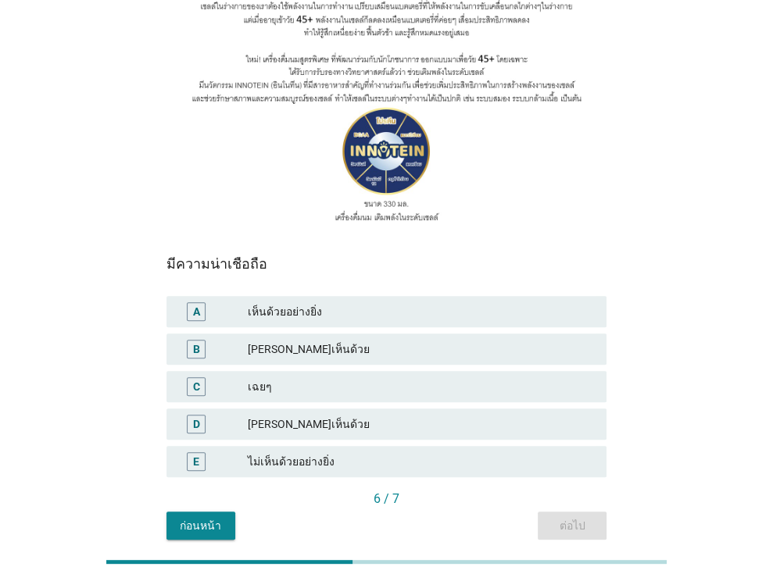
click at [393, 371] on div "C เฉยๆ" at bounding box center [386, 386] width 440 height 31
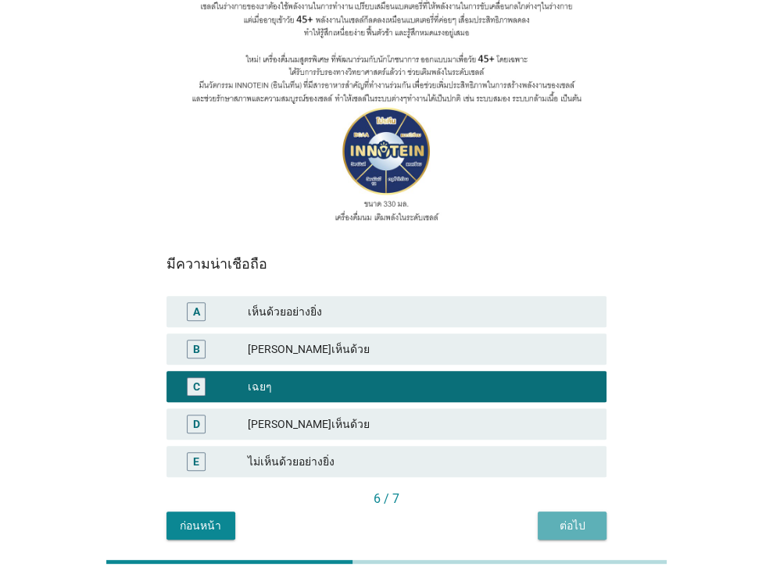
click at [566, 512] on button "ต่อไป" at bounding box center [572, 526] width 69 height 28
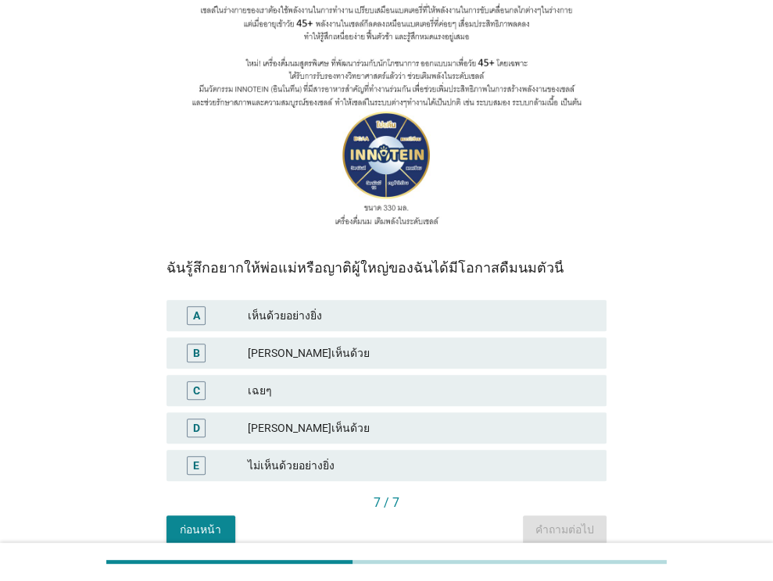
scroll to position [193, 0]
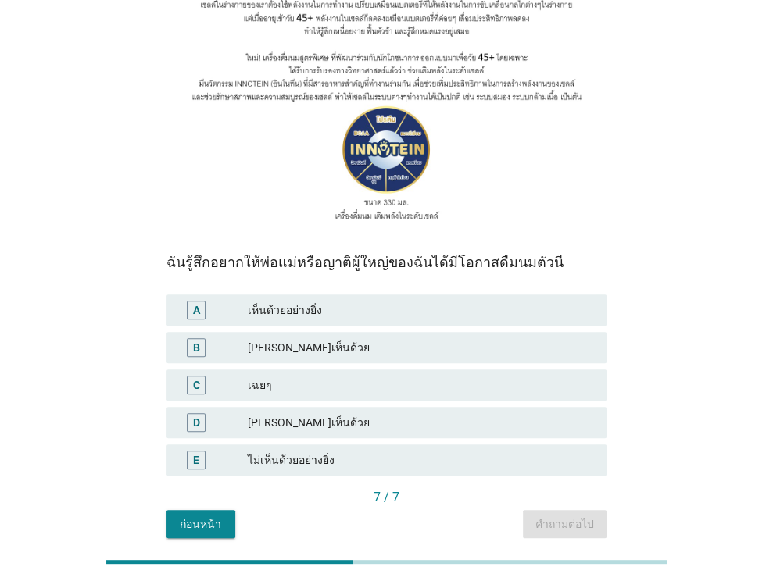
click at [376, 376] on div "เฉยๆ" at bounding box center [421, 385] width 346 height 19
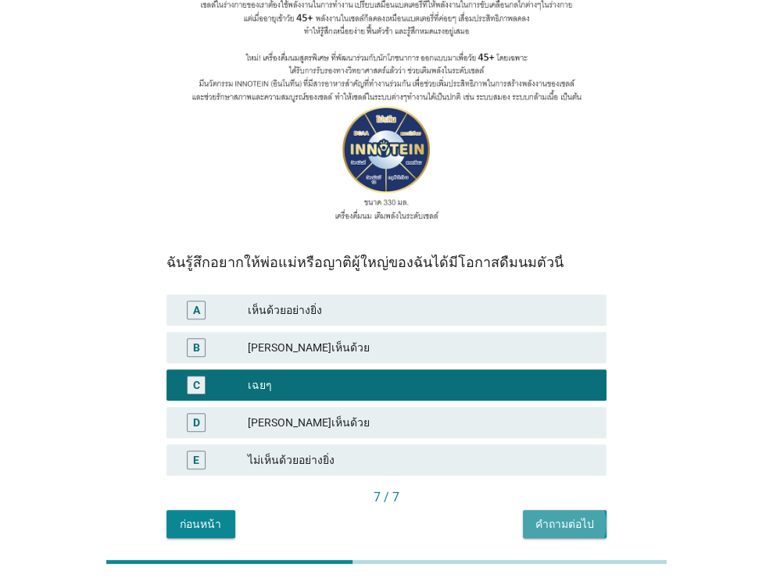
click at [564, 516] on div "คำถามต่อไป" at bounding box center [564, 524] width 59 height 16
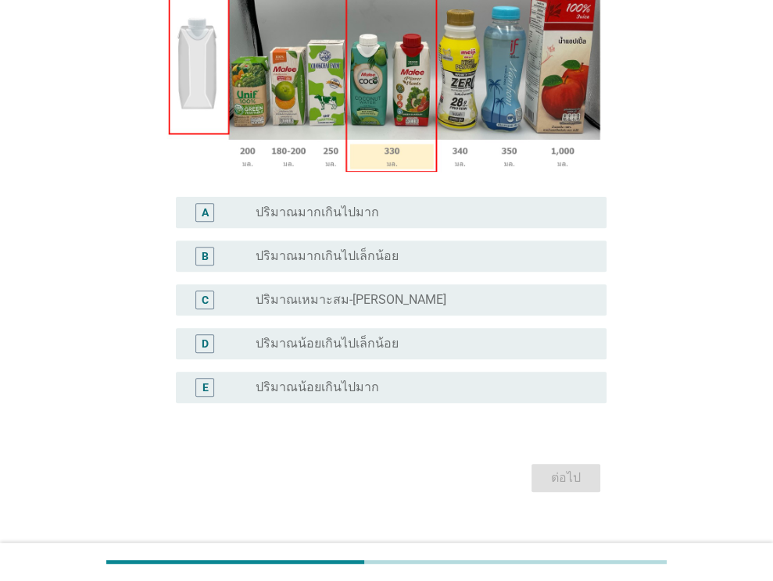
scroll to position [288, 0]
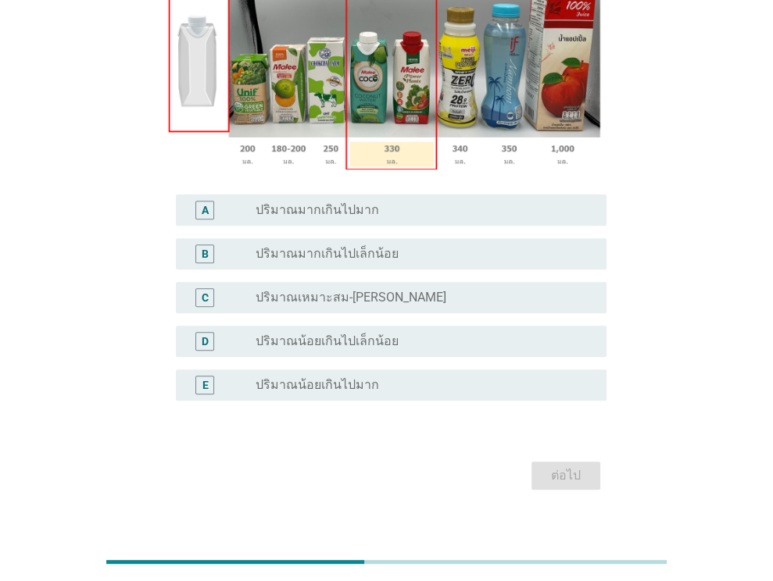
click at [476, 311] on div "C radio_button_unchecked ปริมาณเหมาะสม-[PERSON_NAME]" at bounding box center [391, 297] width 431 height 31
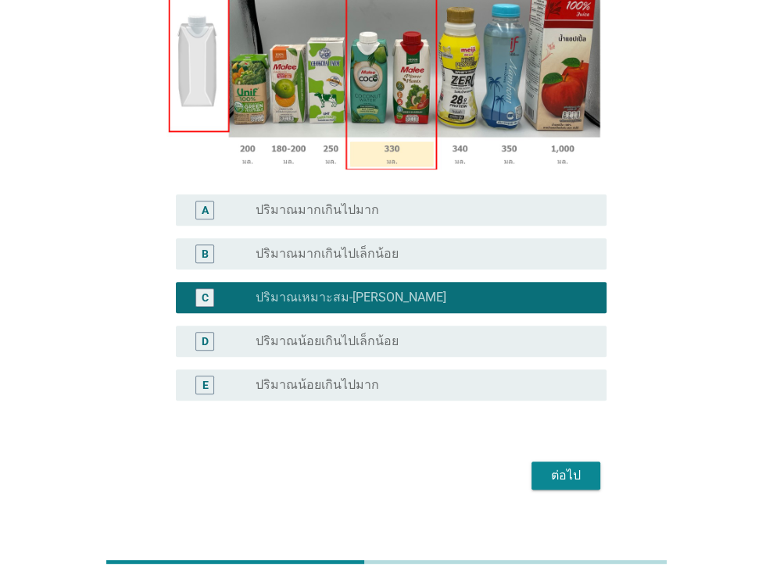
click at [570, 480] on div "ต่อไป" at bounding box center [566, 475] width 44 height 19
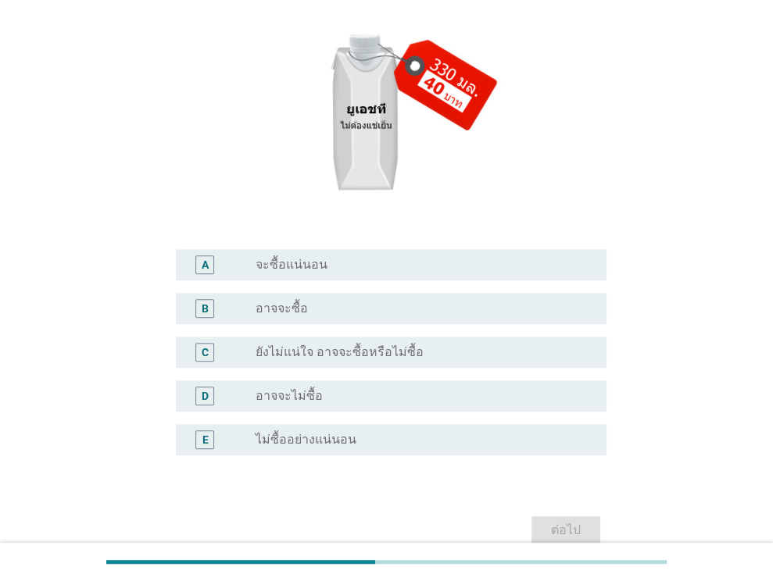
scroll to position [264, 0]
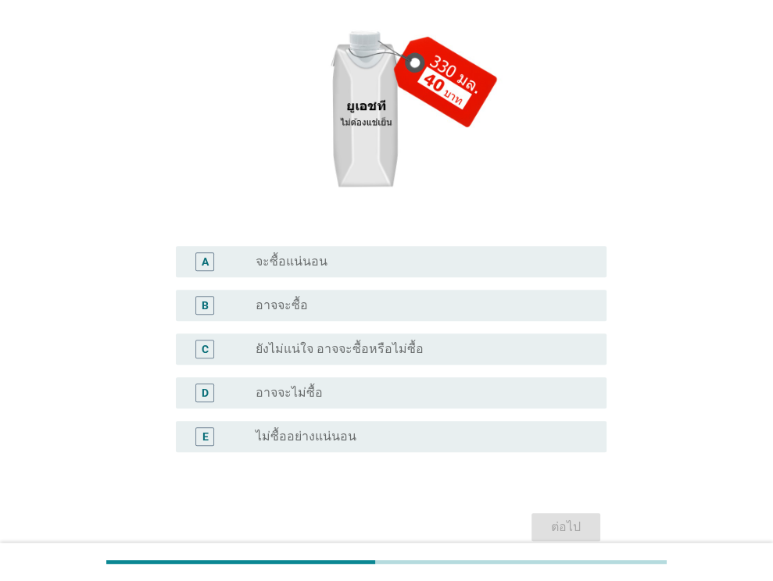
click at [434, 345] on div "radio_button_unchecked ยังไม่แน่ใจ อาจจะซื้อหรือไม่ซื้อ" at bounding box center [419, 349] width 326 height 16
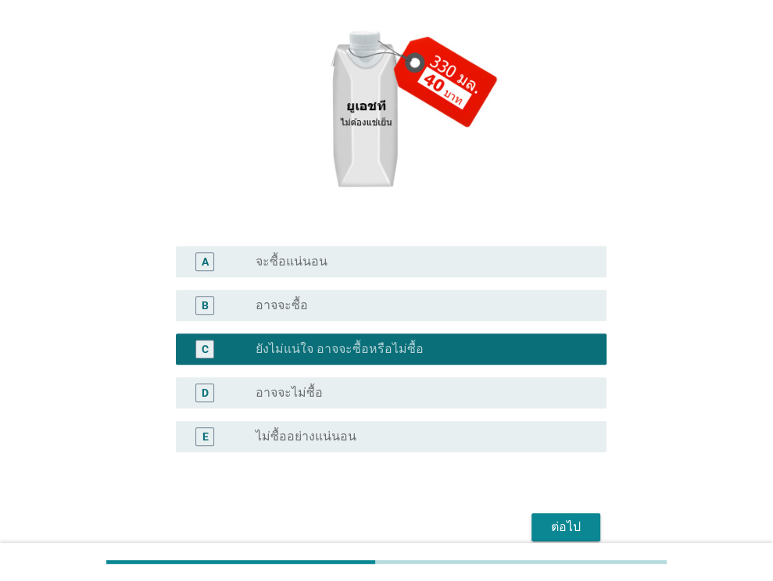
click at [591, 531] on button "ต่อไป" at bounding box center [565, 527] width 69 height 28
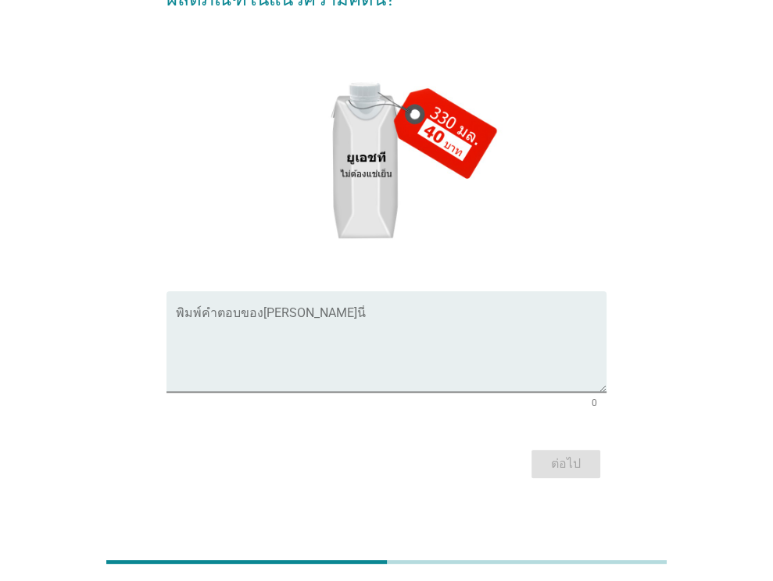
scroll to position [138, 0]
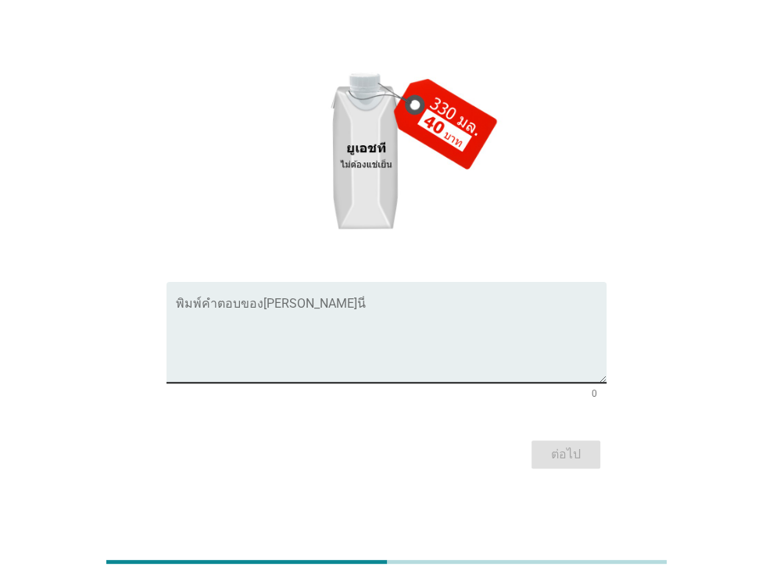
click at [368, 308] on textarea "พิมพ์คำตอบของคุณ ที่นี่" at bounding box center [391, 342] width 431 height 82
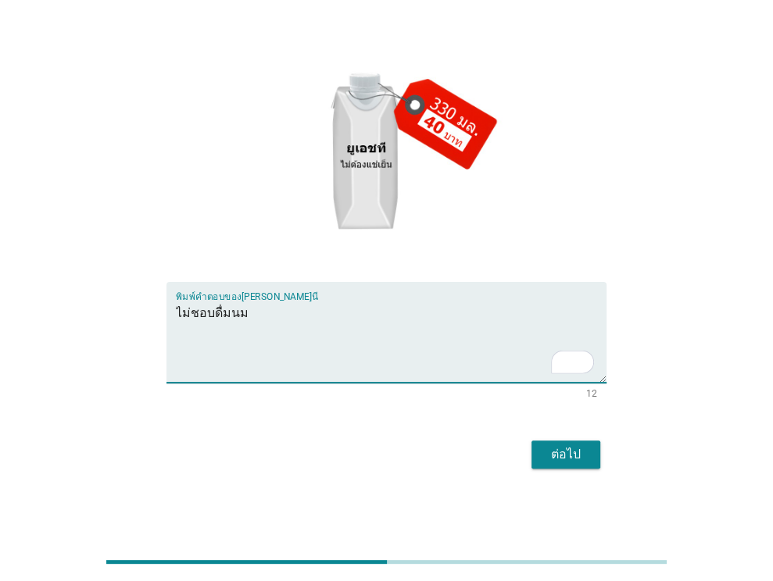
type textarea "ไม่ชอบดื่มนม"
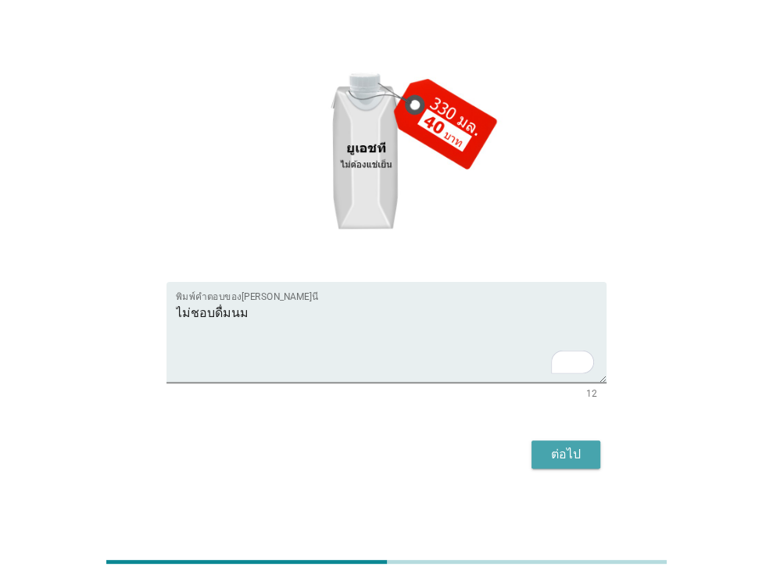
click at [588, 459] on button "ต่อไป" at bounding box center [565, 455] width 69 height 28
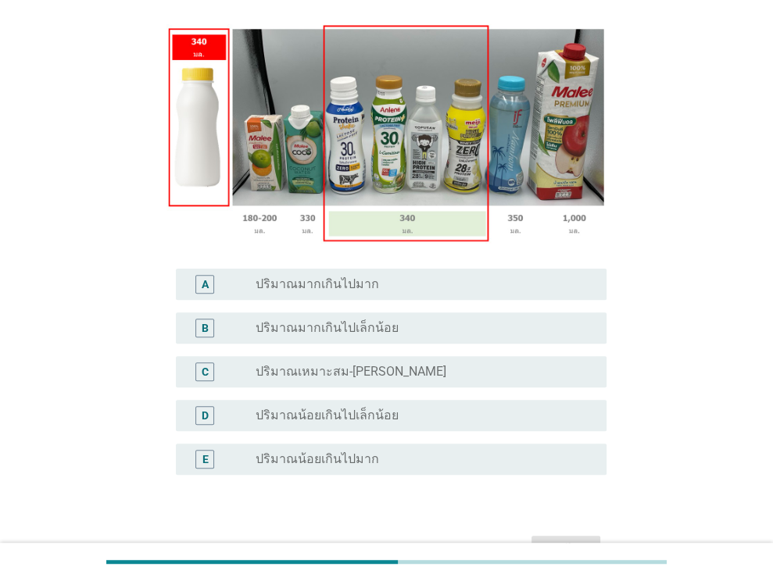
scroll to position [217, 0]
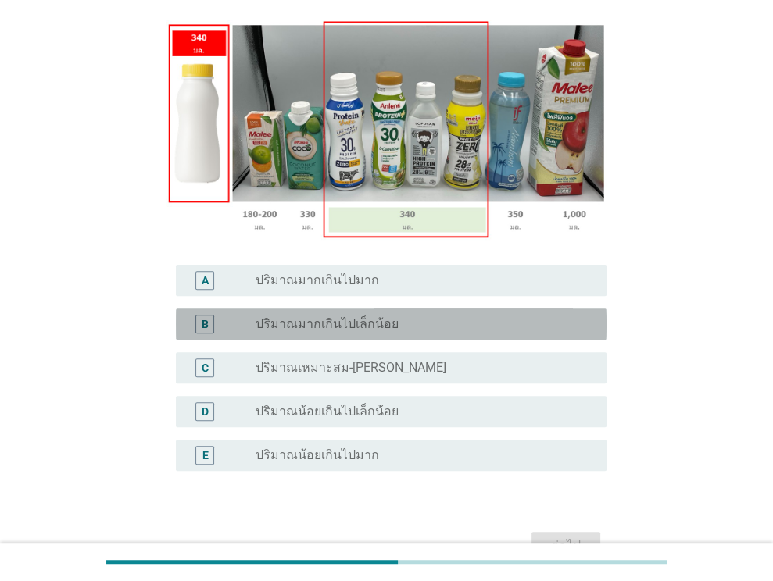
click at [452, 319] on div "radio_button_unchecked ปริมาณมากเกินไปเล็กน้อย" at bounding box center [419, 324] width 326 height 16
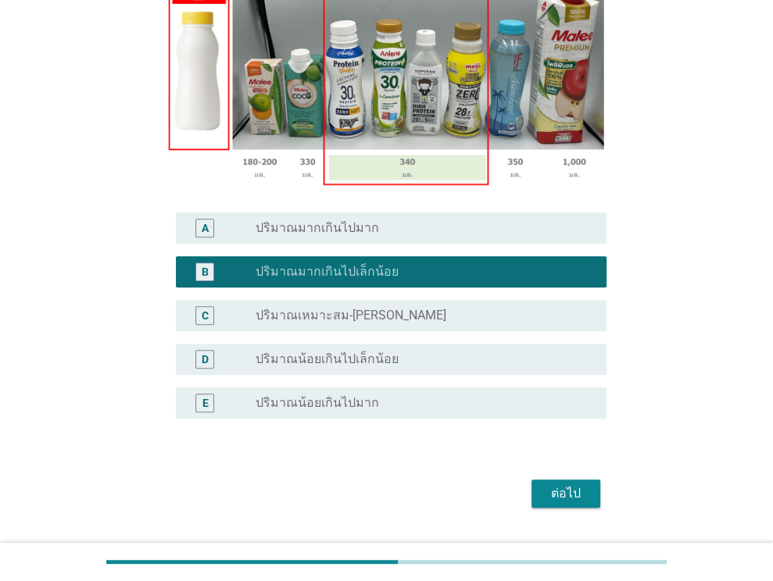
scroll to position [309, 0]
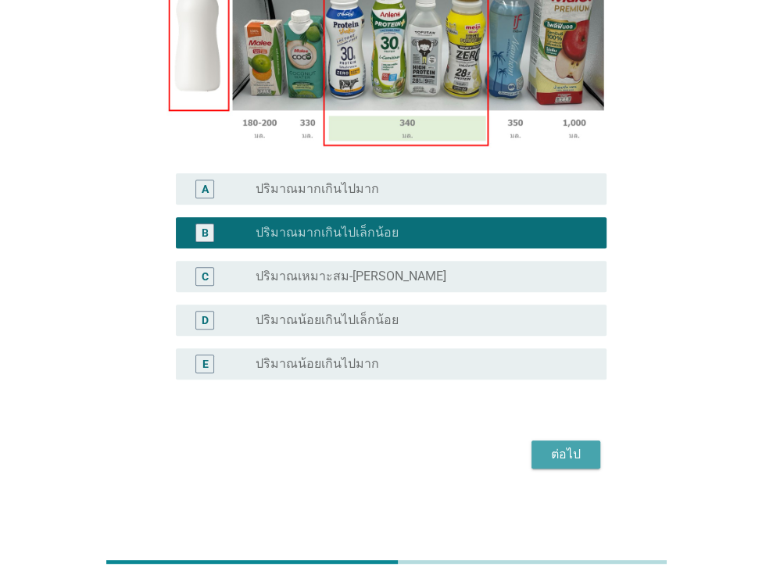
click at [589, 456] on button "ต่อไป" at bounding box center [565, 455] width 69 height 28
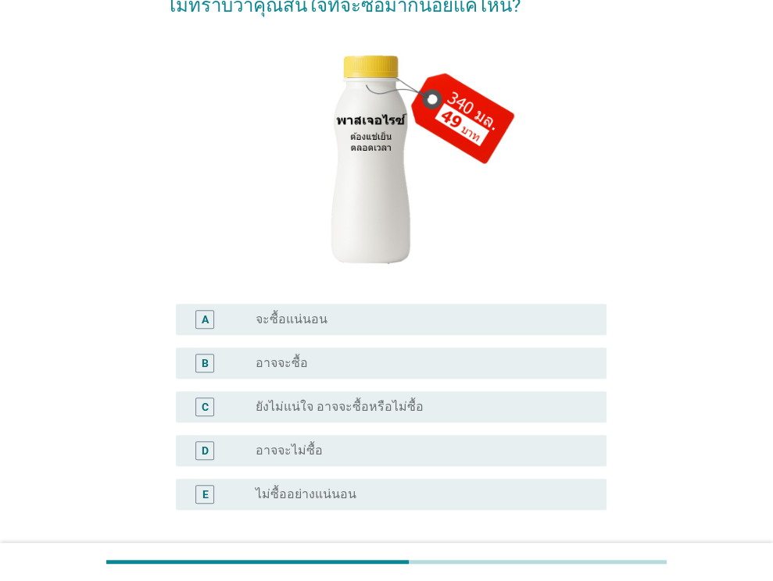
scroll to position [222, 0]
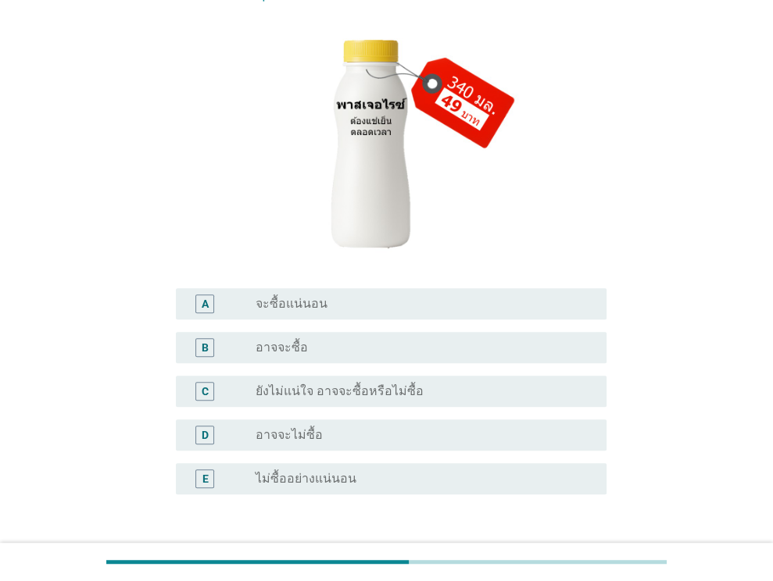
drag, startPoint x: 461, startPoint y: 441, endPoint x: 469, endPoint y: 441, distance: 7.9
click at [464, 438] on div "radio_button_unchecked อาจจะไม่ซื้อ" at bounding box center [419, 435] width 326 height 16
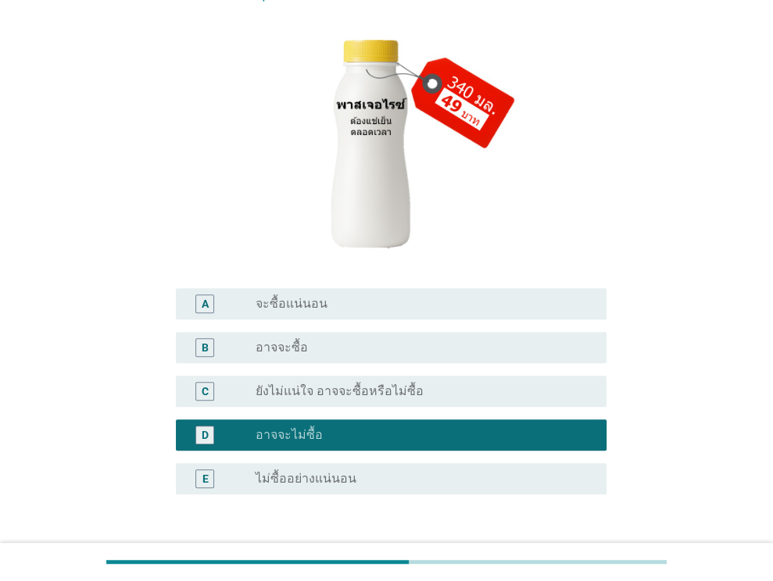
scroll to position [337, 0]
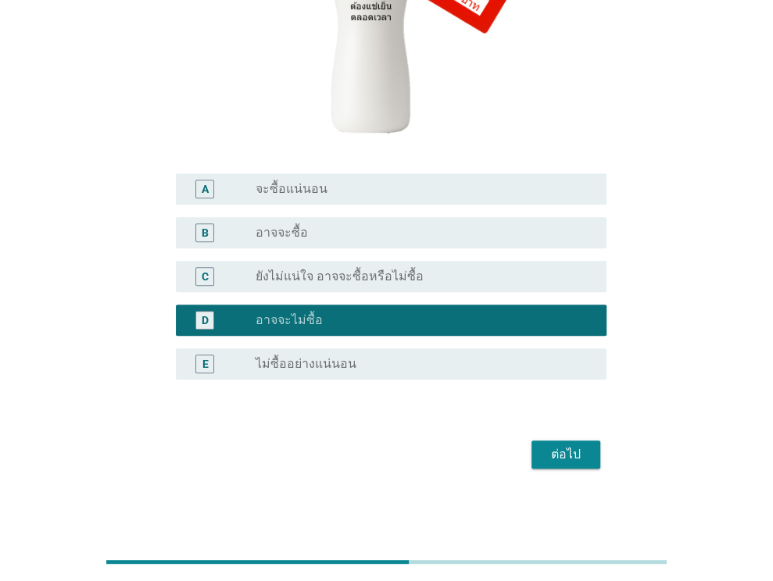
click at [588, 465] on button "ต่อไป" at bounding box center [565, 455] width 69 height 28
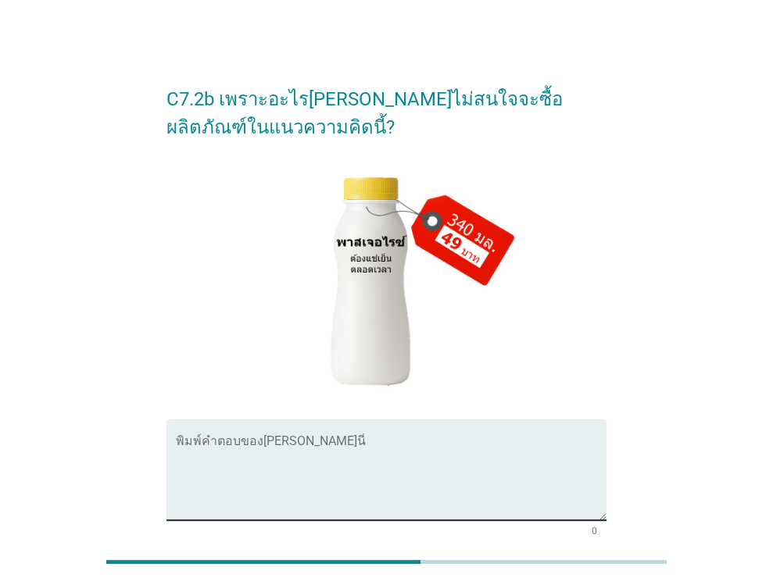
click at [392, 464] on textarea "พิมพ์คำตอบของคุณ ที่นี่" at bounding box center [391, 479] width 431 height 82
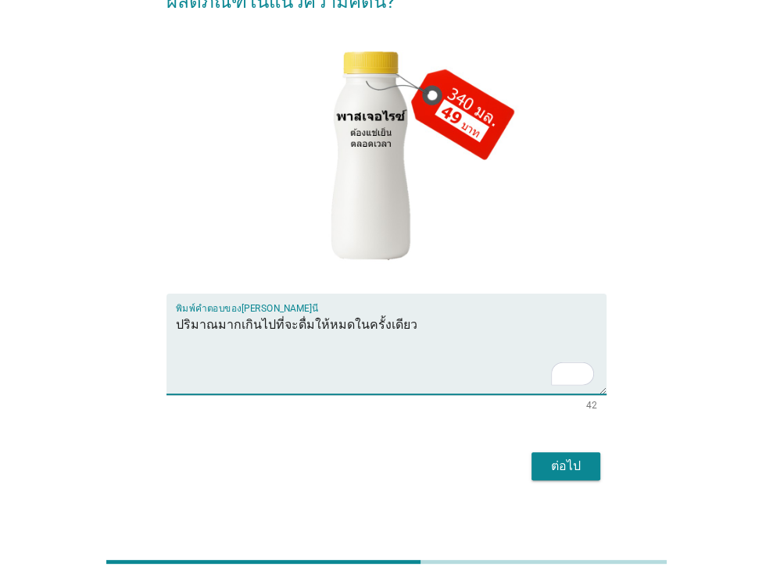
scroll to position [138, 0]
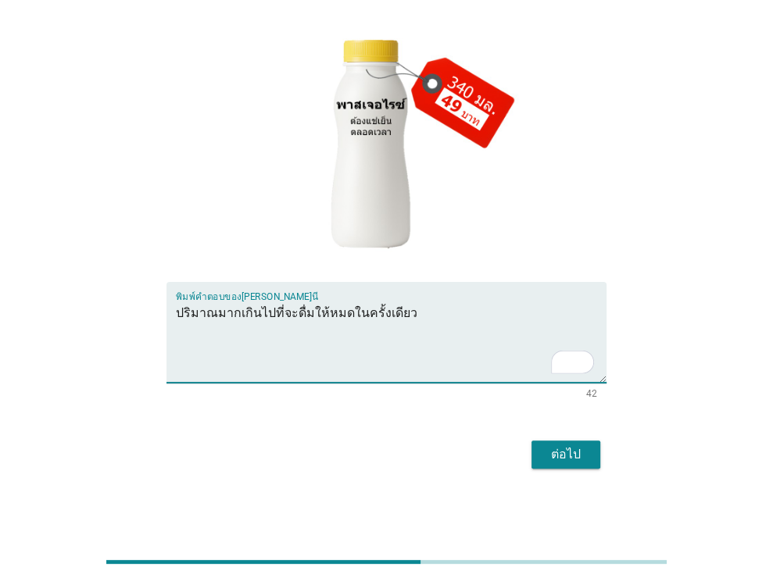
type textarea "ปริมาณมากเกินไปที่จะดื่มให้หมดในครั้งเดียว"
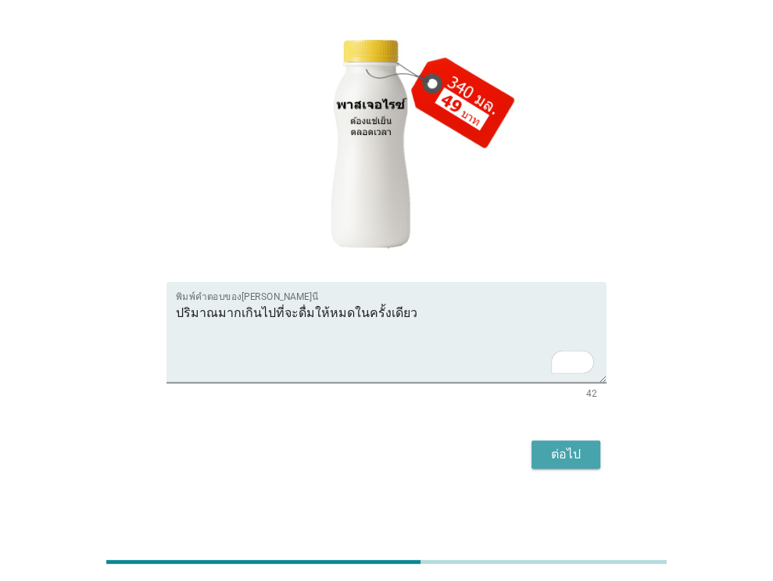
click at [588, 455] on button "ต่อไป" at bounding box center [565, 455] width 69 height 28
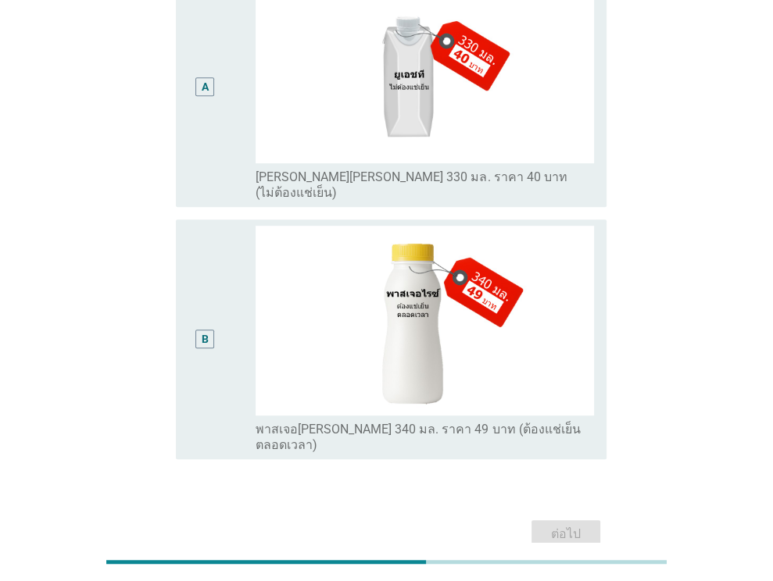
scroll to position [545, 0]
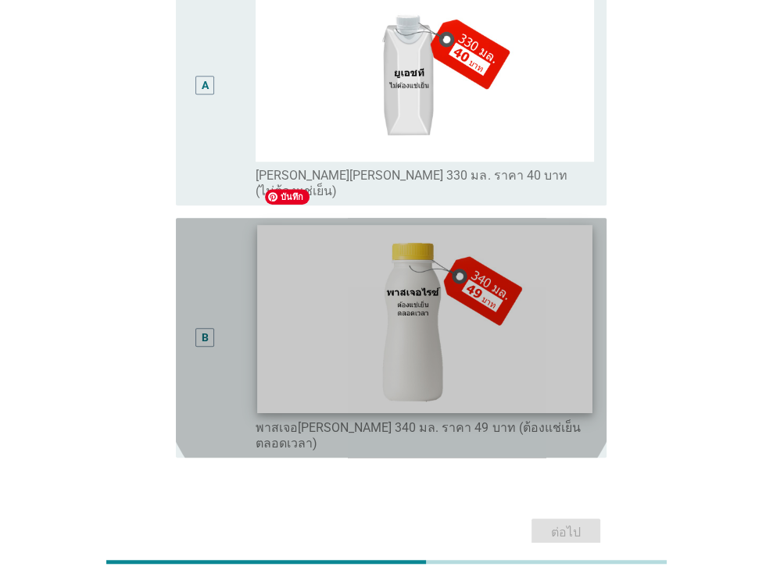
click at [518, 316] on img at bounding box center [425, 319] width 334 height 188
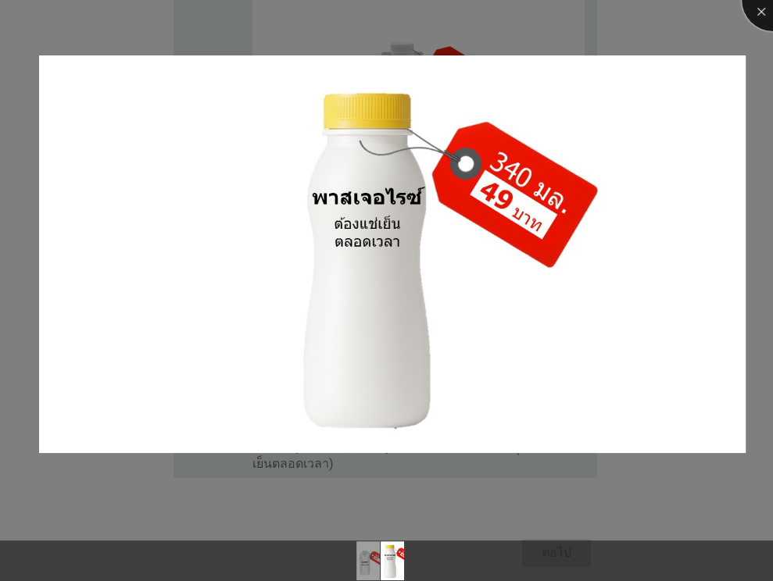
click at [756, 16] on div at bounding box center [773, 0] width 63 height 63
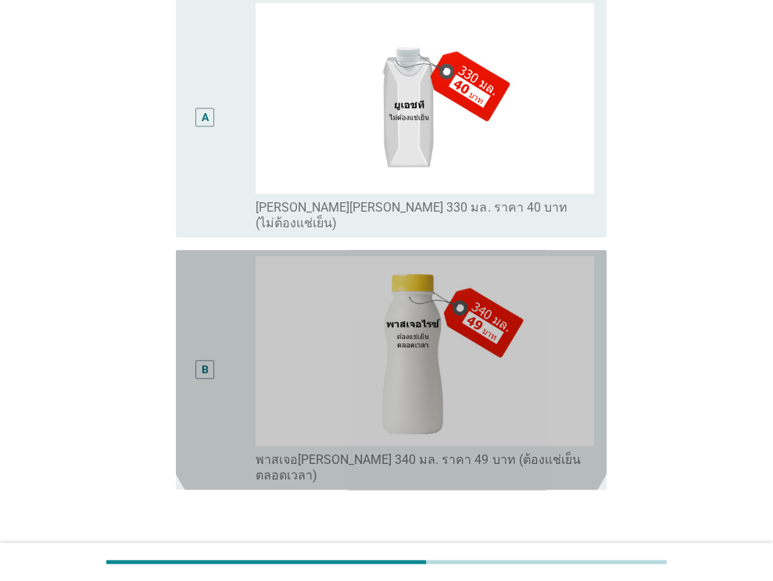
click at [213, 291] on div "B" at bounding box center [205, 369] width 34 height 227
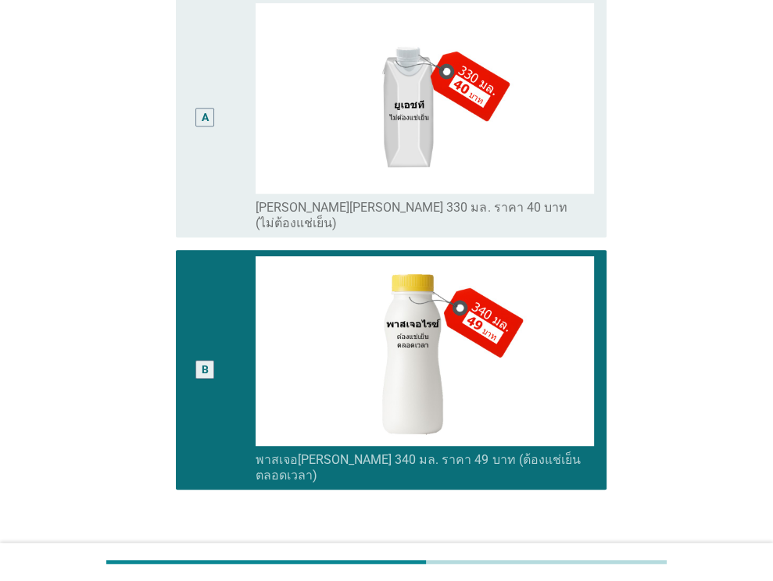
click at [573, 556] on div "ต่อไป" at bounding box center [566, 565] width 44 height 19
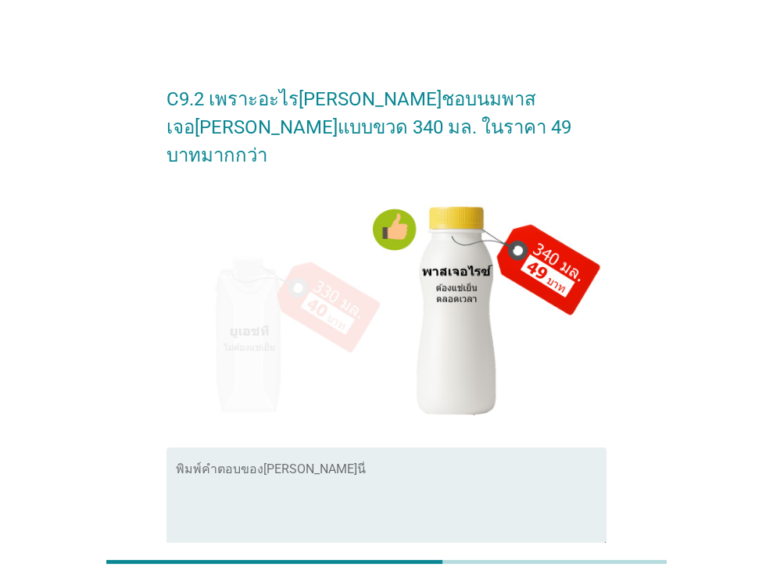
click at [312, 448] on div "พิมพ์คำตอบของ[PERSON_NAME]นี่" at bounding box center [391, 498] width 431 height 101
type textarea "รู้สึกปลอดภัยมากกว่า"
click at [772, 182] on div "C9.2 เพราะอะไร[PERSON_NAME]ชอบนมพาสเจอ[PERSON_NAME]แบบขวด 340 มล. ในราคา 49 บาท…" at bounding box center [386, 354] width 773 height 709
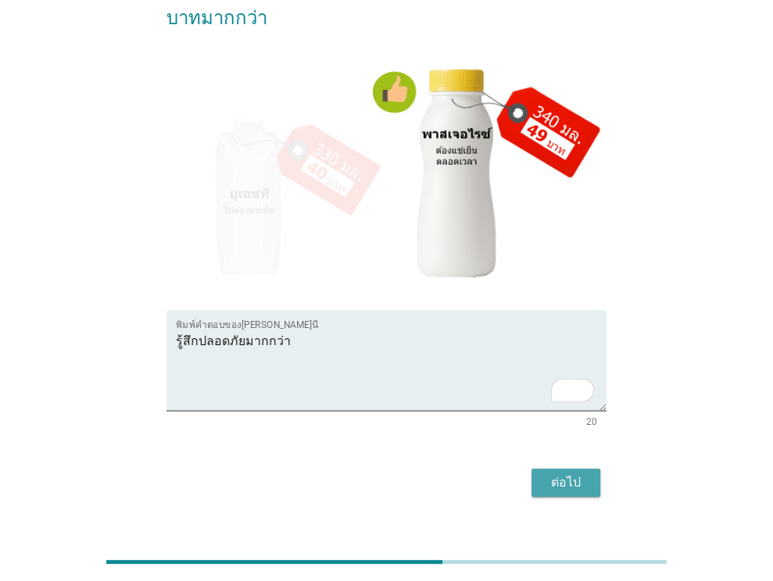
click at [574, 474] on div "ต่อไป" at bounding box center [566, 483] width 44 height 19
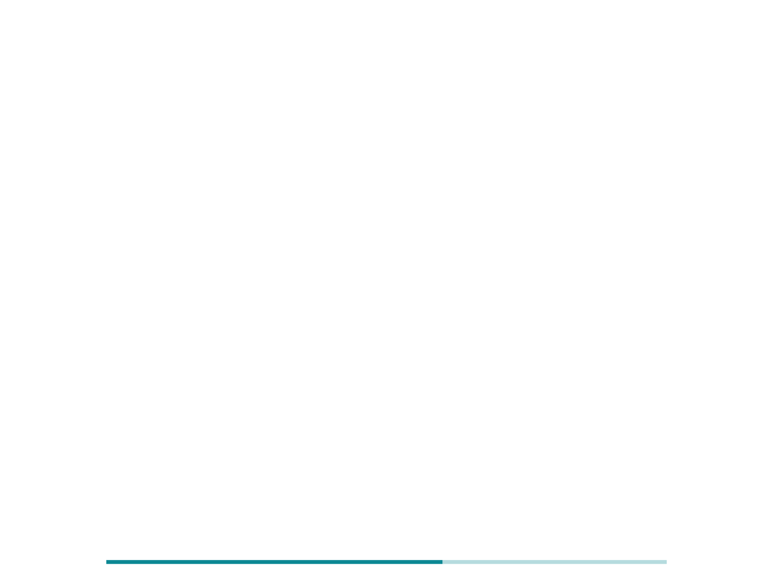
scroll to position [0, 0]
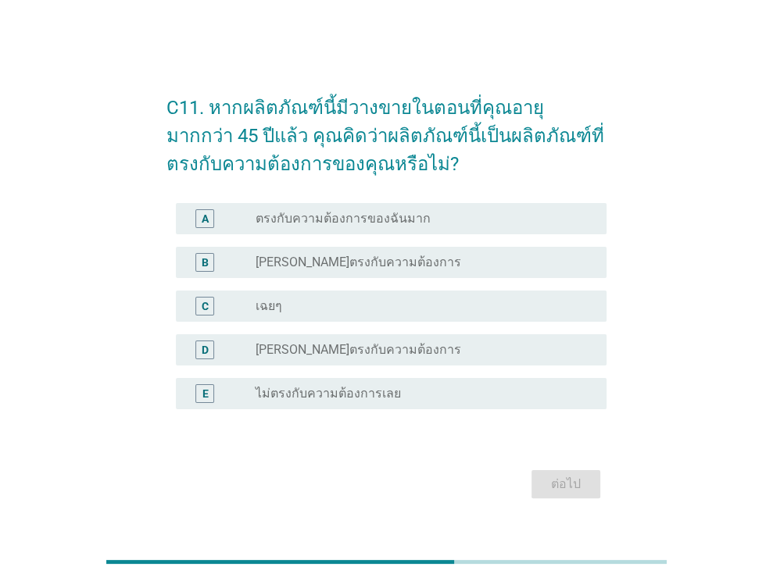
click at [537, 355] on div "radio_button_unchecked [PERSON_NAME]ตรงกับความต้องการ" at bounding box center [419, 350] width 326 height 16
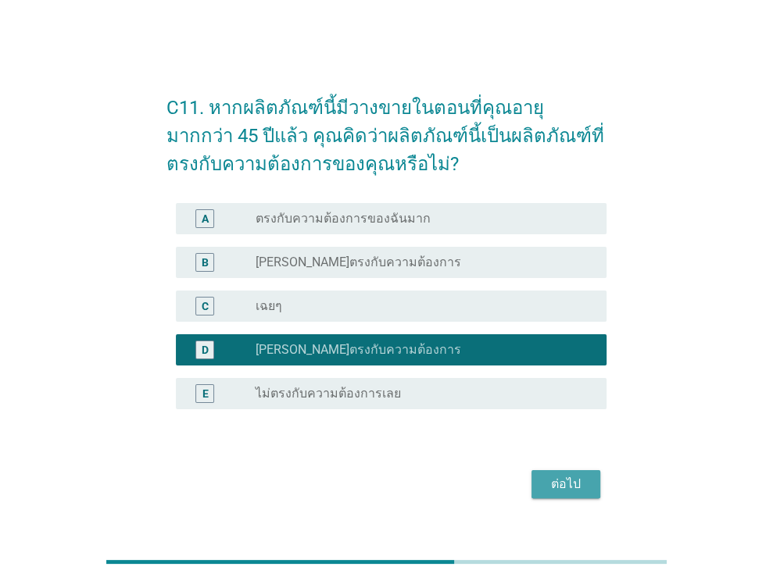
click at [588, 485] on button "ต่อไป" at bounding box center [565, 484] width 69 height 28
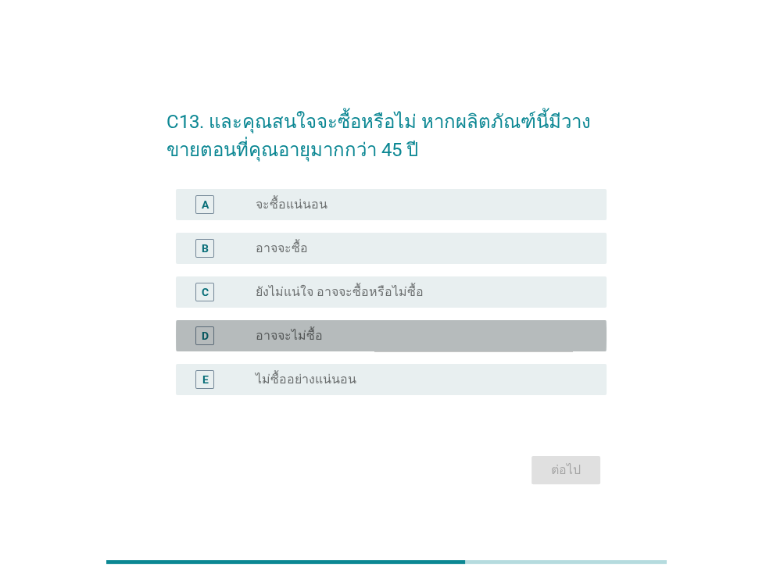
click at [521, 340] on div "radio_button_unchecked อาจจะไม่ซื้อ" at bounding box center [419, 336] width 326 height 16
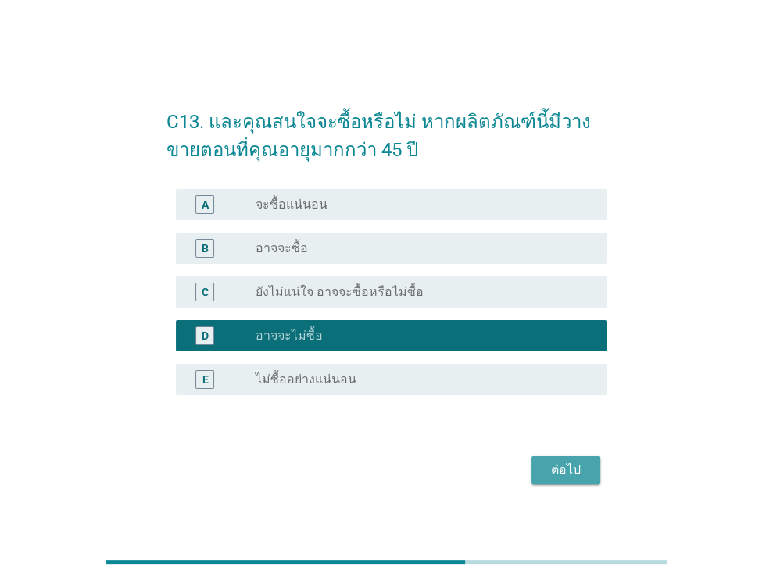
click at [592, 471] on button "ต่อไป" at bounding box center [565, 470] width 69 height 28
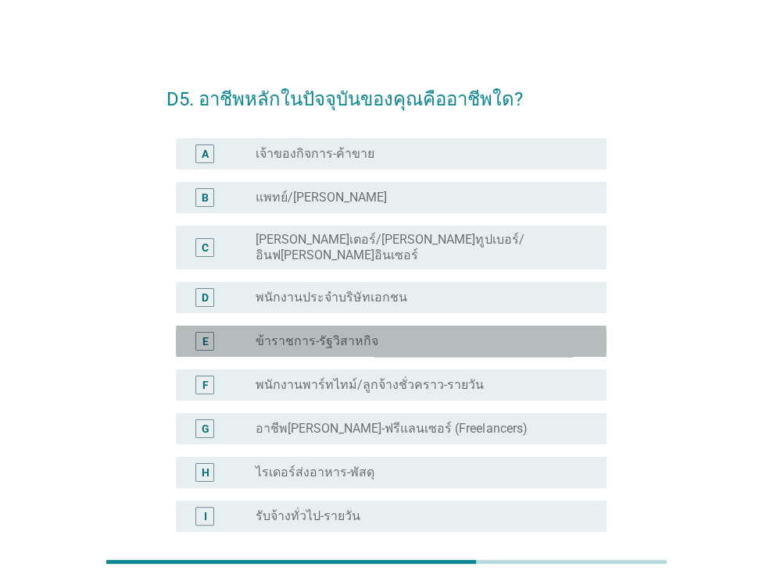
click at [472, 334] on div "radio_button_unchecked ข้าราชการ-รัฐวิสาหกิจ" at bounding box center [419, 342] width 326 height 16
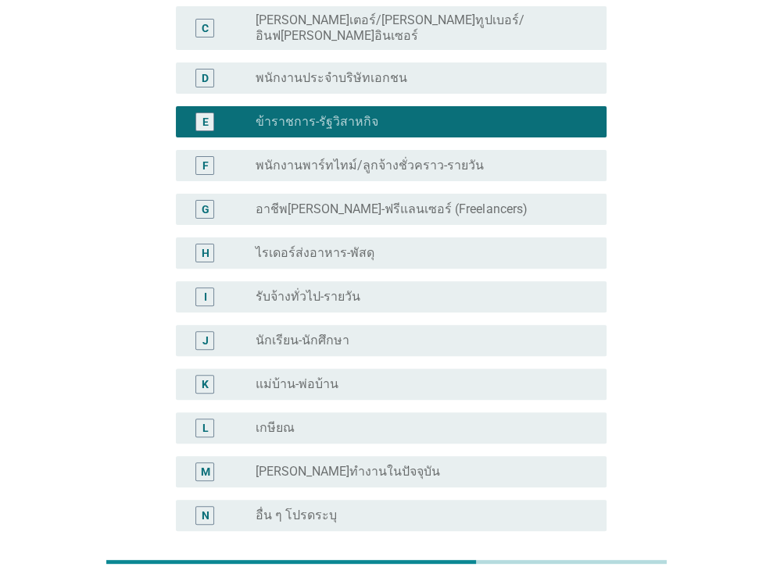
scroll to position [358, 0]
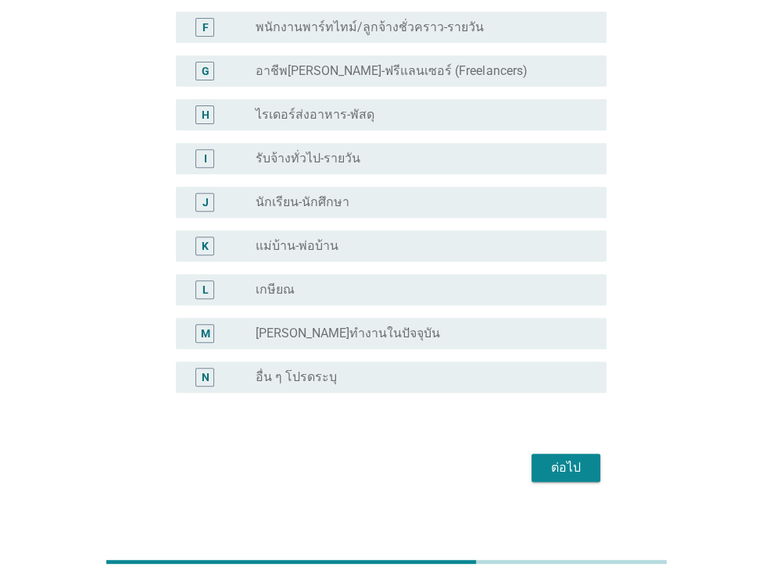
drag, startPoint x: 574, startPoint y: 453, endPoint x: 566, endPoint y: 449, distance: 8.5
click at [574, 459] on div "ต่อไป" at bounding box center [566, 468] width 44 height 19
